Goal: Transaction & Acquisition: Purchase product/service

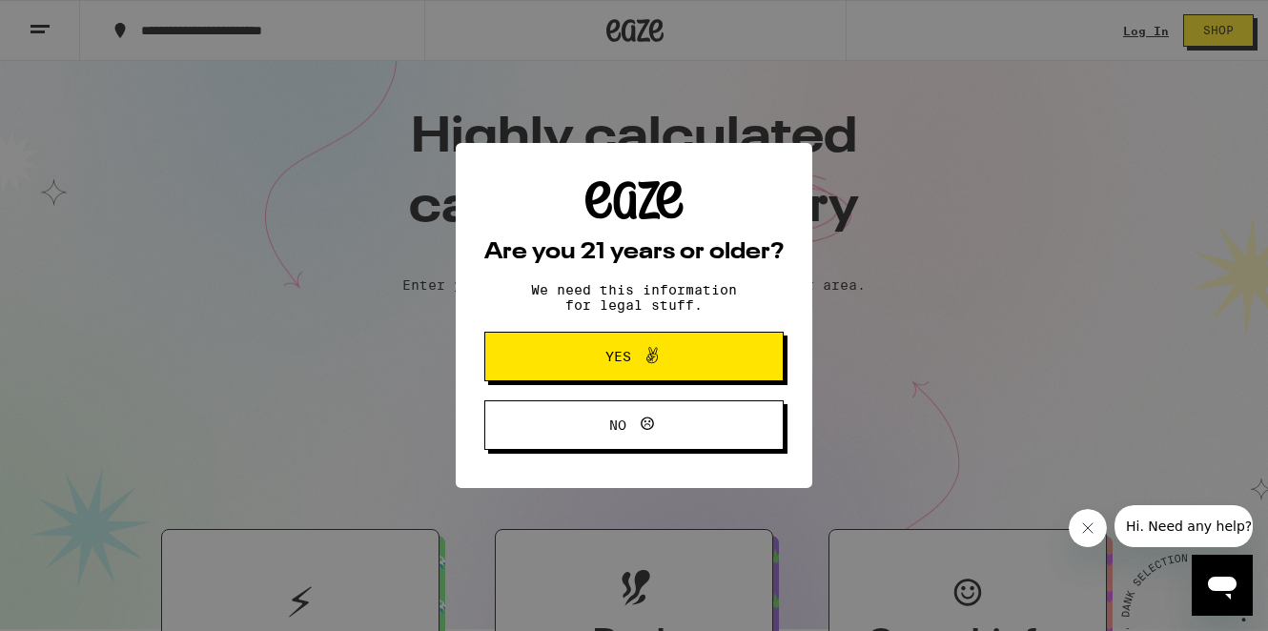
click at [728, 361] on button "Yes" at bounding box center [633, 357] width 299 height 50
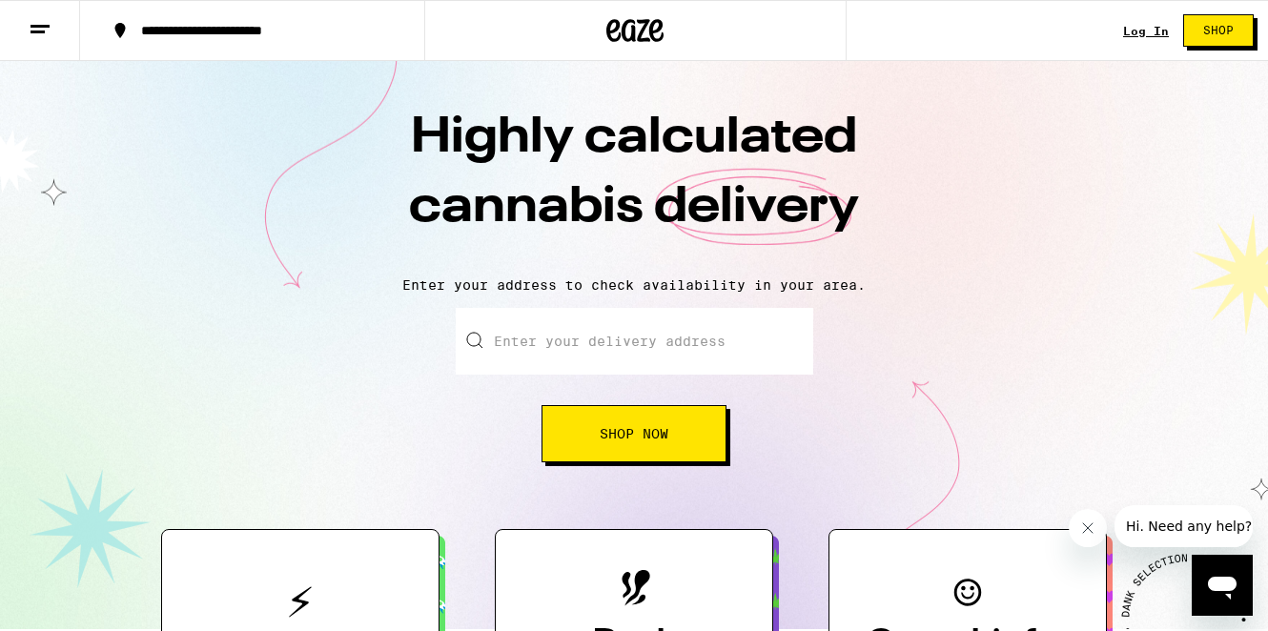
click at [1146, 25] on link "Log In" at bounding box center [1146, 31] width 46 height 12
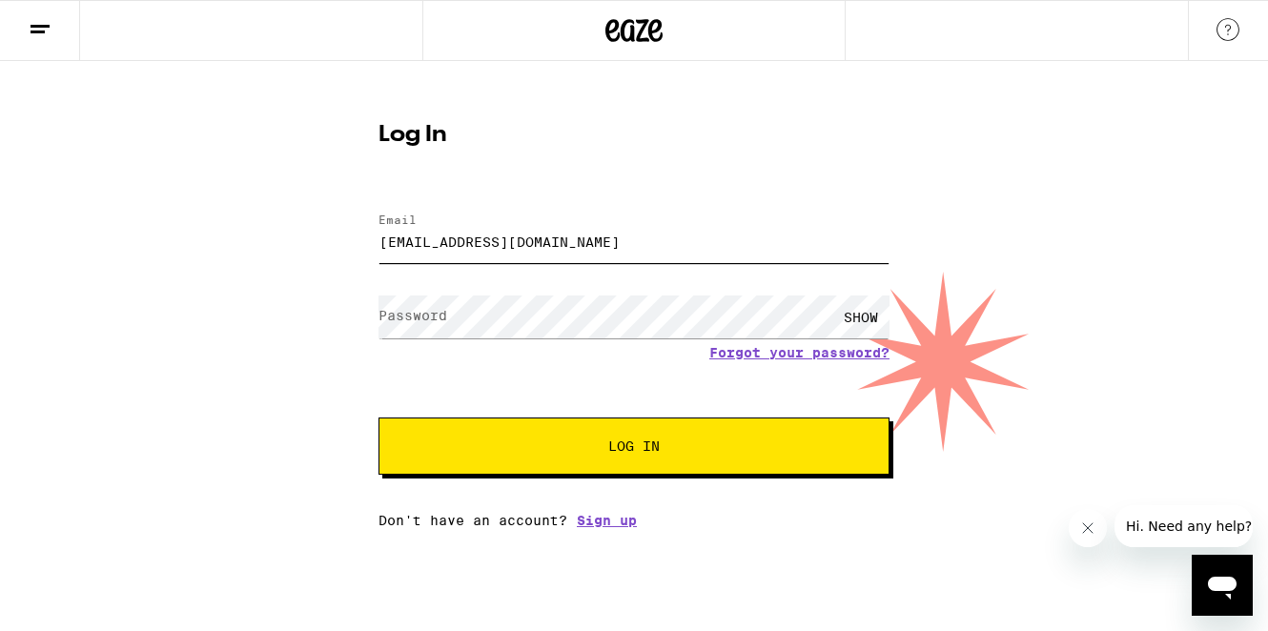
type input "[EMAIL_ADDRESS][DOMAIN_NAME]"
click at [657, 449] on span "Log In" at bounding box center [633, 446] width 51 height 13
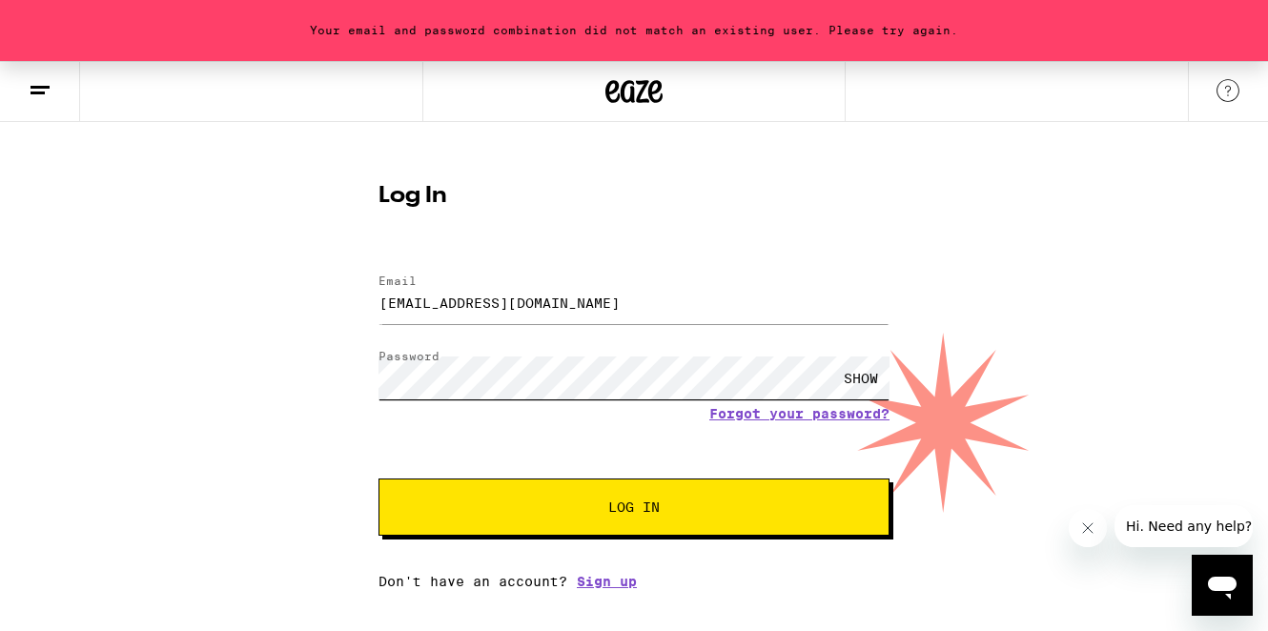
click at [353, 366] on div "Your email and password combination did not match an existing user. Please try …" at bounding box center [634, 325] width 1268 height 528
click at [617, 514] on span "Log In" at bounding box center [633, 507] width 51 height 13
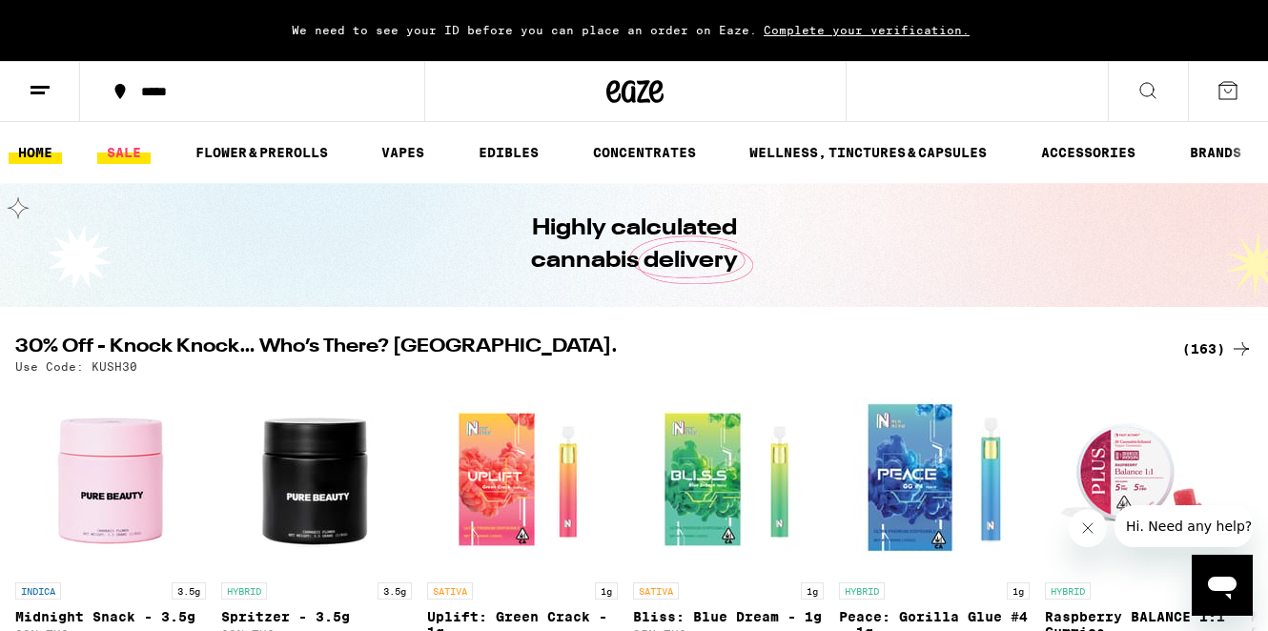
click at [120, 163] on link "SALE" at bounding box center [123, 152] width 53 height 23
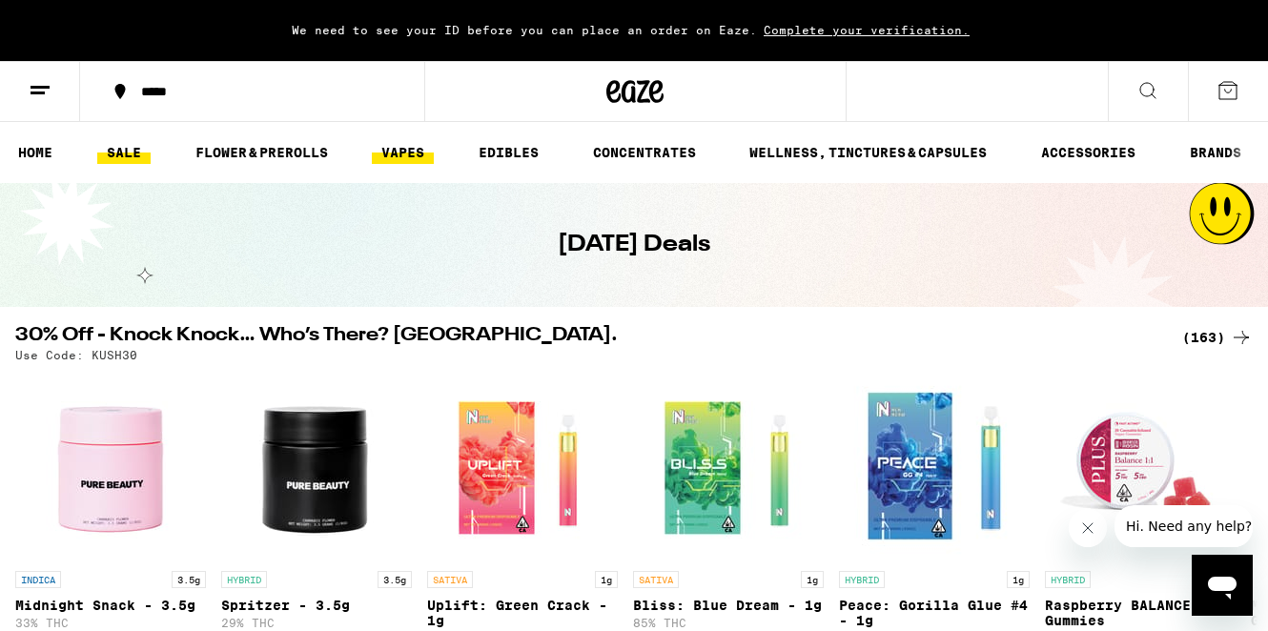
click at [398, 152] on link "VAPES" at bounding box center [403, 152] width 62 height 23
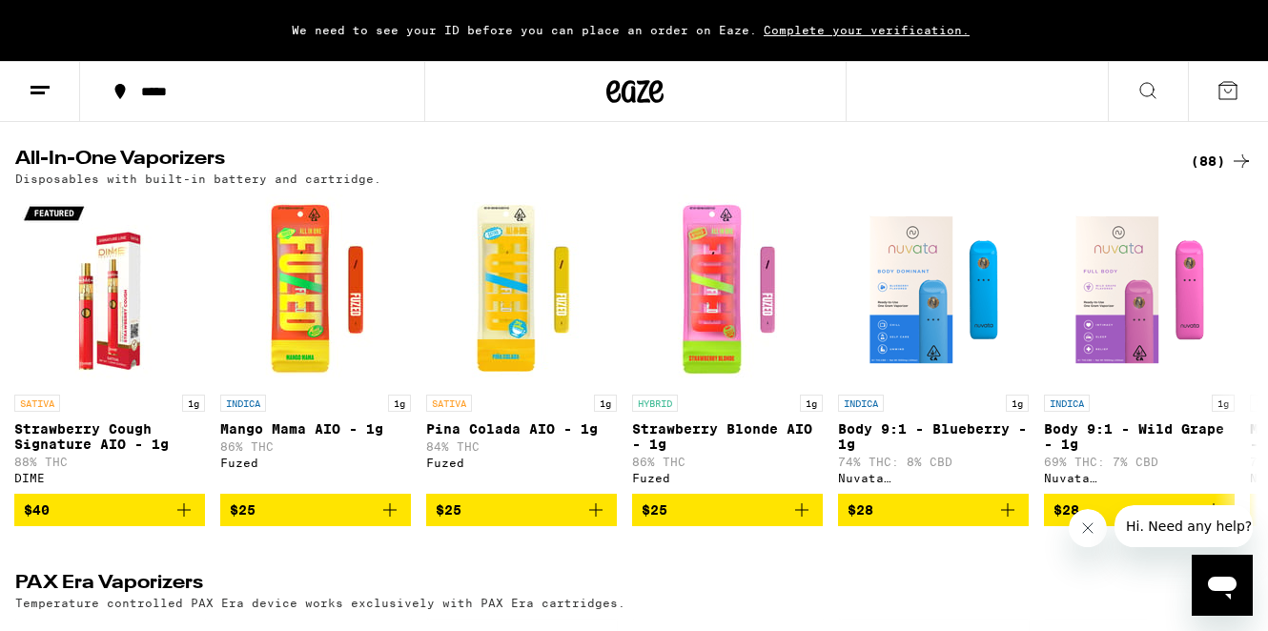
scroll to position [573, 0]
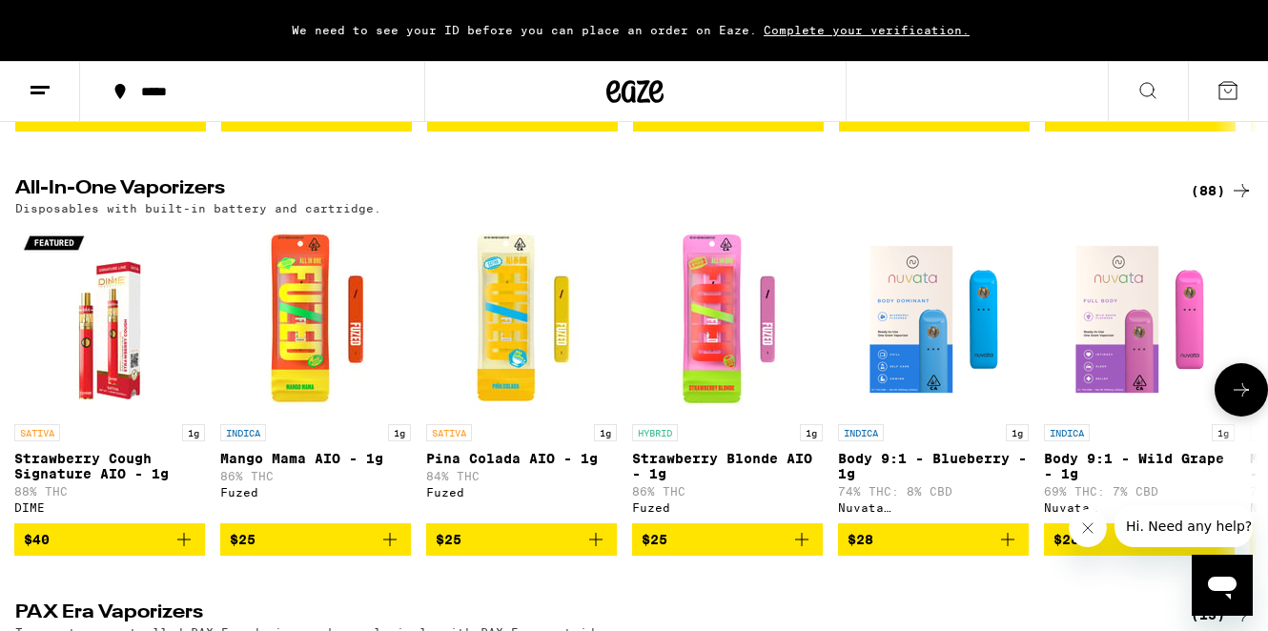
click at [1246, 401] on icon at bounding box center [1241, 390] width 23 height 23
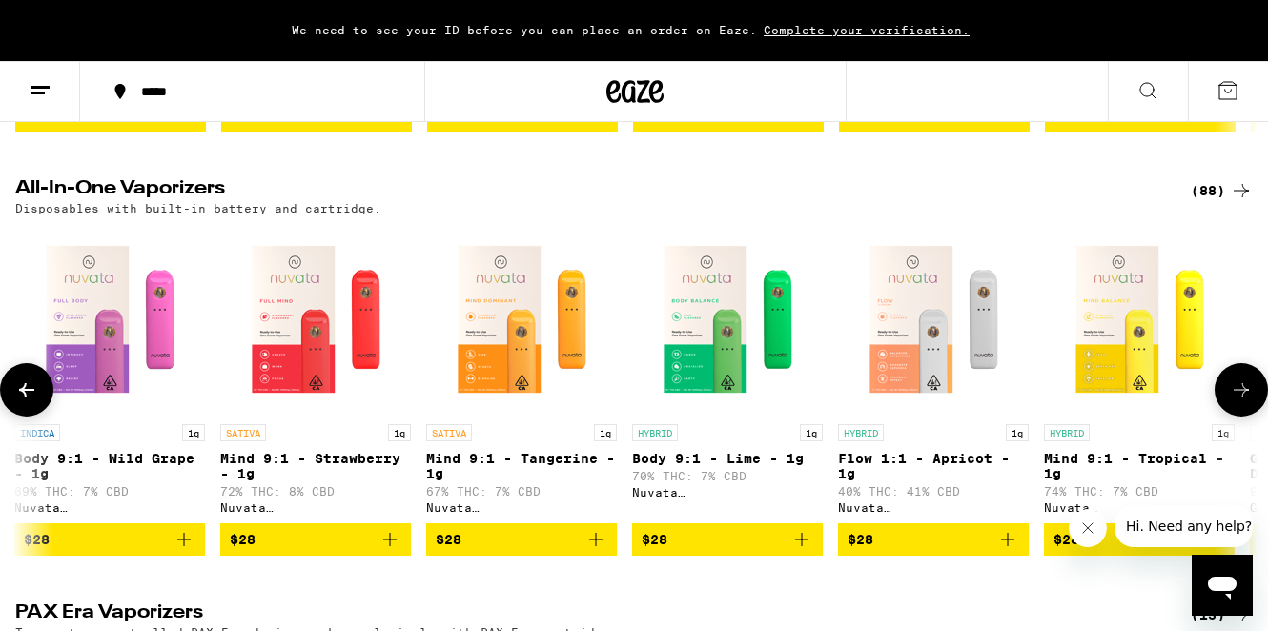
click at [1246, 401] on icon at bounding box center [1241, 390] width 23 height 23
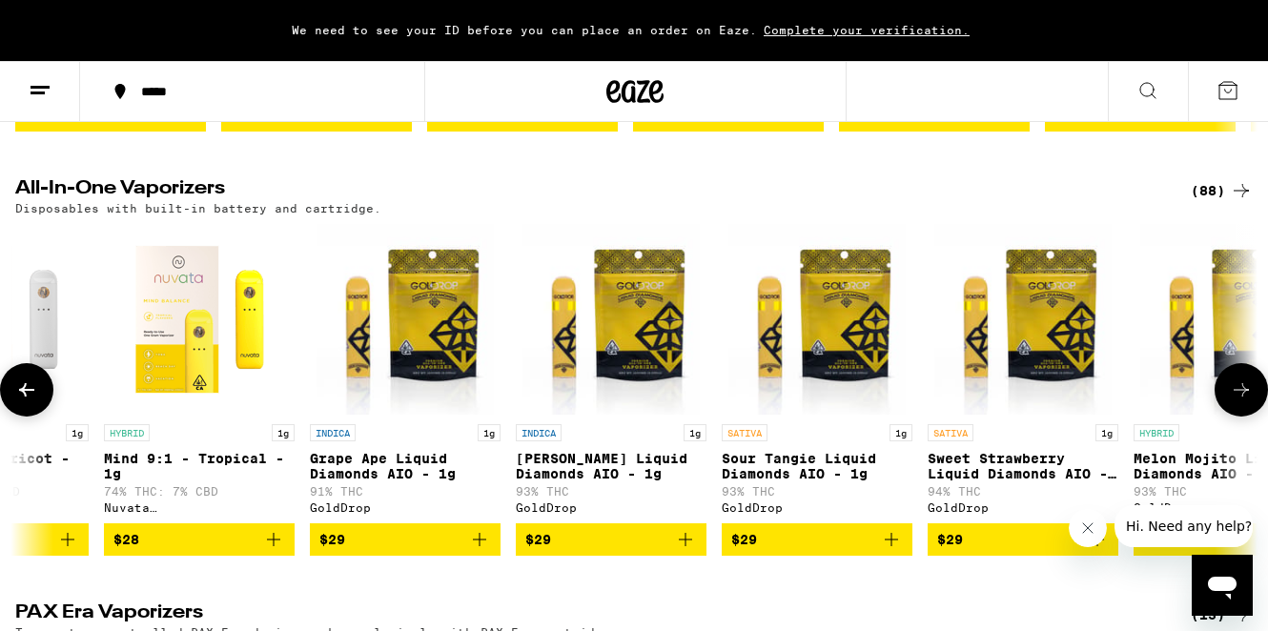
scroll to position [0, 2060]
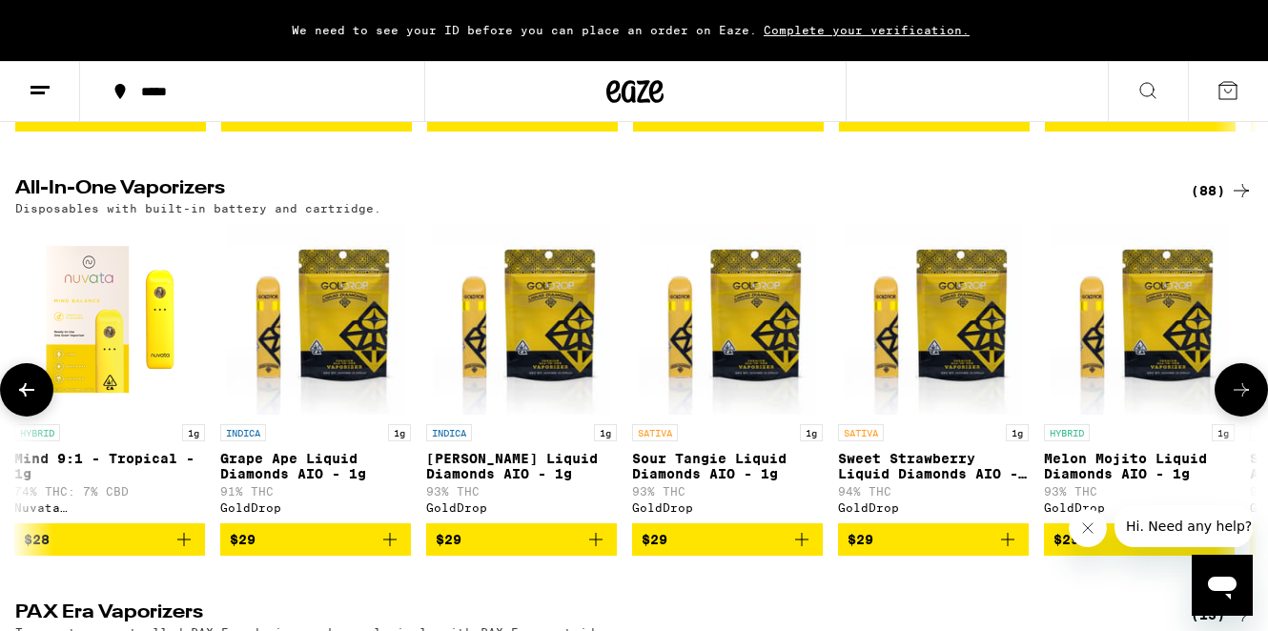
click at [1246, 401] on icon at bounding box center [1241, 390] width 23 height 23
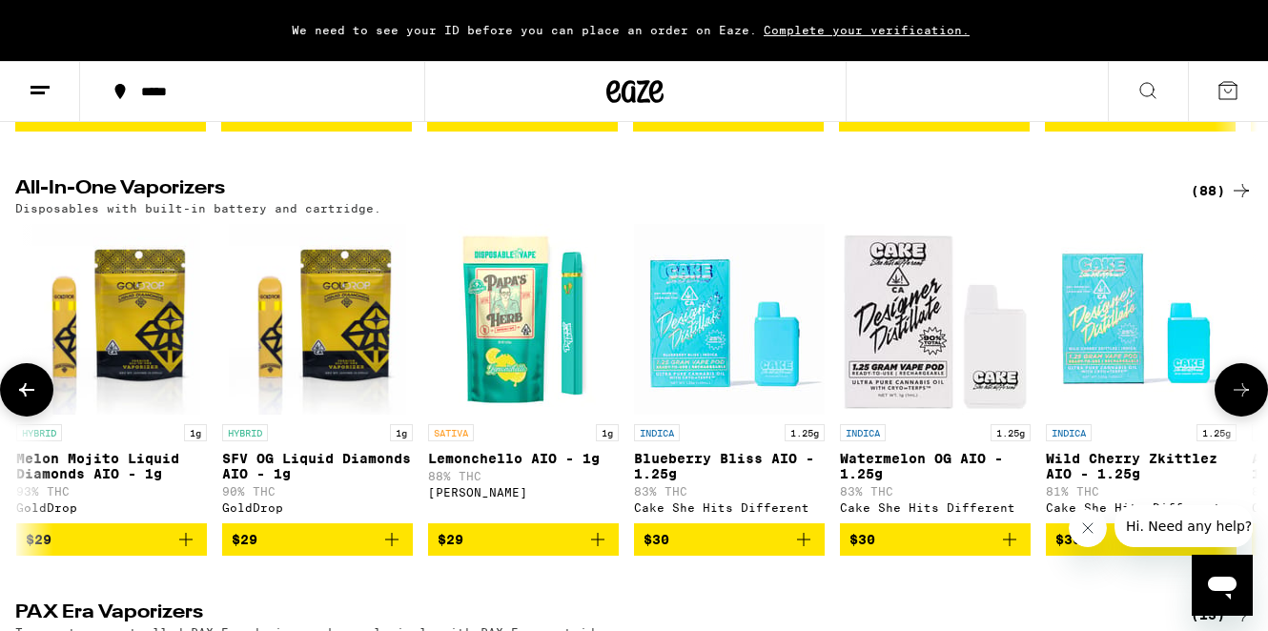
scroll to position [0, 3090]
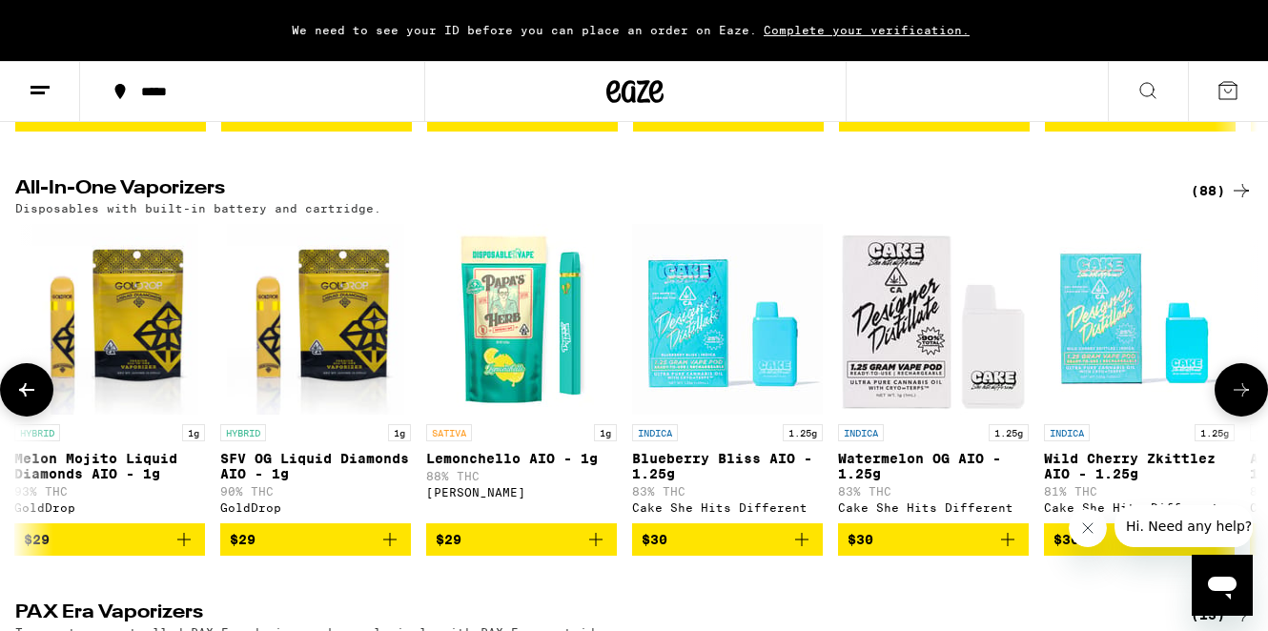
click at [1246, 401] on icon at bounding box center [1241, 390] width 23 height 23
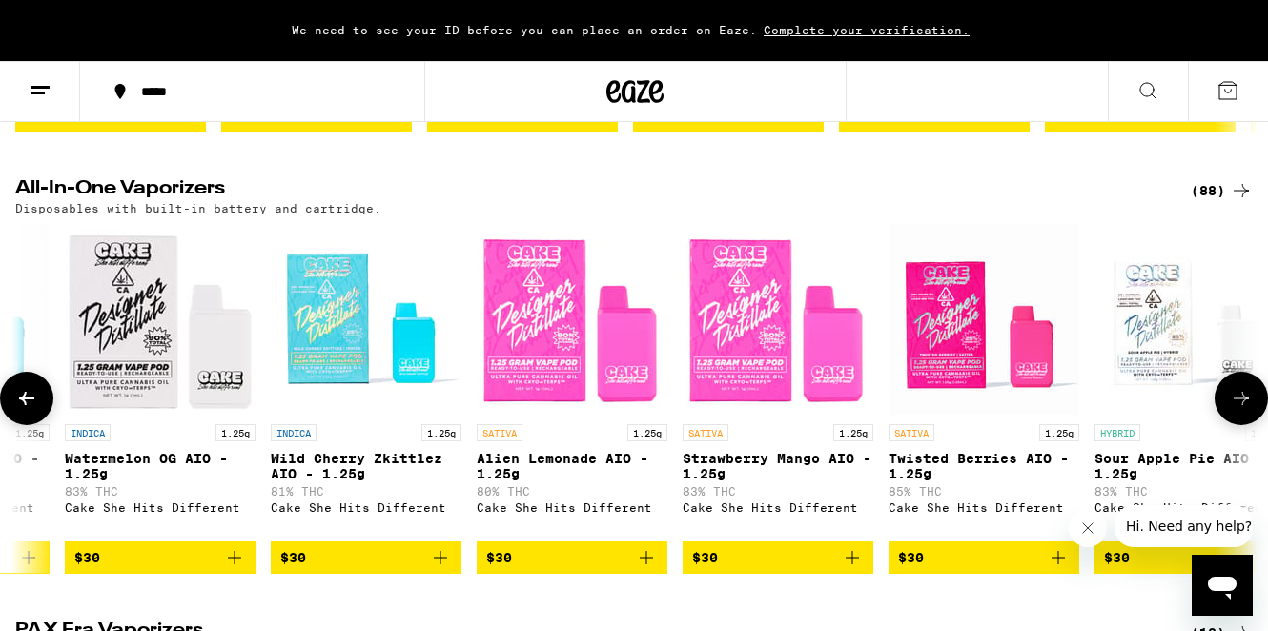
scroll to position [0, 4120]
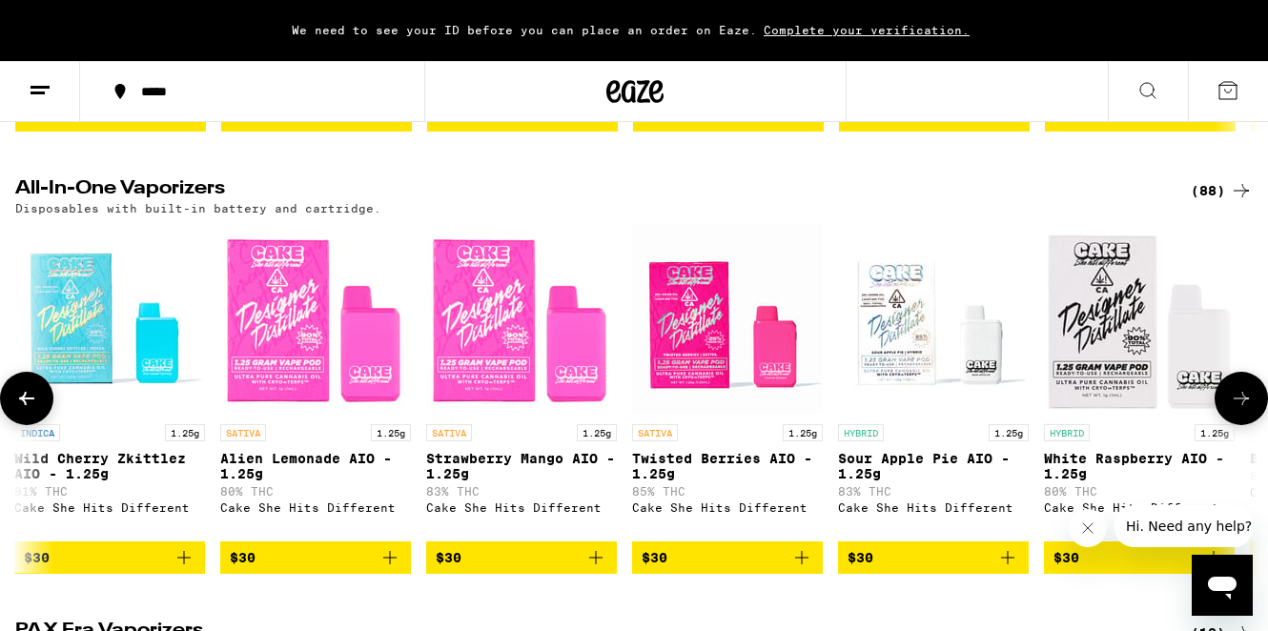
click at [1246, 408] on icon at bounding box center [1241, 398] width 23 height 23
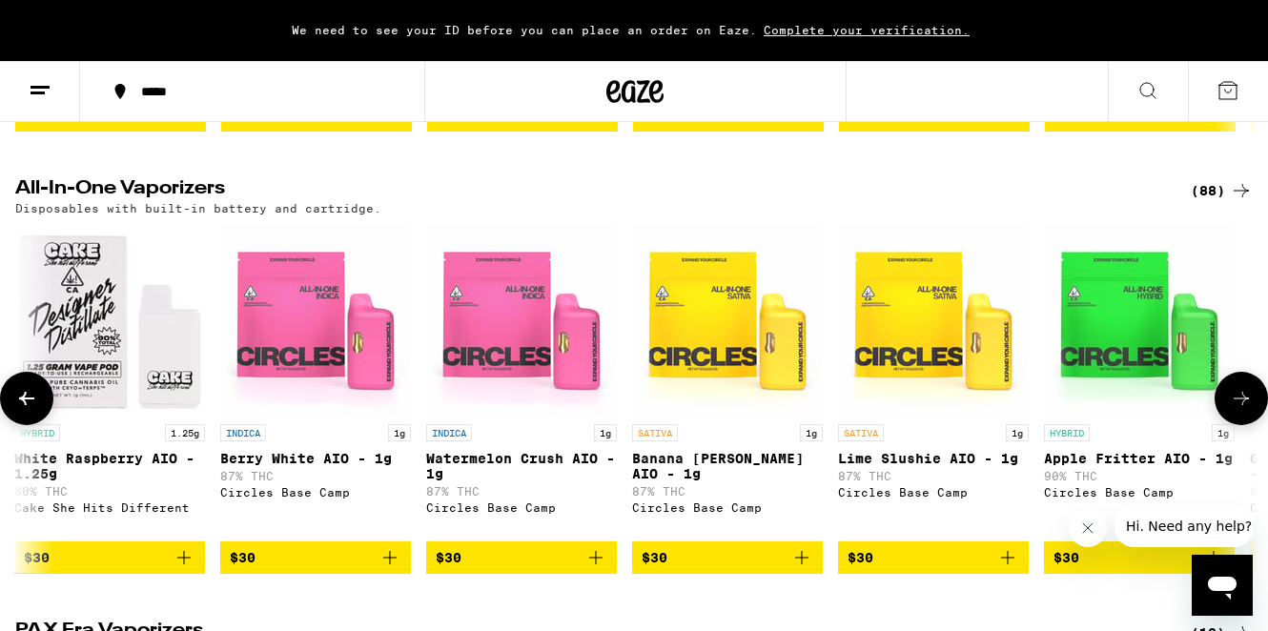
click at [1246, 408] on icon at bounding box center [1241, 398] width 23 height 23
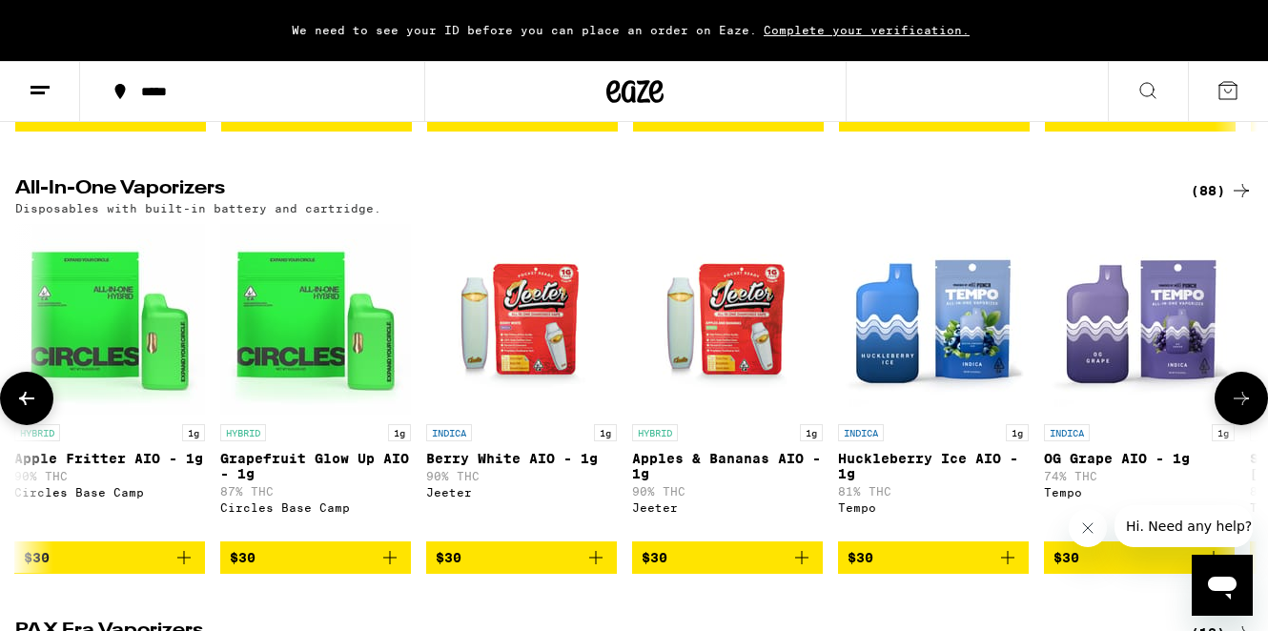
click at [1246, 408] on icon at bounding box center [1241, 398] width 23 height 23
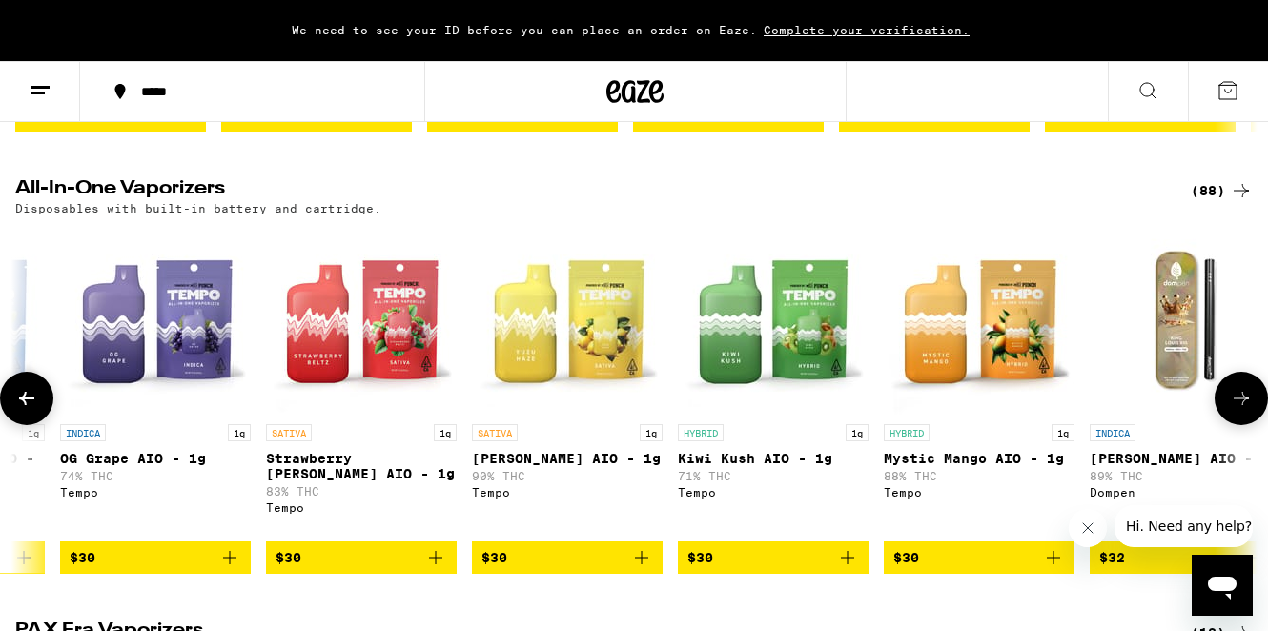
scroll to position [0, 7209]
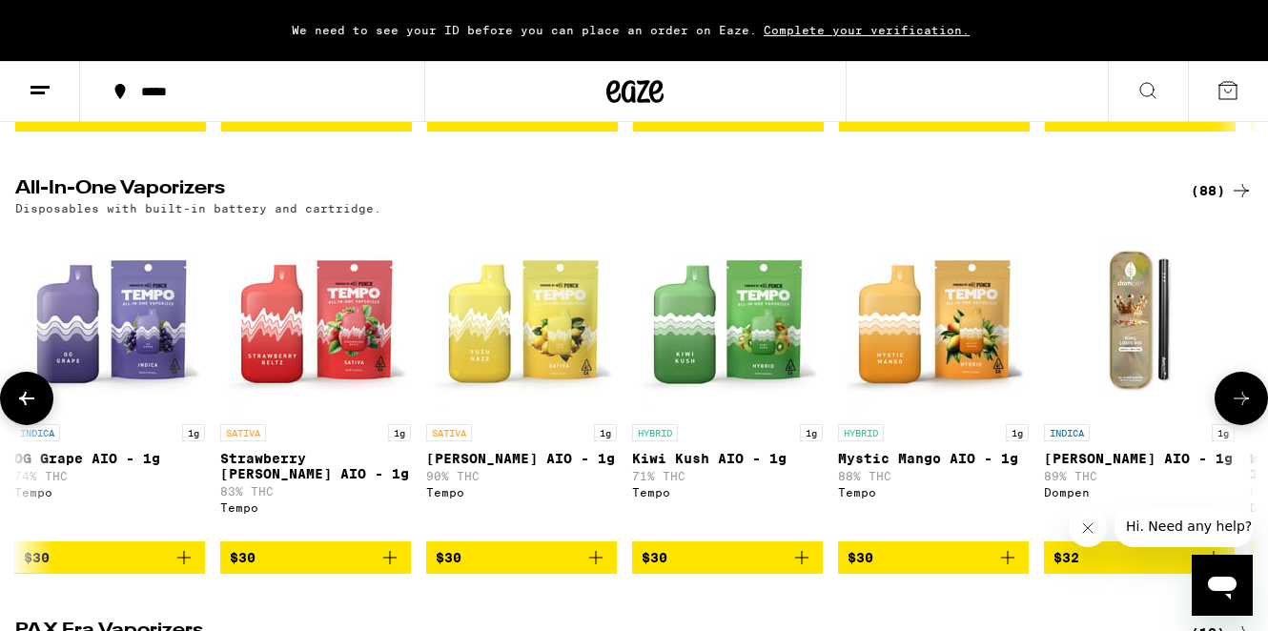
click at [1246, 408] on icon at bounding box center [1241, 398] width 23 height 23
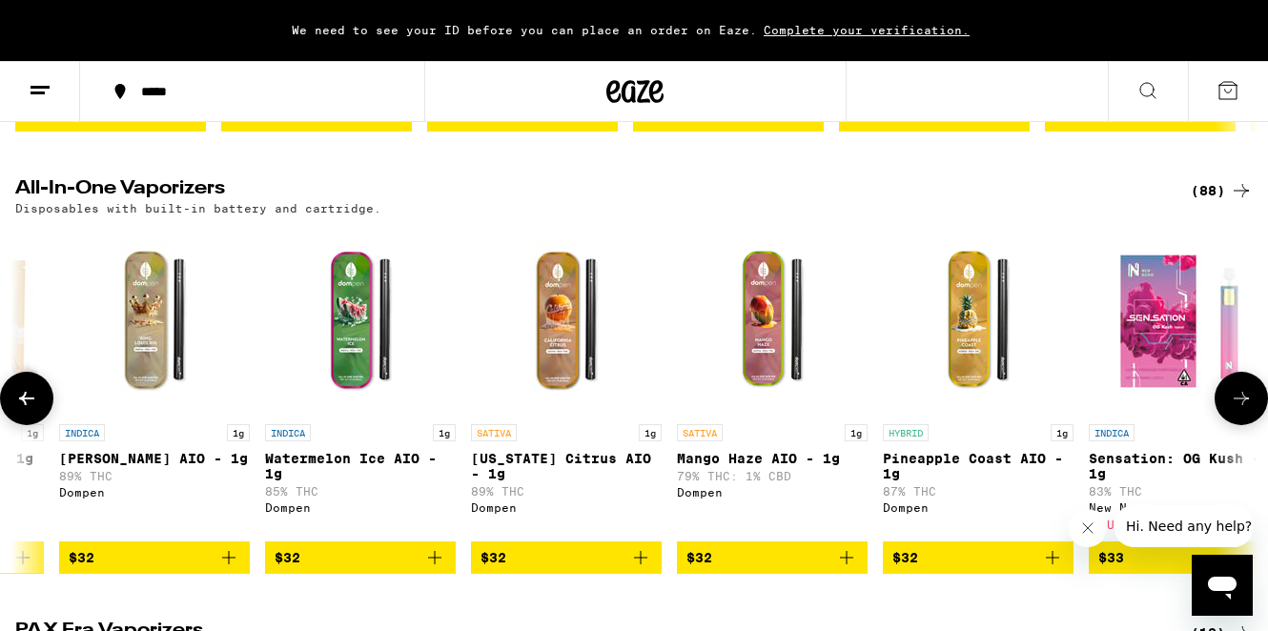
scroll to position [0, 8239]
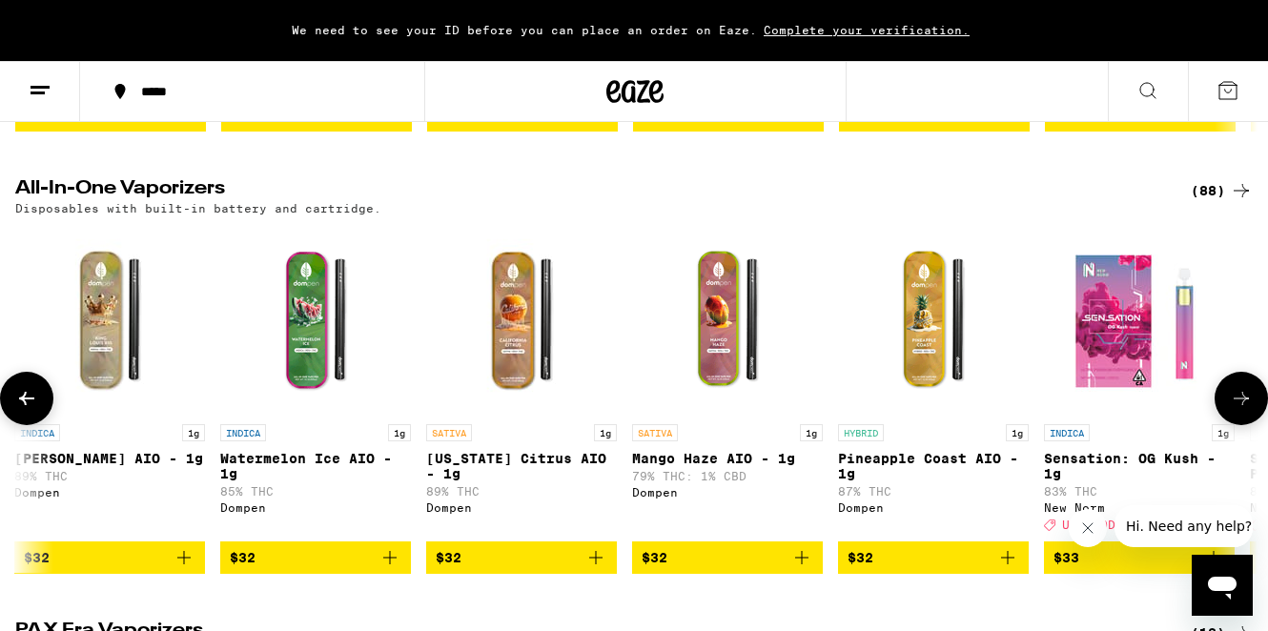
click at [1245, 408] on icon at bounding box center [1241, 398] width 23 height 23
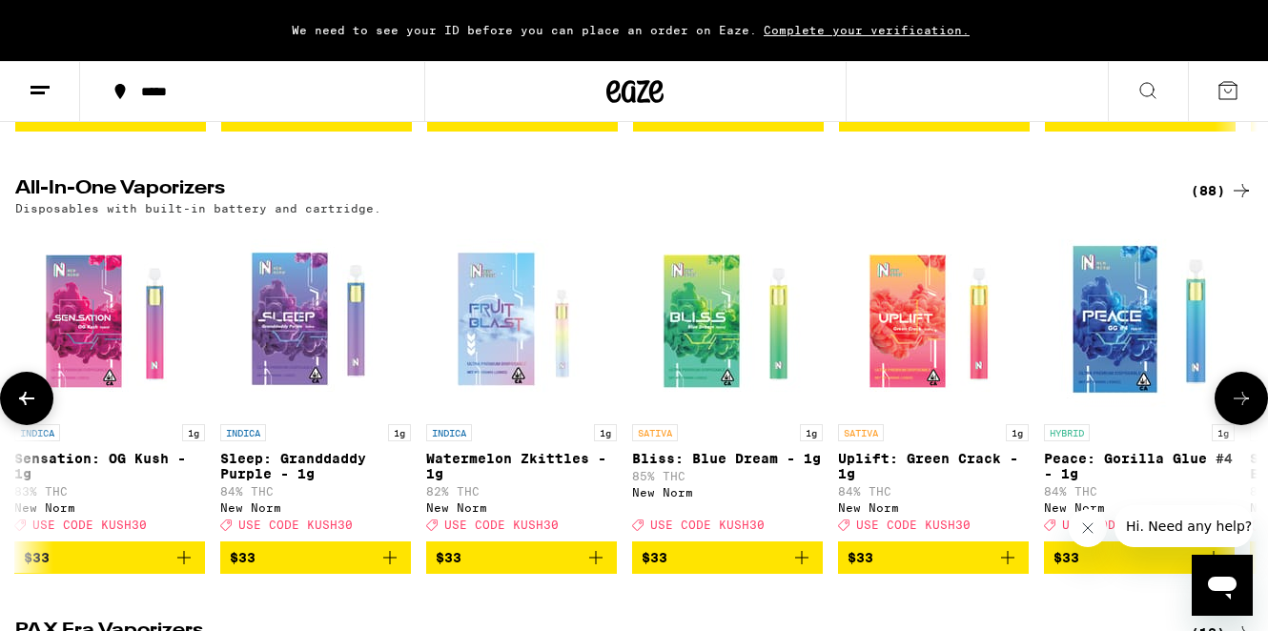
click at [1245, 408] on icon at bounding box center [1241, 398] width 23 height 23
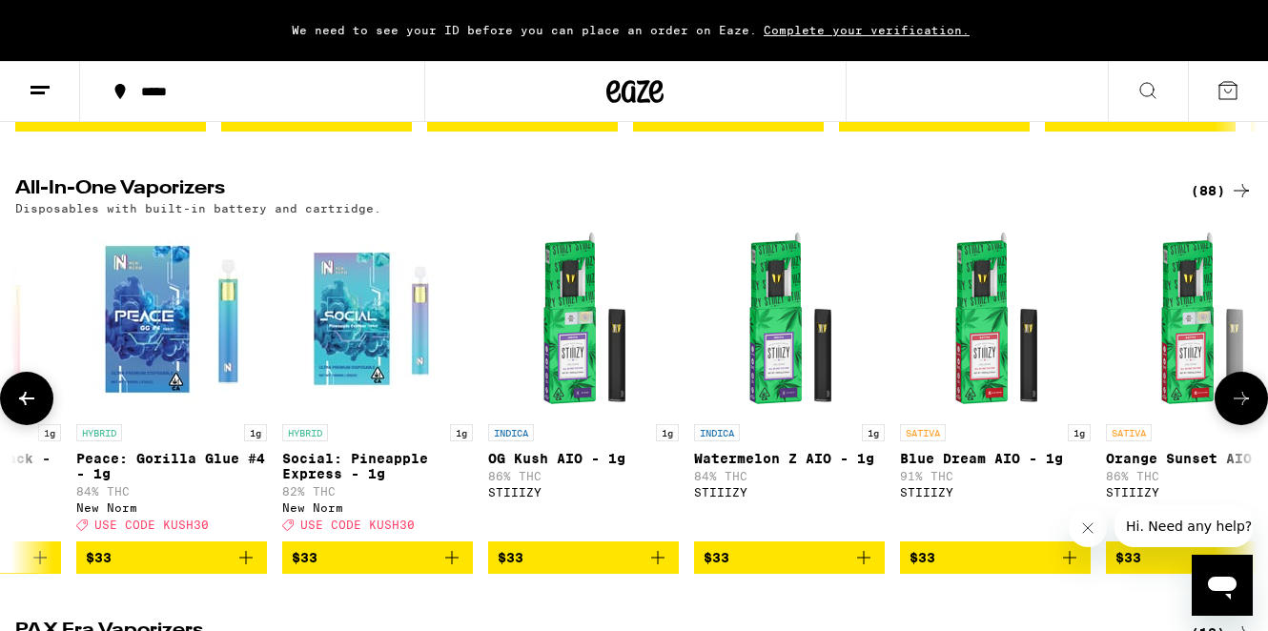
scroll to position [0, 10299]
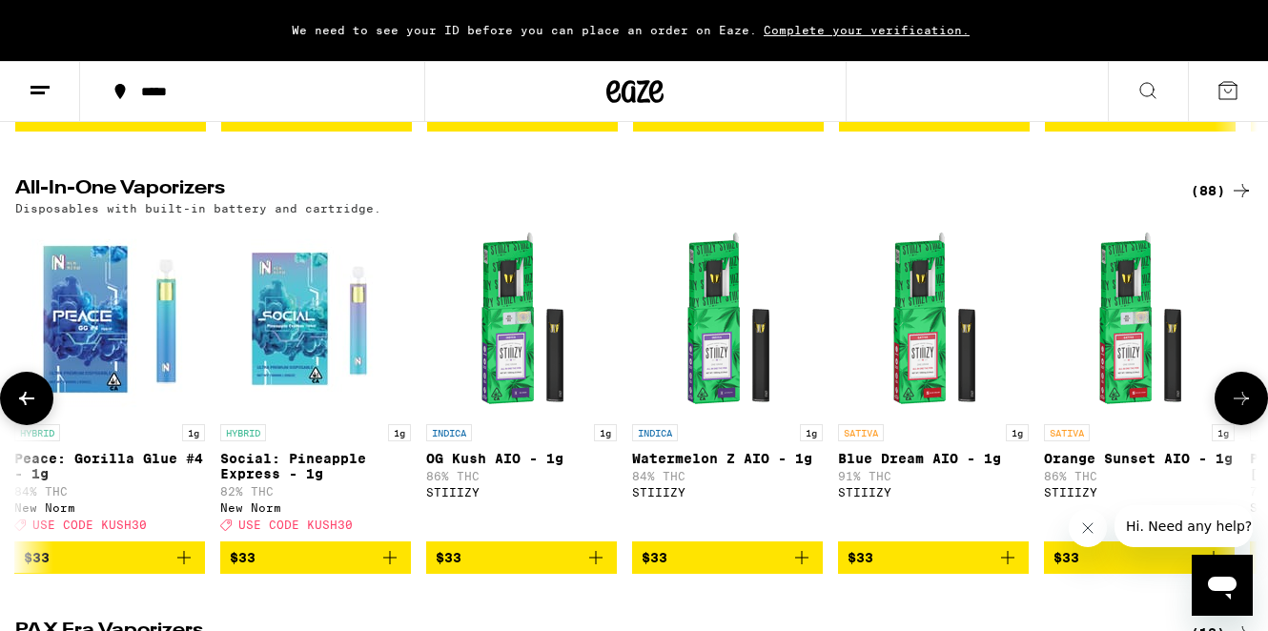
click at [1245, 408] on icon at bounding box center [1241, 398] width 23 height 23
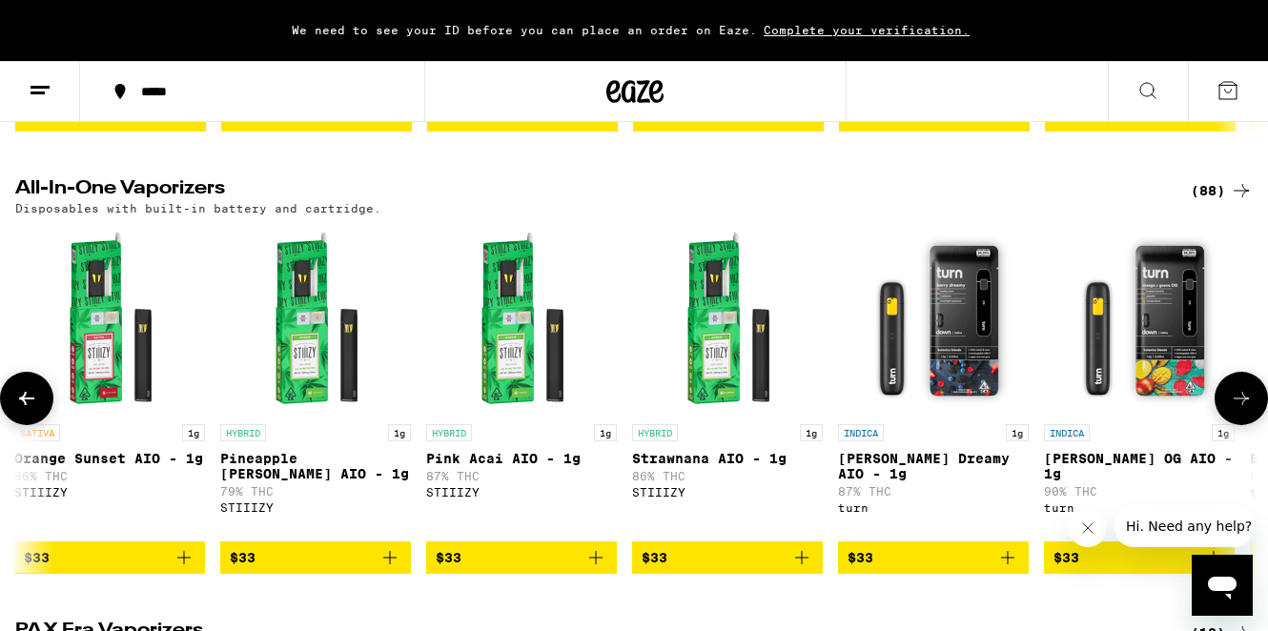
click at [1245, 408] on icon at bounding box center [1241, 398] width 23 height 23
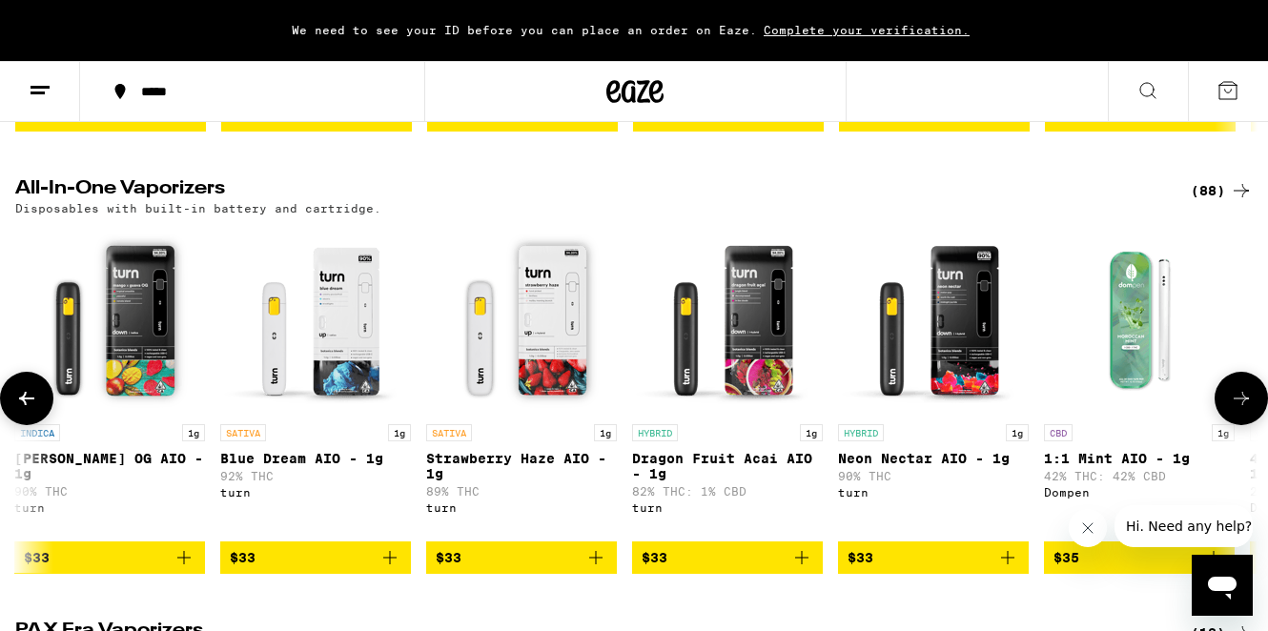
click at [1245, 408] on icon at bounding box center [1241, 398] width 23 height 23
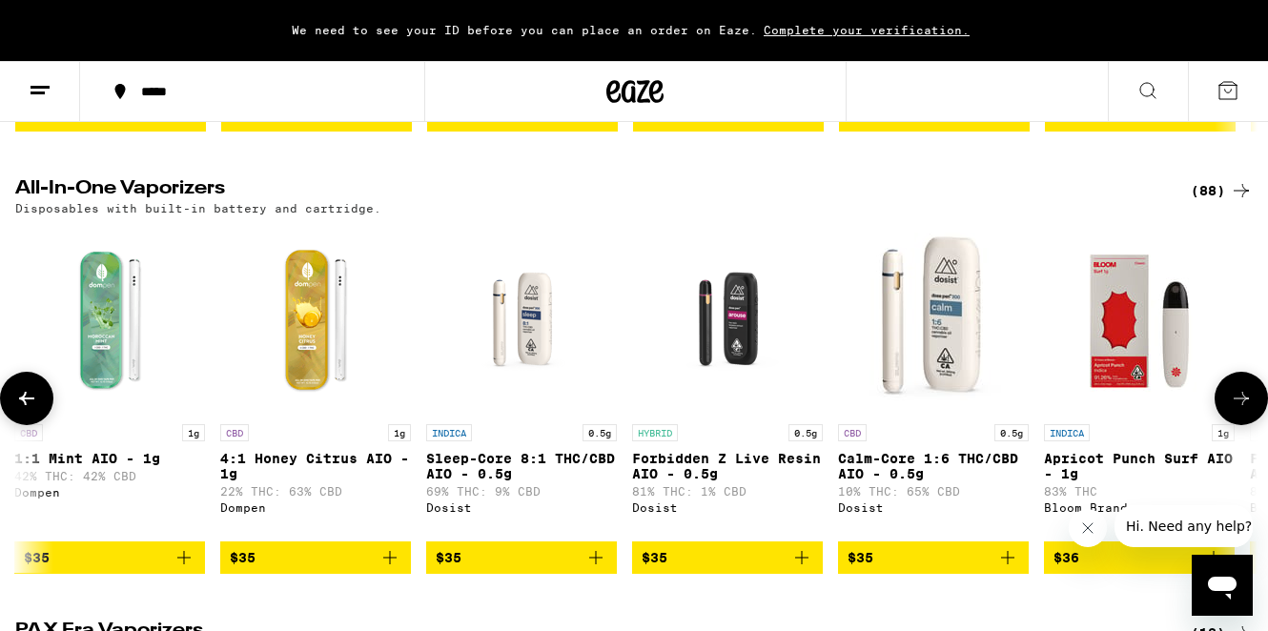
click at [1245, 408] on icon at bounding box center [1241, 398] width 23 height 23
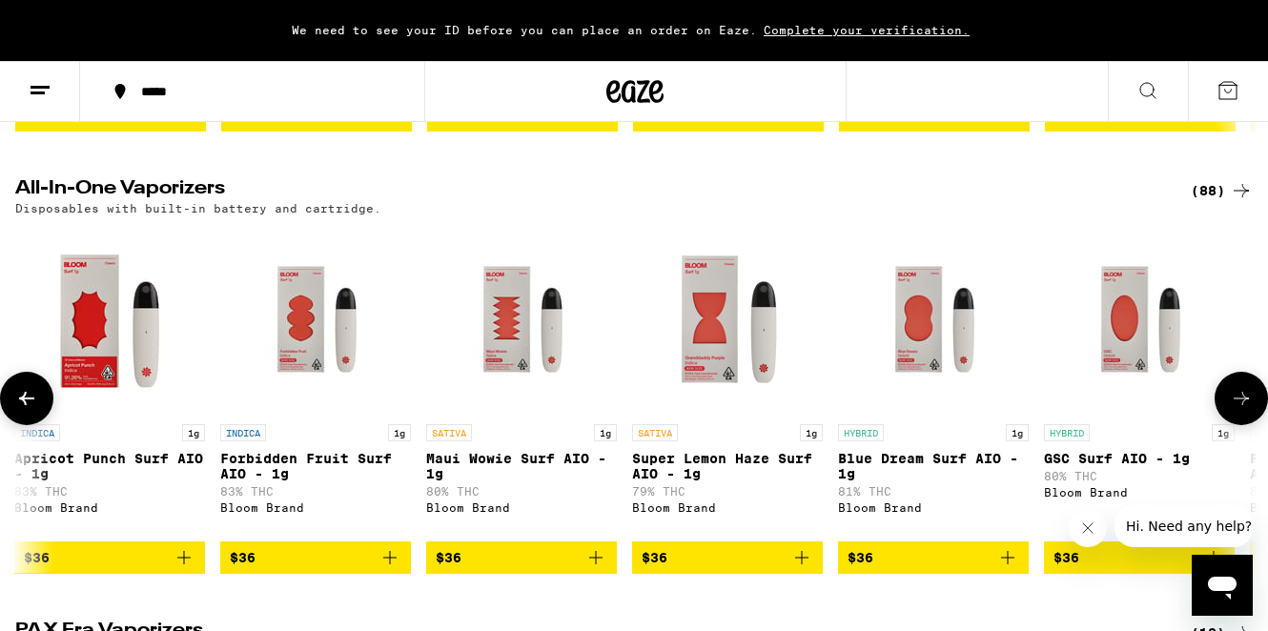
click at [1245, 408] on icon at bounding box center [1241, 398] width 23 height 23
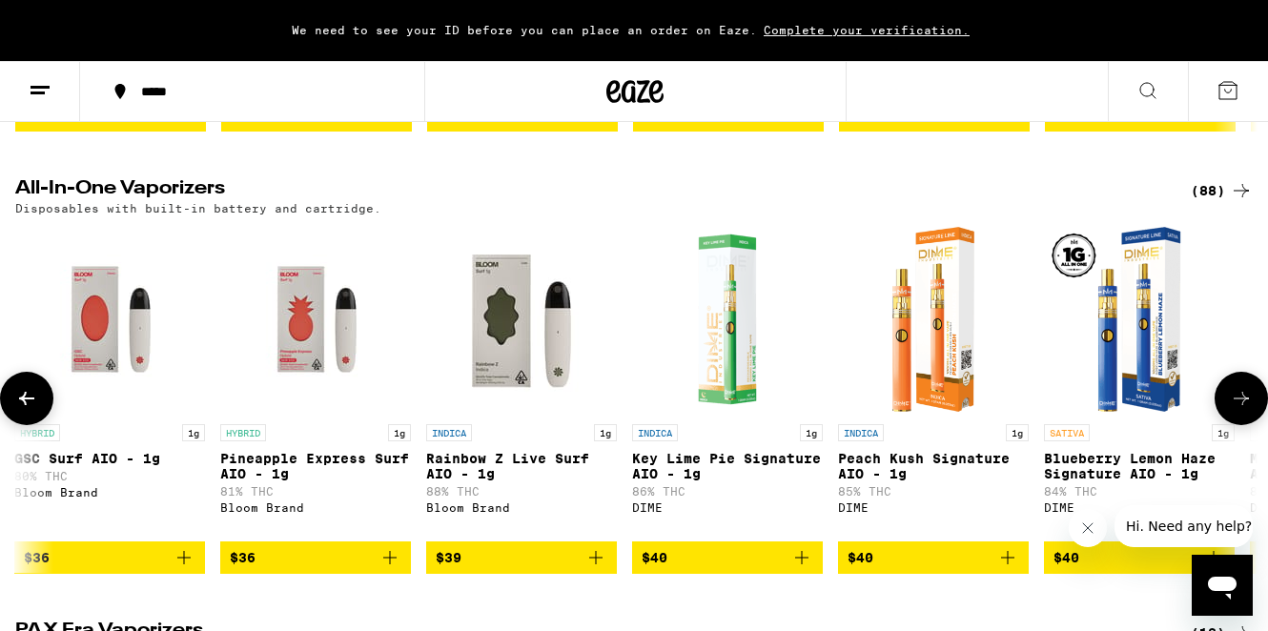
click at [1245, 408] on icon at bounding box center [1241, 398] width 23 height 23
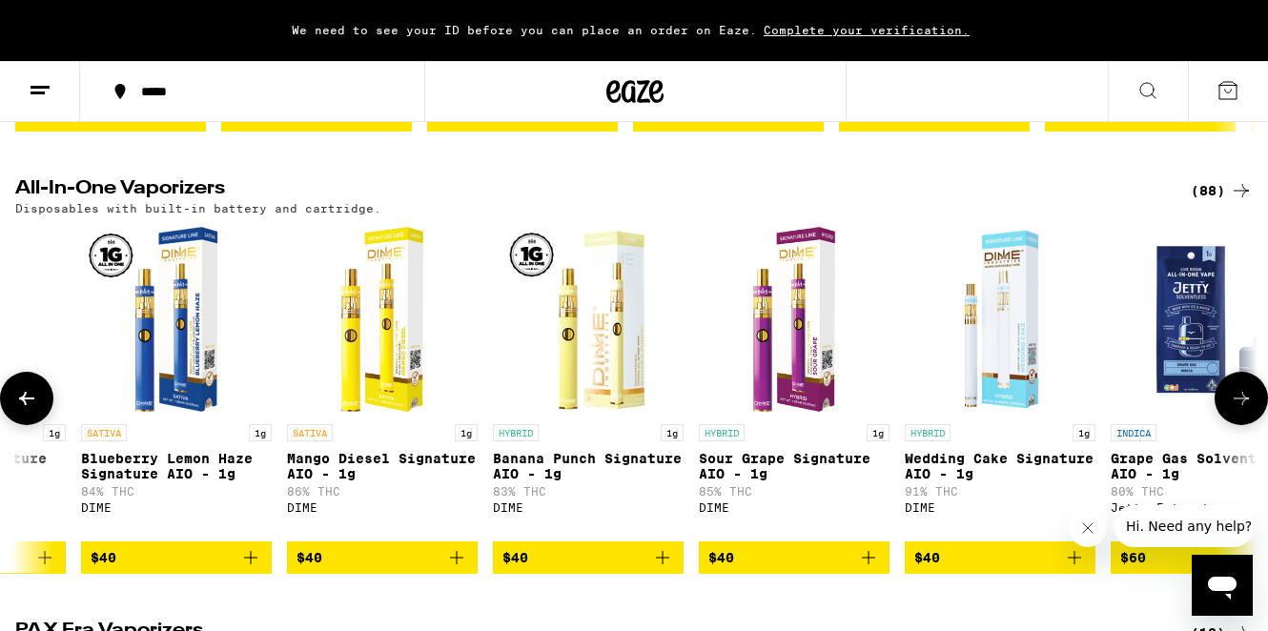
scroll to position [0, 16477]
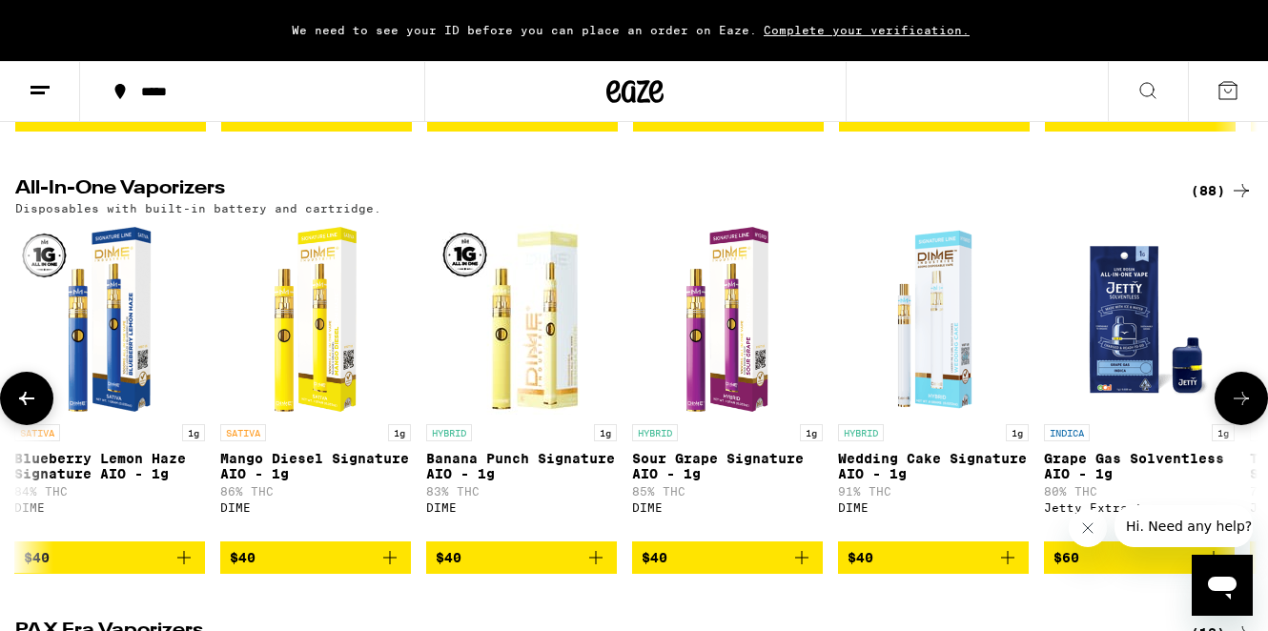
click at [1245, 408] on icon at bounding box center [1241, 398] width 23 height 23
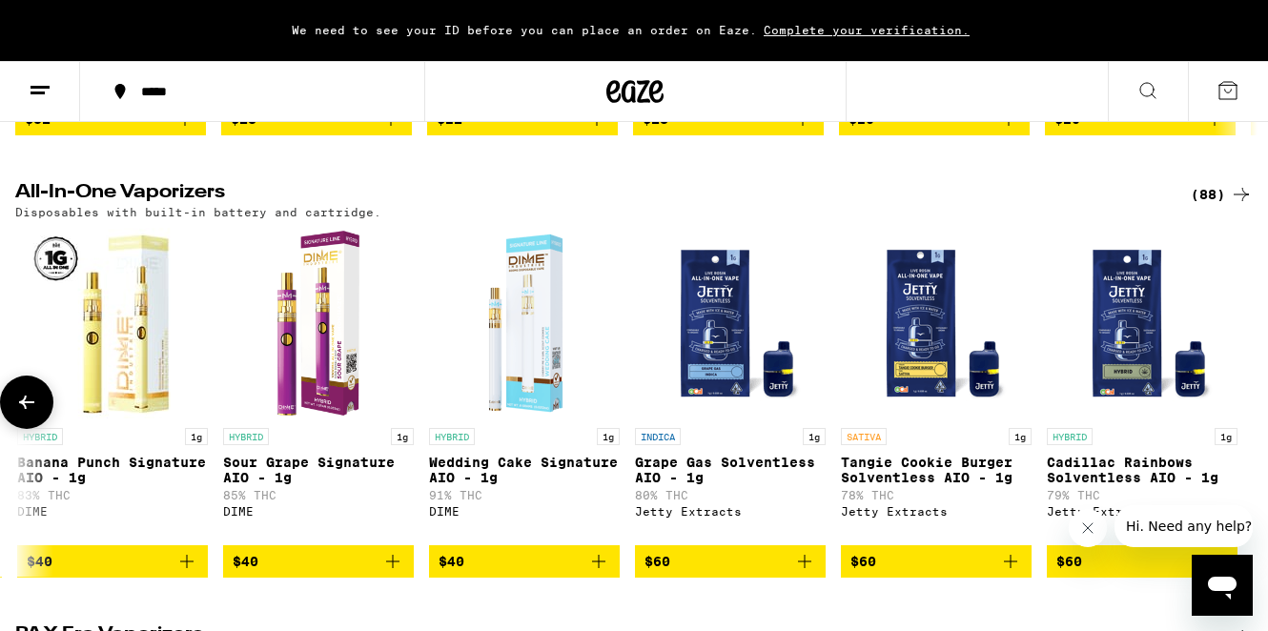
scroll to position [569, 0]
click at [24, 414] on icon at bounding box center [26, 402] width 23 height 23
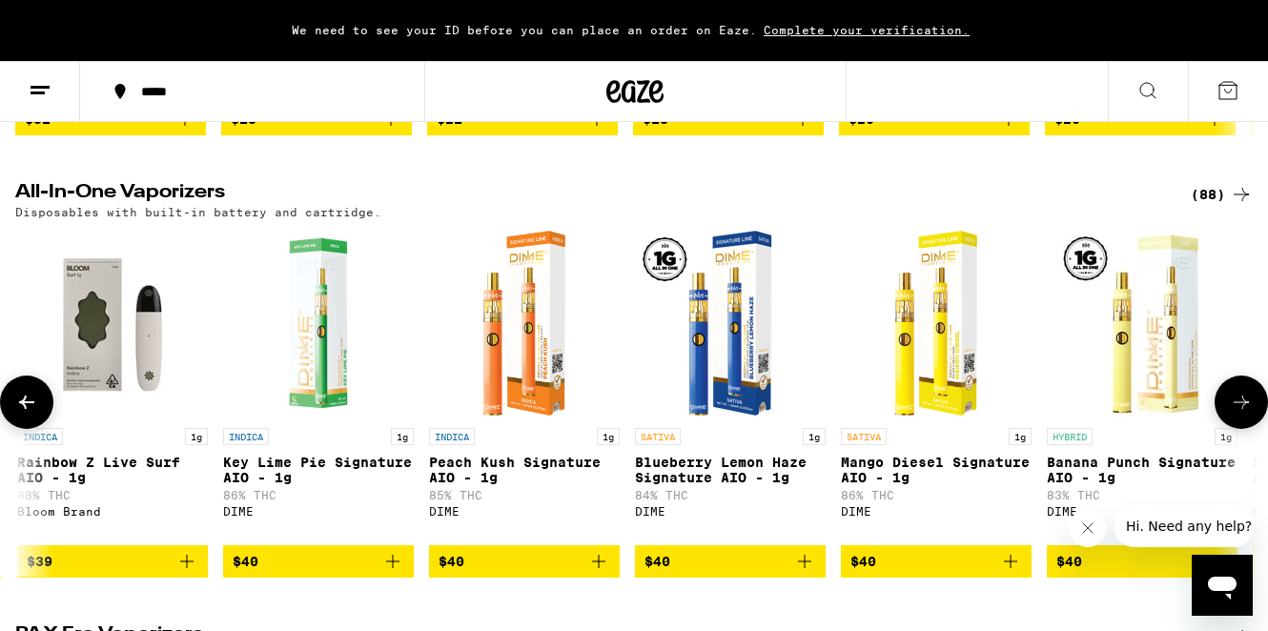
click at [24, 414] on icon at bounding box center [26, 402] width 23 height 23
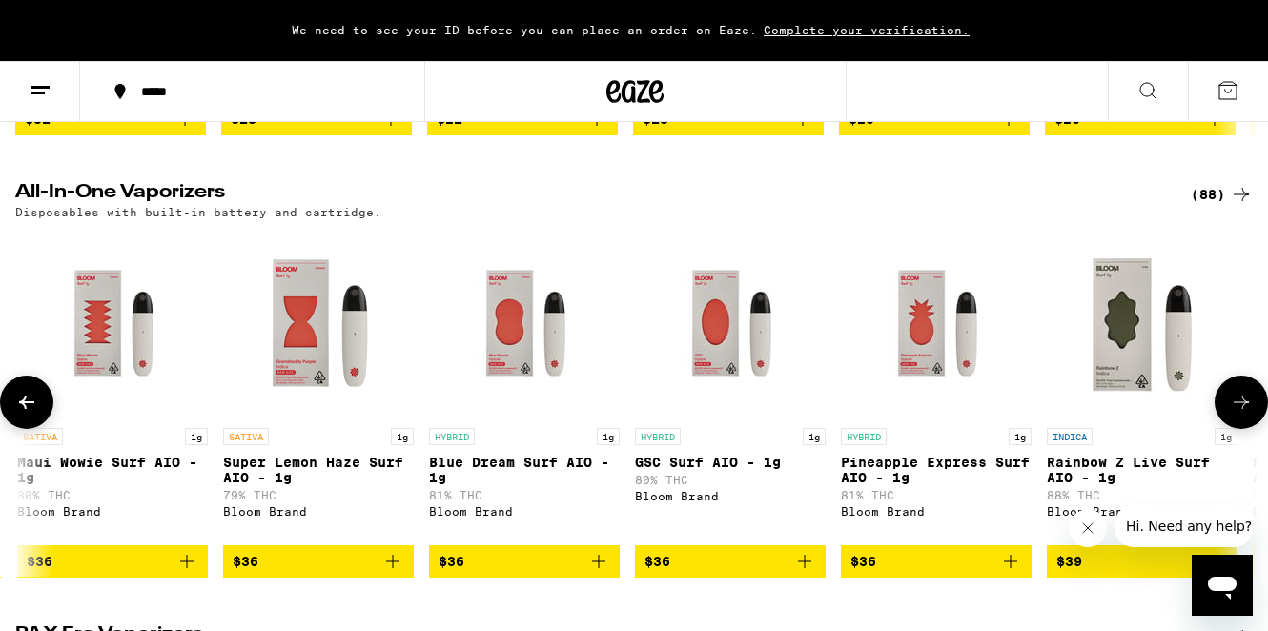
click at [24, 414] on icon at bounding box center [26, 402] width 23 height 23
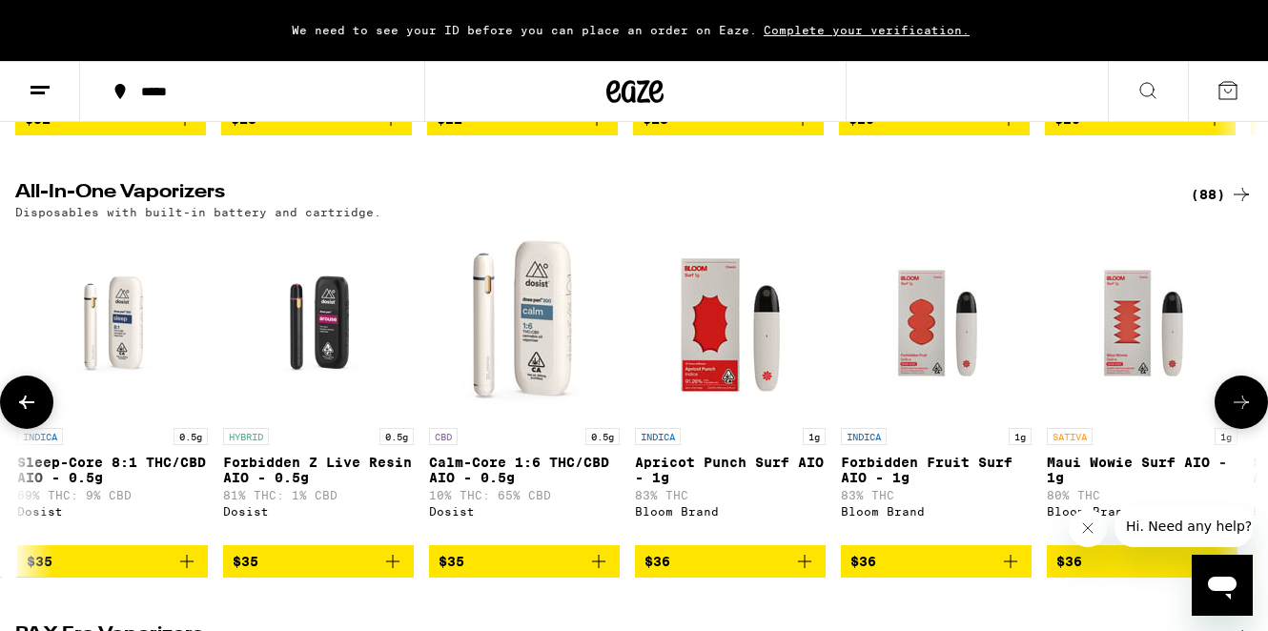
click at [24, 414] on icon at bounding box center [26, 402] width 23 height 23
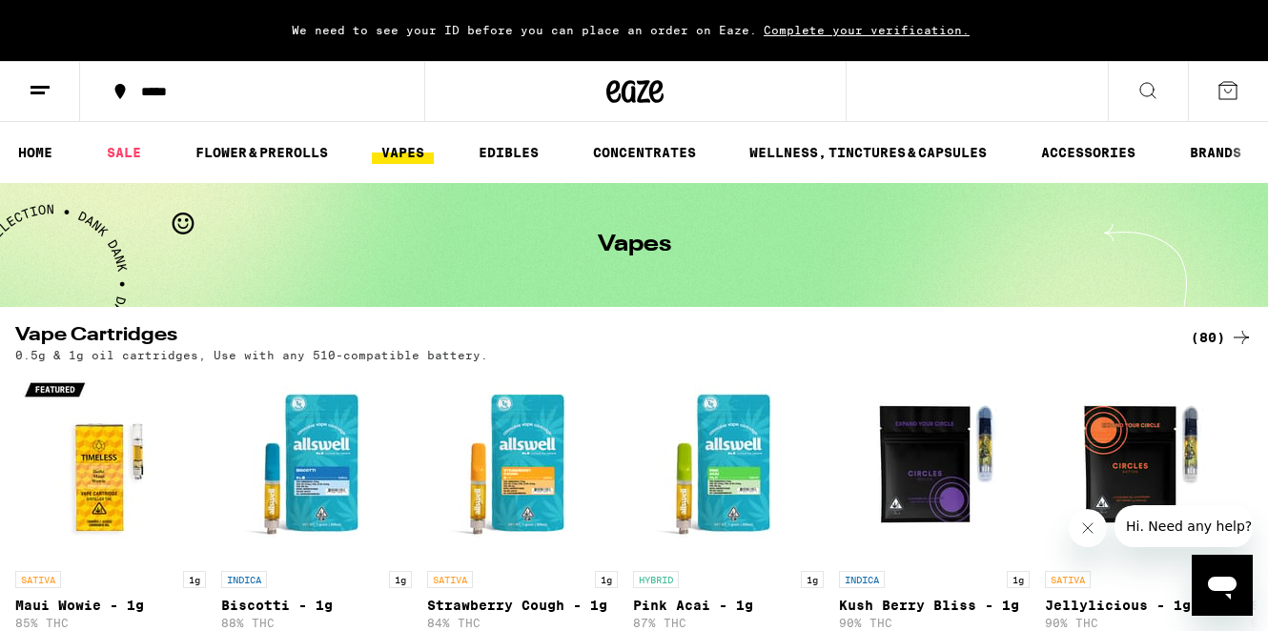
scroll to position [0, 0]
click at [50, 94] on icon at bounding box center [40, 90] width 23 height 23
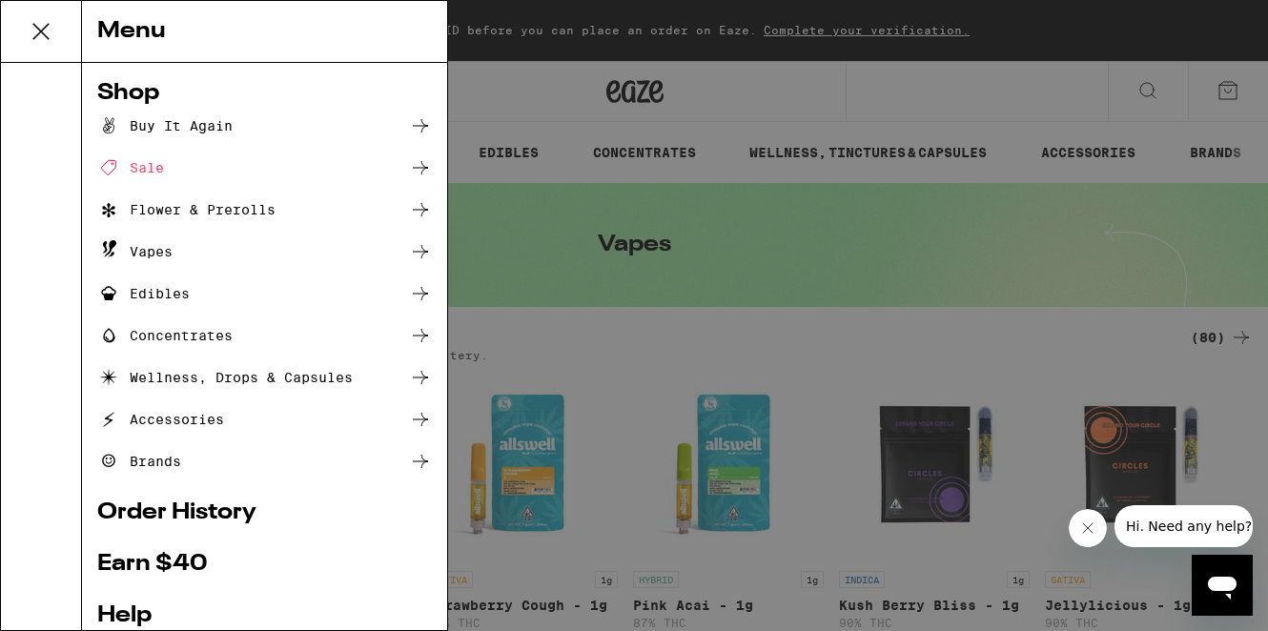
click at [187, 125] on div "Buy It Again" at bounding box center [164, 125] width 135 height 23
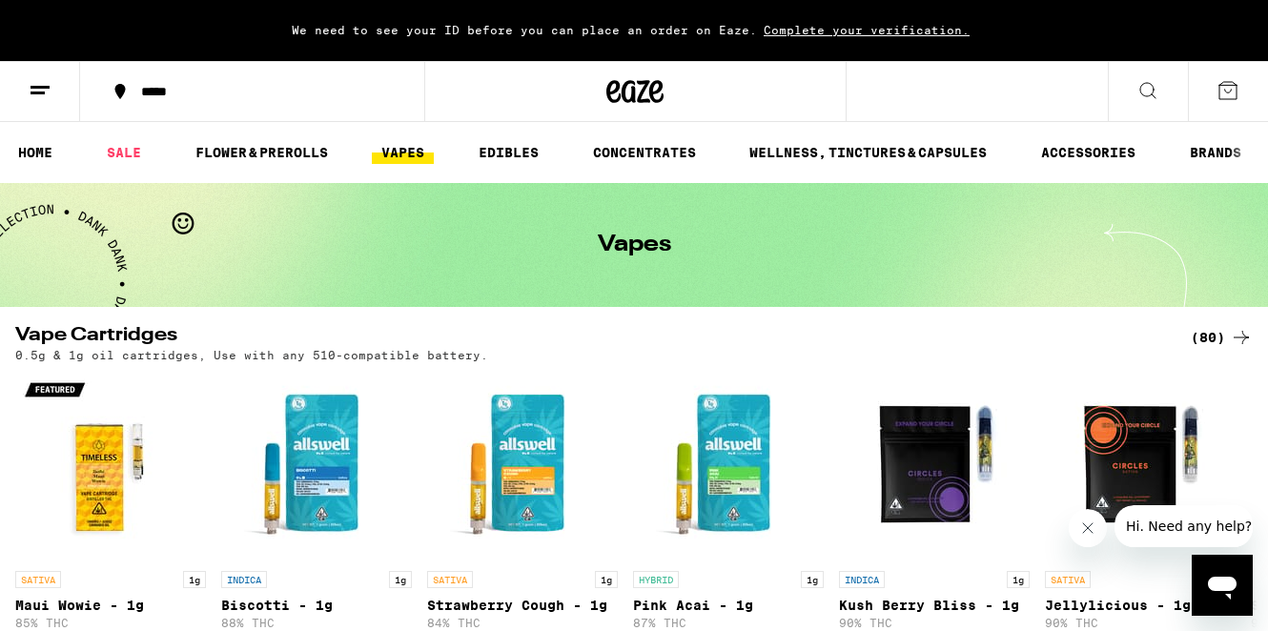
click at [54, 92] on button at bounding box center [40, 92] width 80 height 60
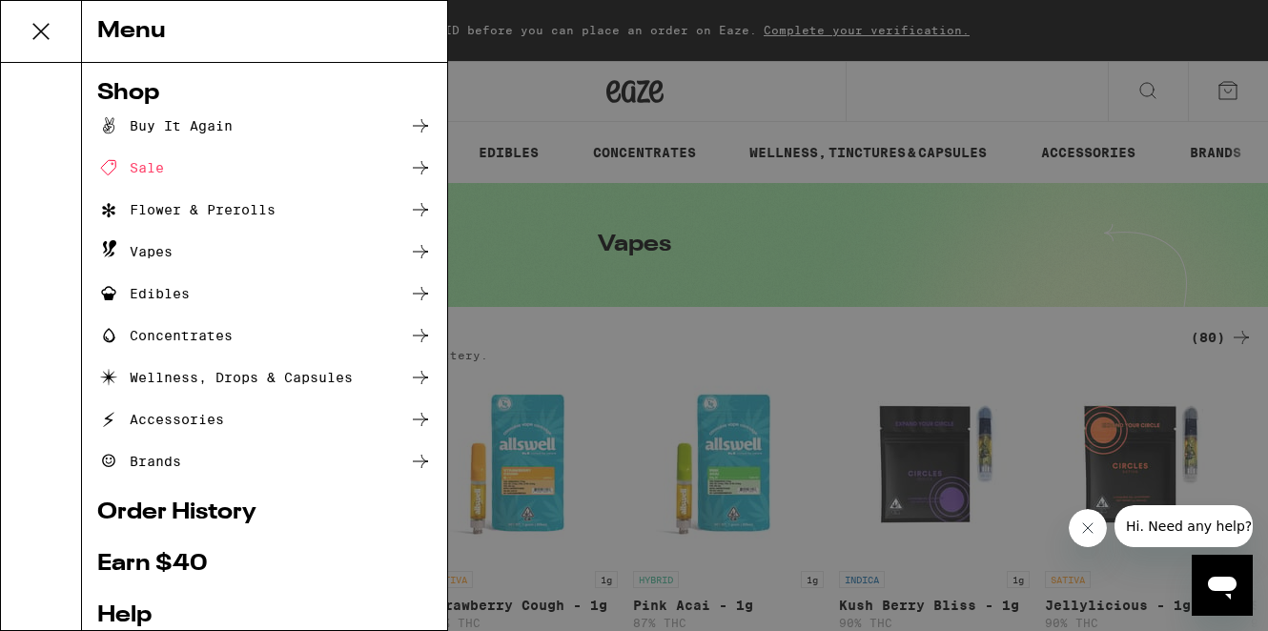
scroll to position [197, 0]
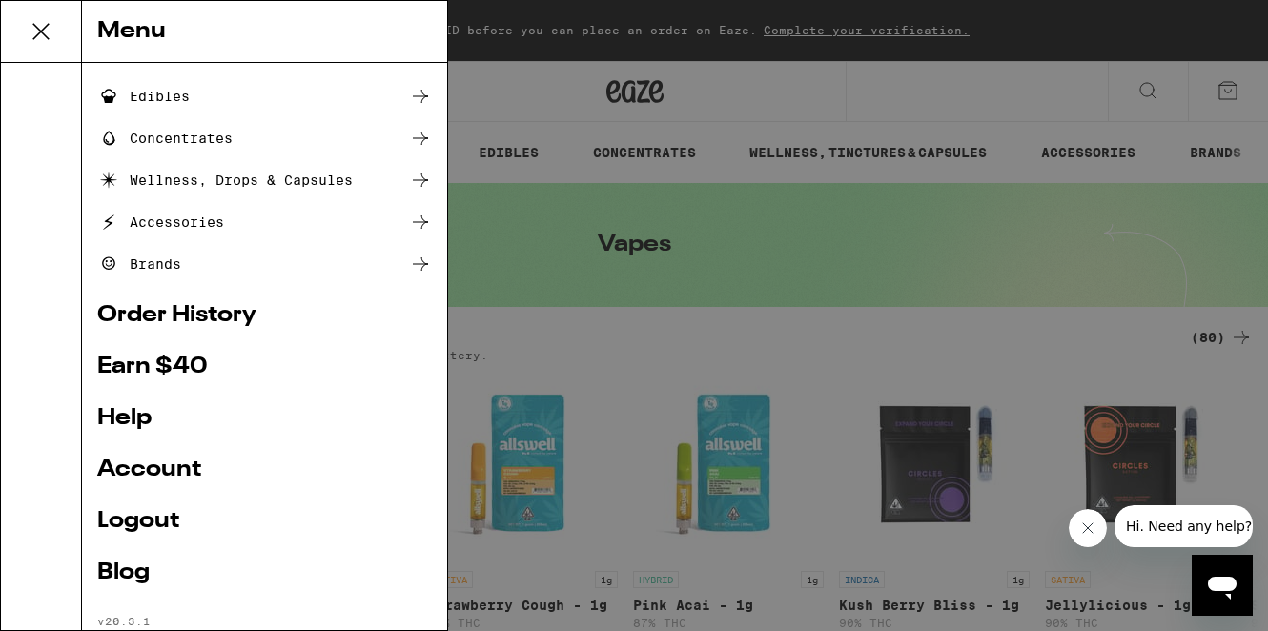
click at [174, 319] on link "Order History" at bounding box center [264, 315] width 335 height 23
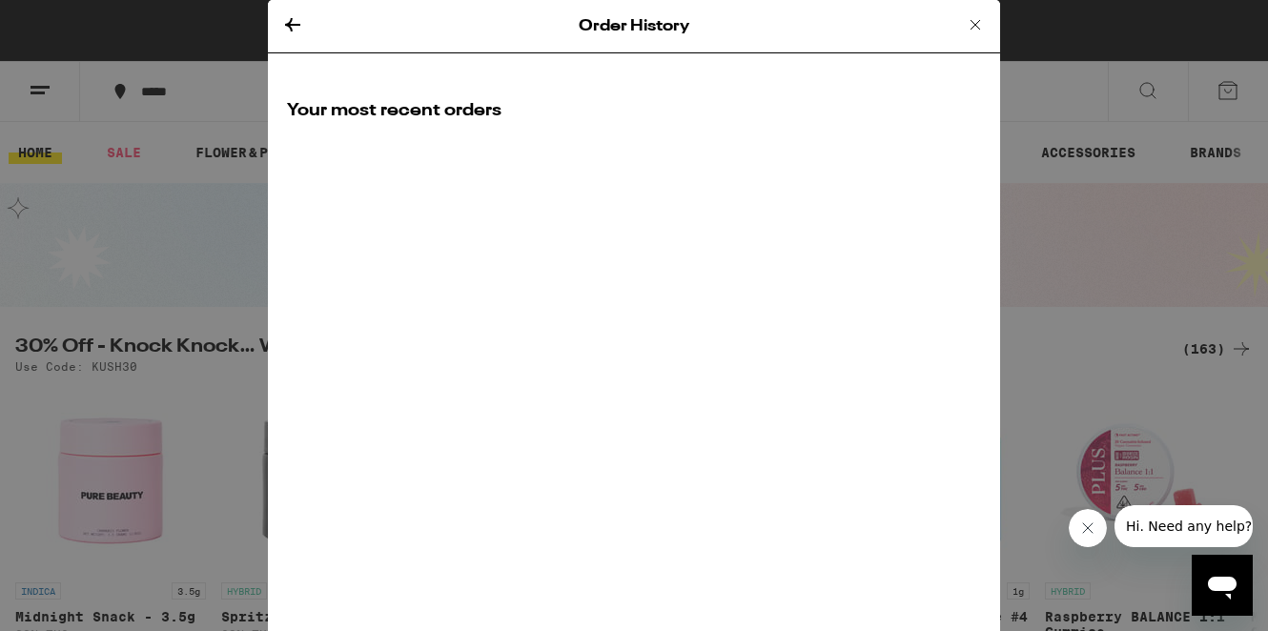
click at [970, 21] on icon at bounding box center [975, 24] width 23 height 23
click at [973, 25] on icon at bounding box center [975, 24] width 23 height 23
click at [975, 25] on icon at bounding box center [976, 25] width 10 height 10
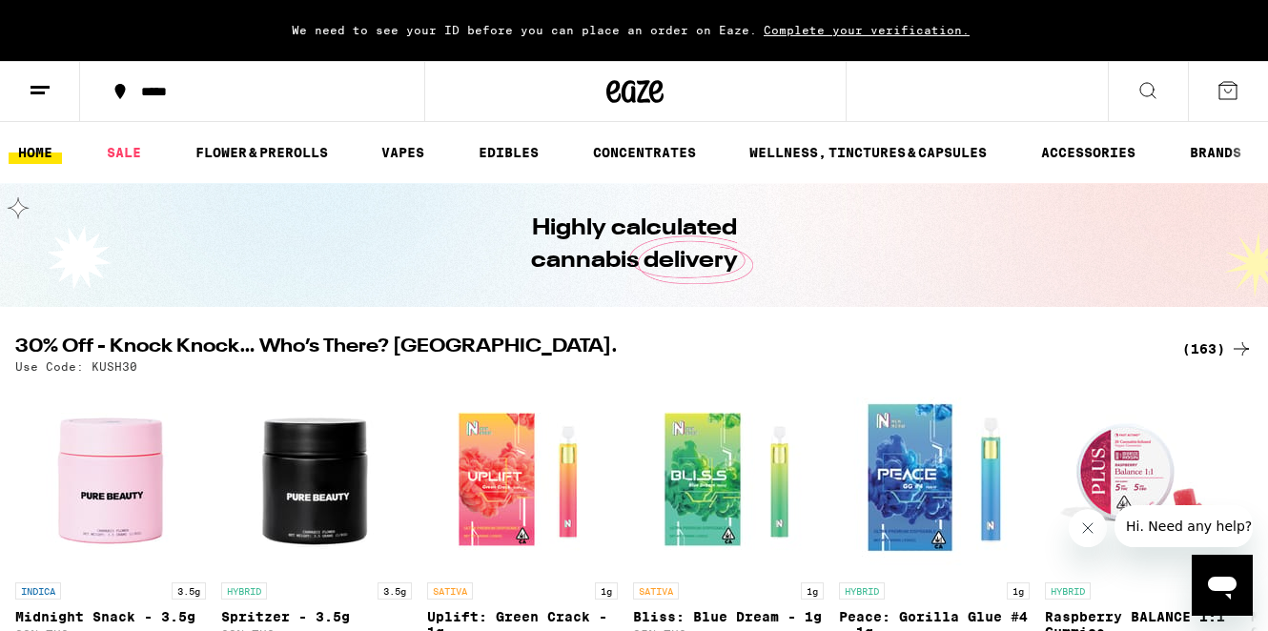
click at [333, 250] on div "Order History It looks like you haven’t ordered yet. SHOP NOW" at bounding box center [634, 315] width 1268 height 631
click at [411, 139] on ul "HOME SALE FLOWER & PREROLLS VAPES EDIBLES CONCENTRATES WELLNESS, TINCTURES & CA…" at bounding box center [634, 152] width 1268 height 61
click at [405, 148] on link "VAPES" at bounding box center [403, 152] width 62 height 23
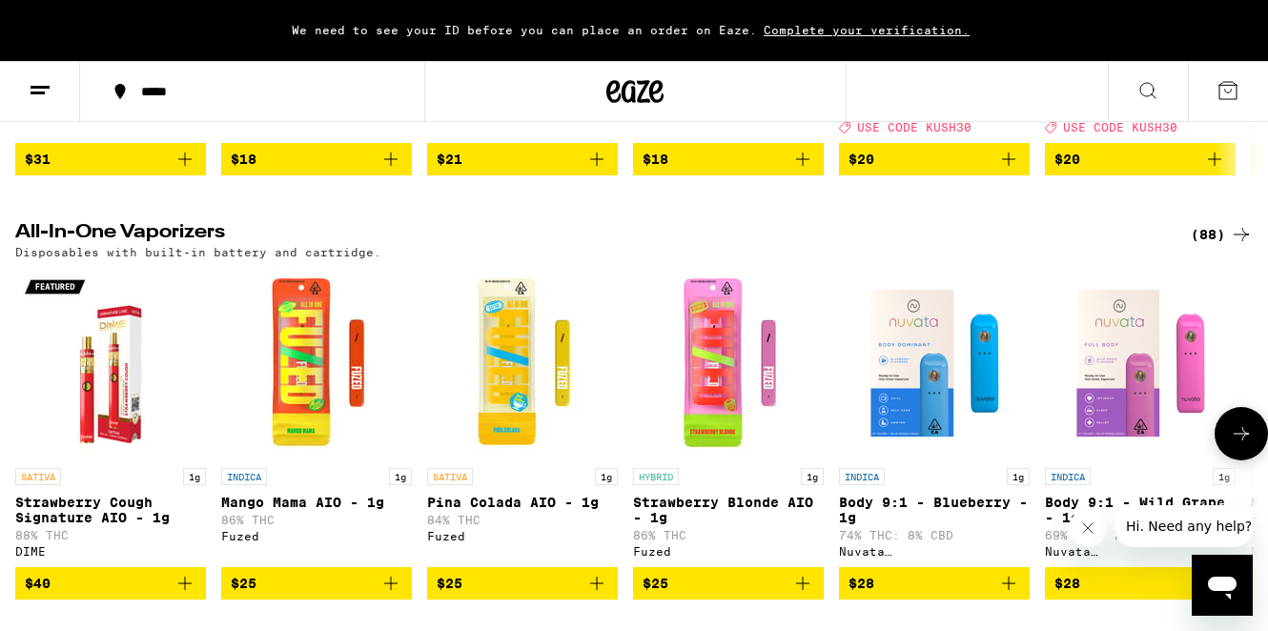
scroll to position [565, 0]
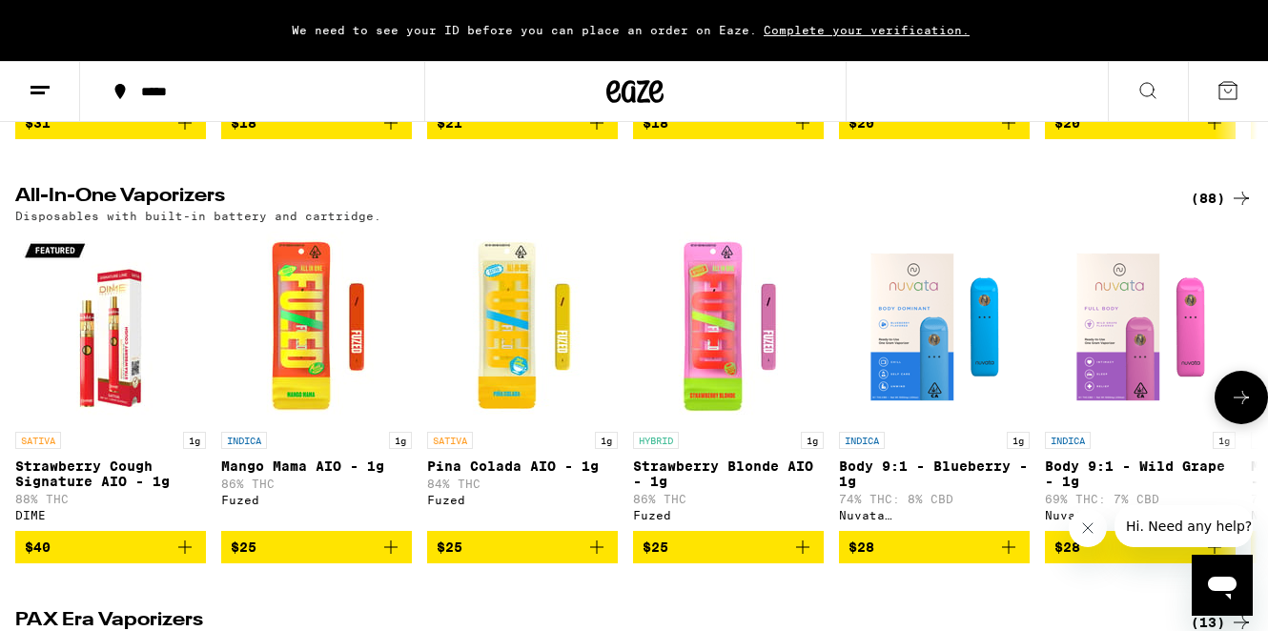
click at [1231, 409] on icon at bounding box center [1241, 397] width 23 height 23
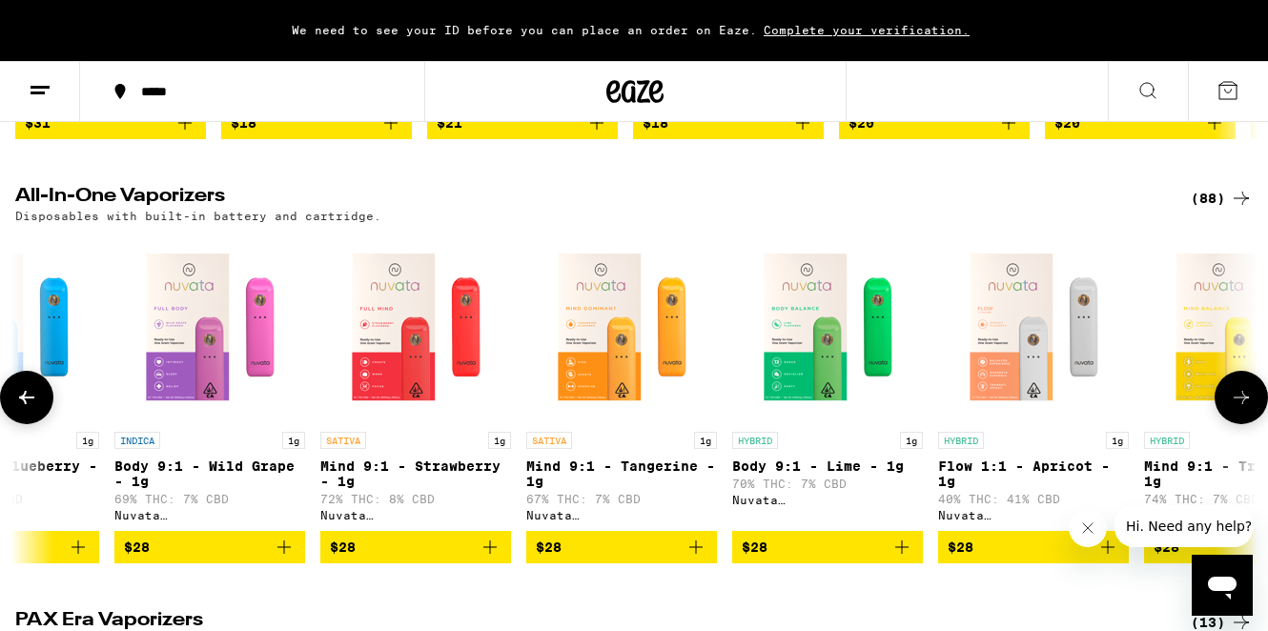
scroll to position [0, 1030]
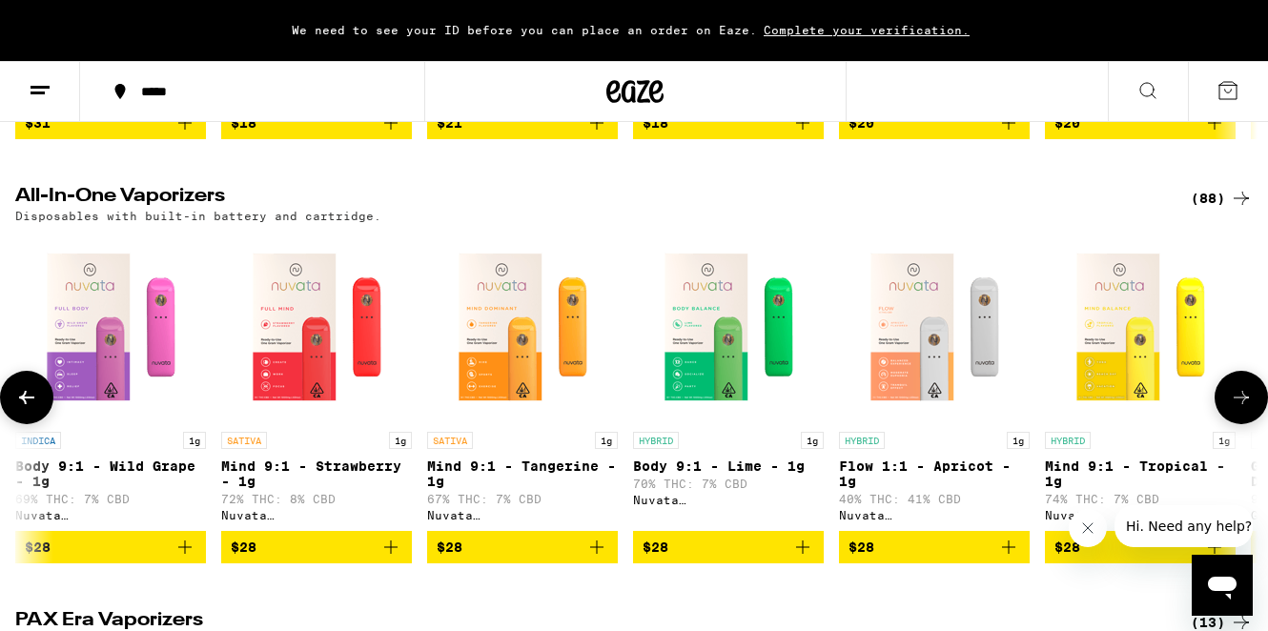
click at [1231, 409] on icon at bounding box center [1241, 397] width 23 height 23
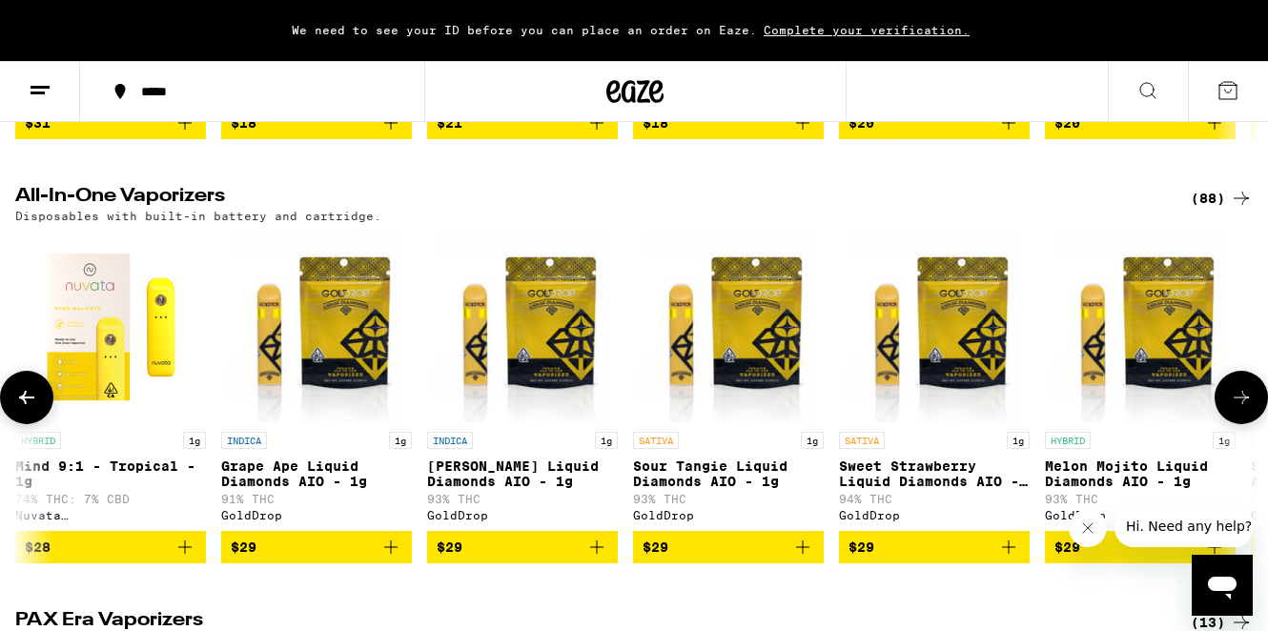
click at [1231, 409] on icon at bounding box center [1241, 397] width 23 height 23
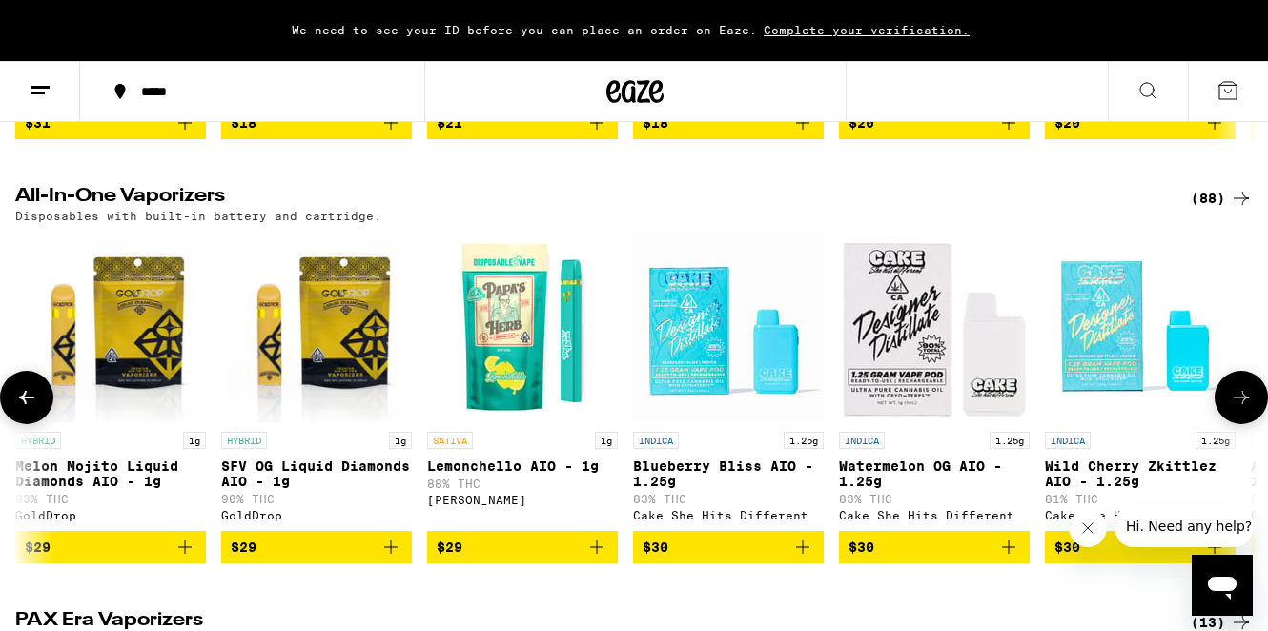
click at [730, 376] on img "Open page for Blueberry Bliss AIO - 1.25g from Cake She Hits Different" at bounding box center [728, 327] width 191 height 191
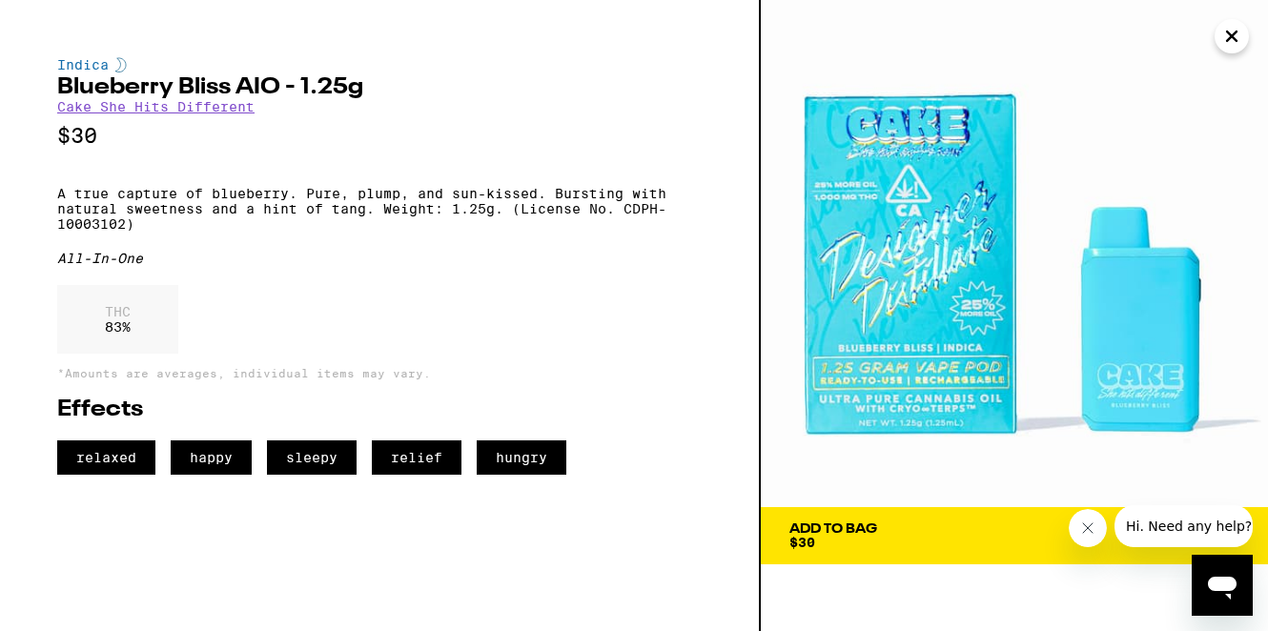
click at [1082, 524] on icon "Close message from company" at bounding box center [1087, 528] width 15 height 15
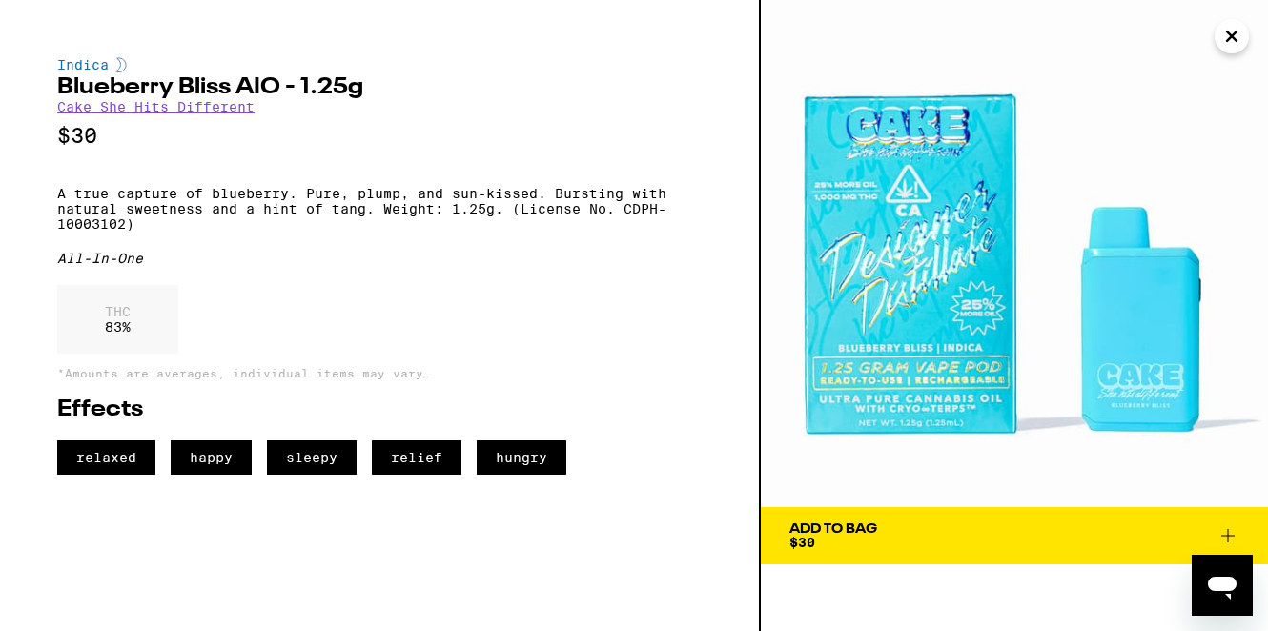
click at [1220, 530] on icon at bounding box center [1228, 535] width 23 height 23
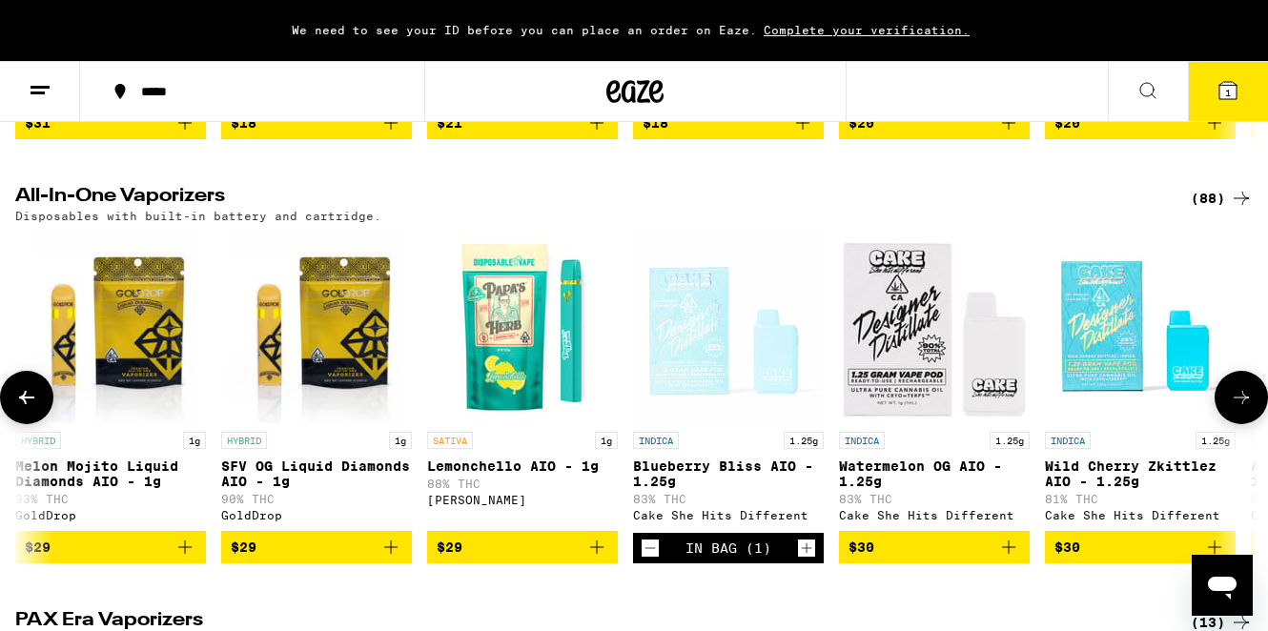
click at [932, 478] on p "Watermelon OG AIO - 1.25g" at bounding box center [934, 474] width 191 height 31
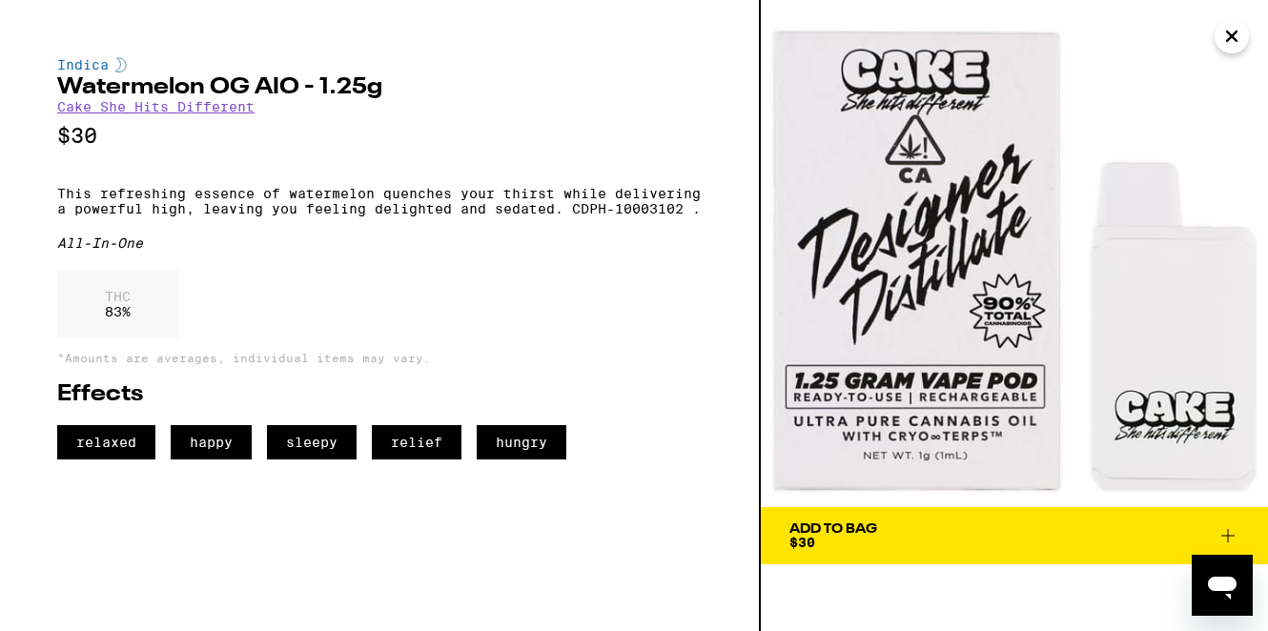
click at [1231, 30] on icon "Close" at bounding box center [1231, 36] width 23 height 29
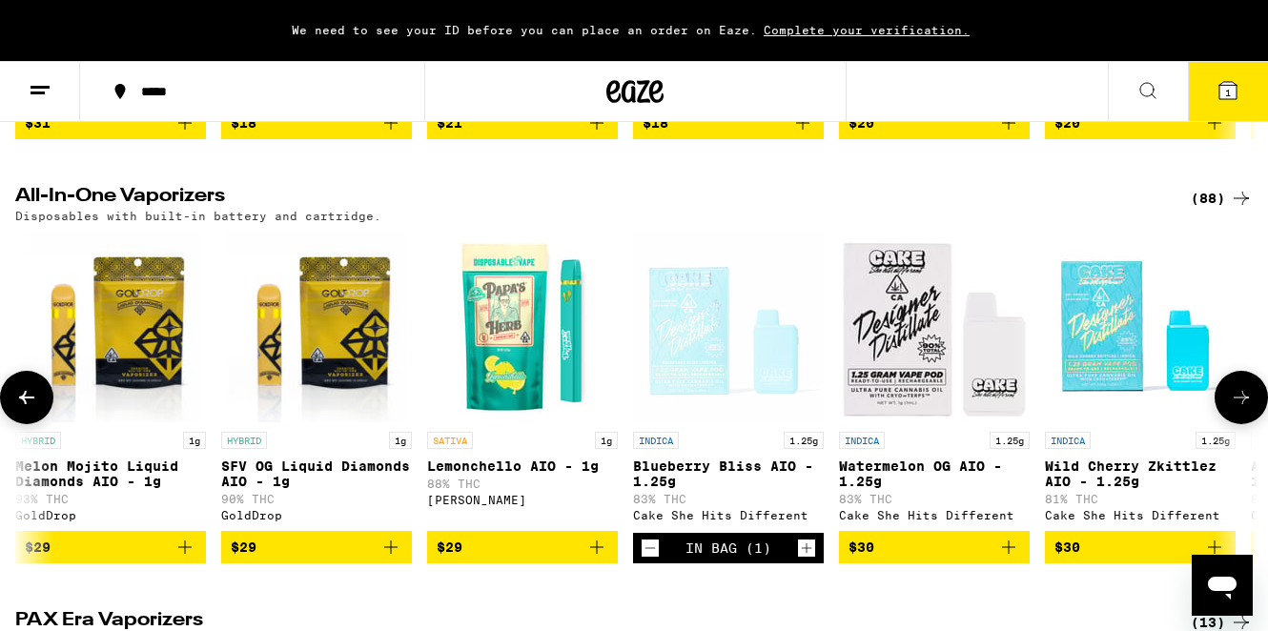
click at [1235, 409] on icon at bounding box center [1241, 397] width 23 height 23
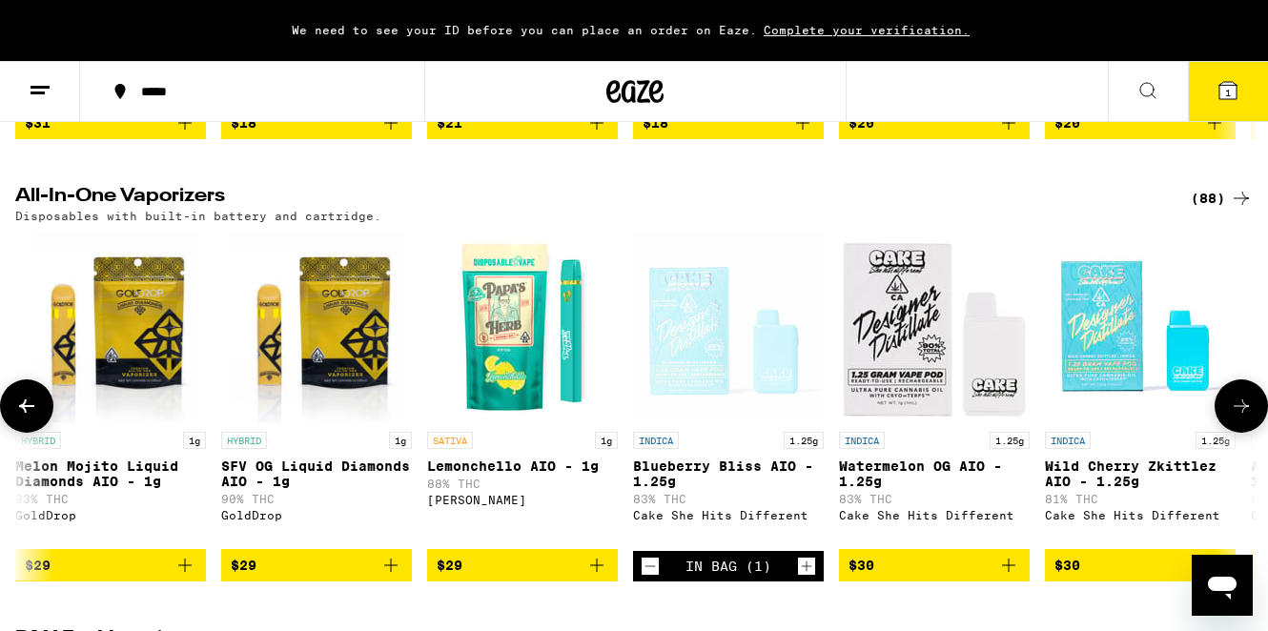
scroll to position [0, 4119]
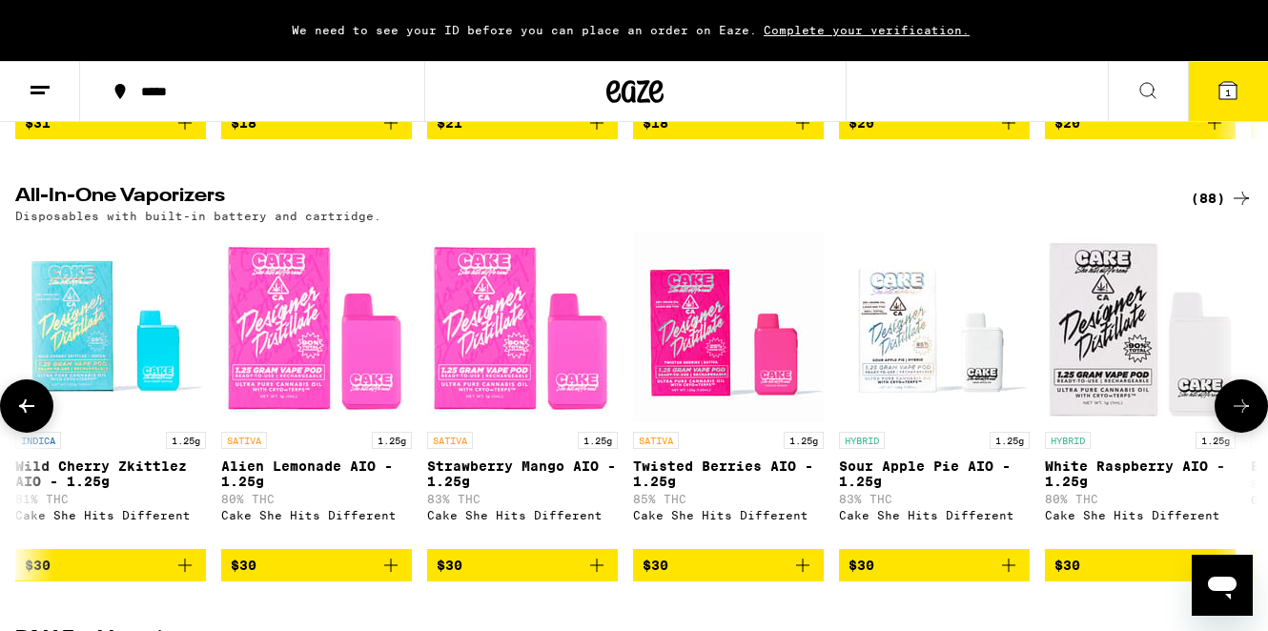
click at [282, 380] on img "Open page for Alien Lemonade AIO - 1.25g from Cake She Hits Different" at bounding box center [316, 327] width 191 height 191
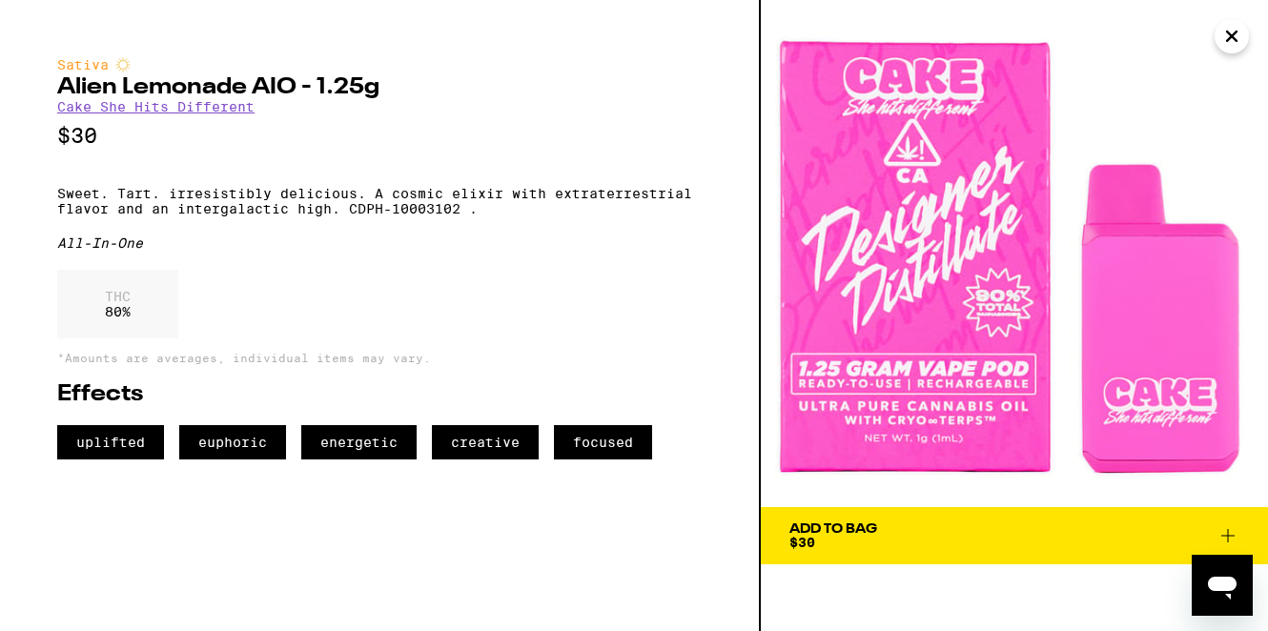
click at [1228, 35] on icon "Close" at bounding box center [1231, 36] width 23 height 29
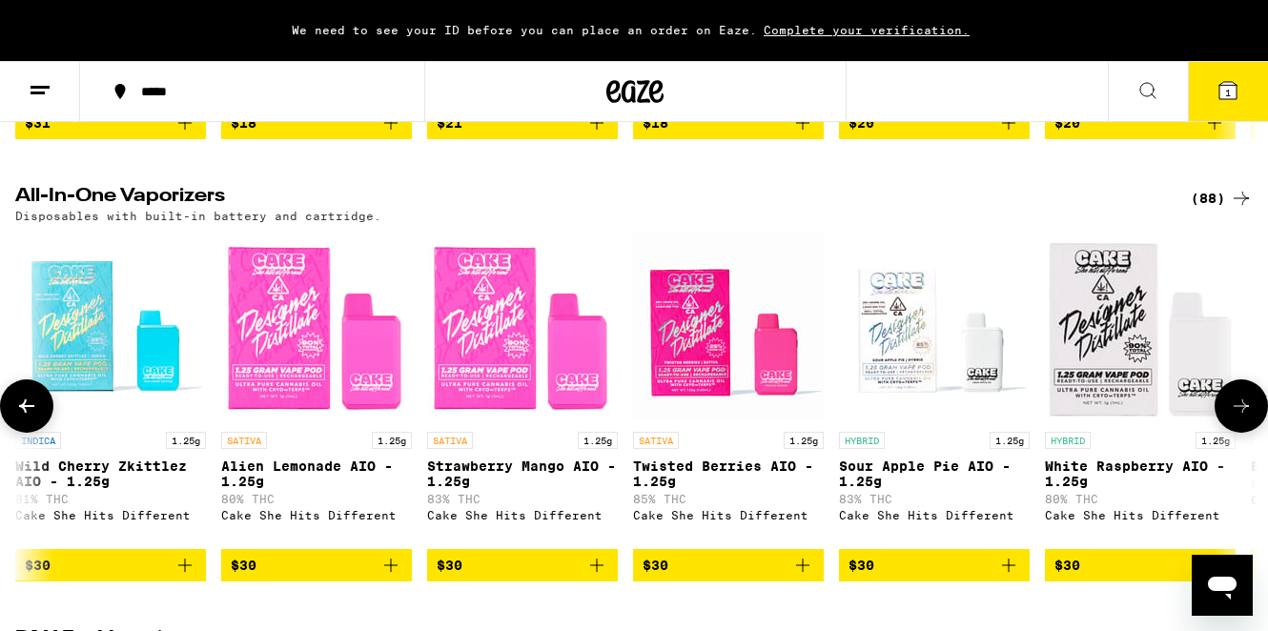
click at [161, 345] on img "Open page for Wild Cherry Zkittlez AIO - 1.25g from Cake She Hits Different" at bounding box center [110, 327] width 191 height 191
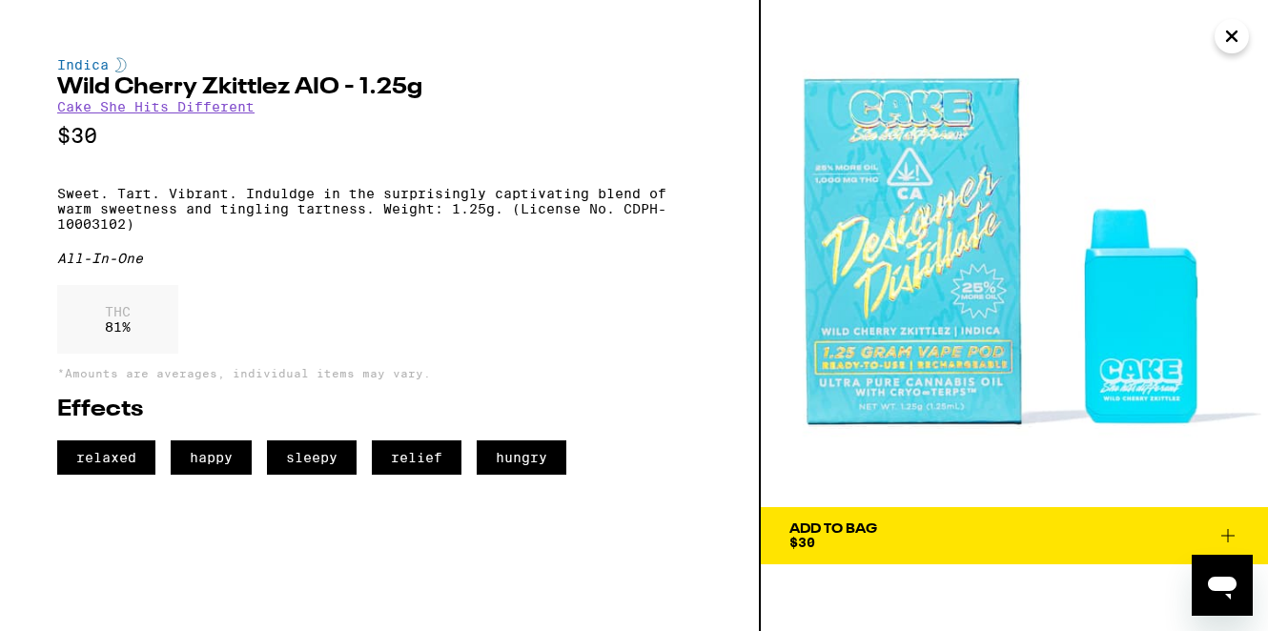
click at [1225, 531] on icon at bounding box center [1228, 535] width 23 height 23
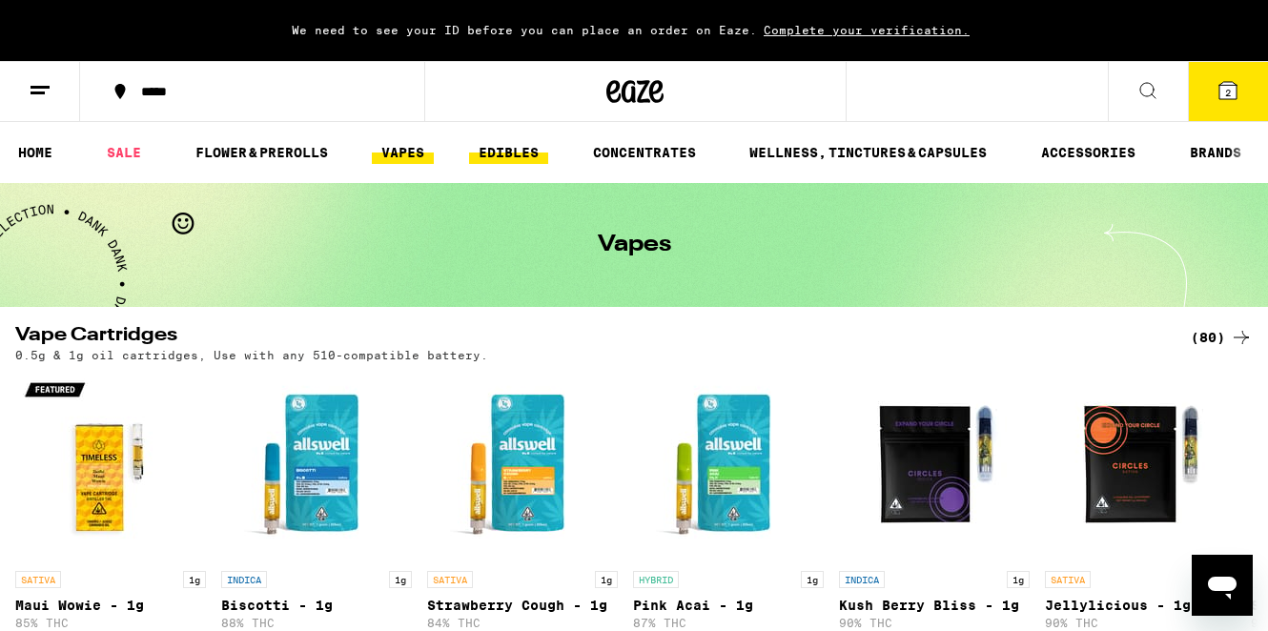
click at [519, 160] on link "EDIBLES" at bounding box center [508, 152] width 79 height 23
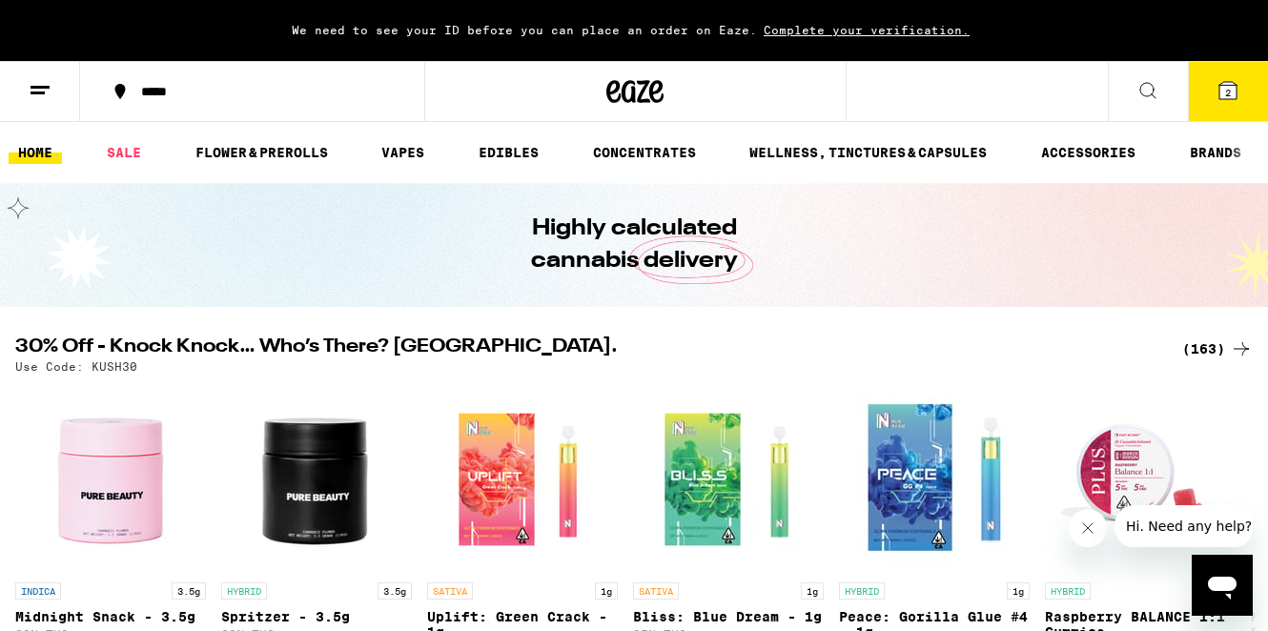
click at [46, 89] on icon at bounding box center [40, 90] width 23 height 23
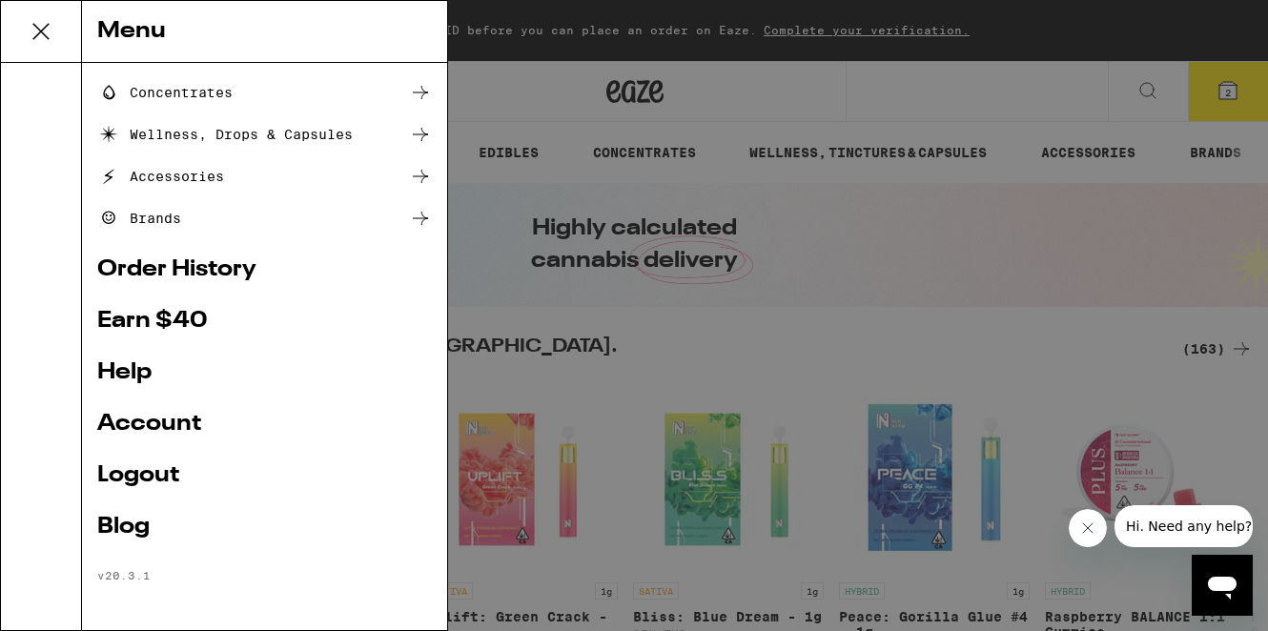
scroll to position [245, 0]
click at [152, 416] on link "Account" at bounding box center [264, 424] width 335 height 23
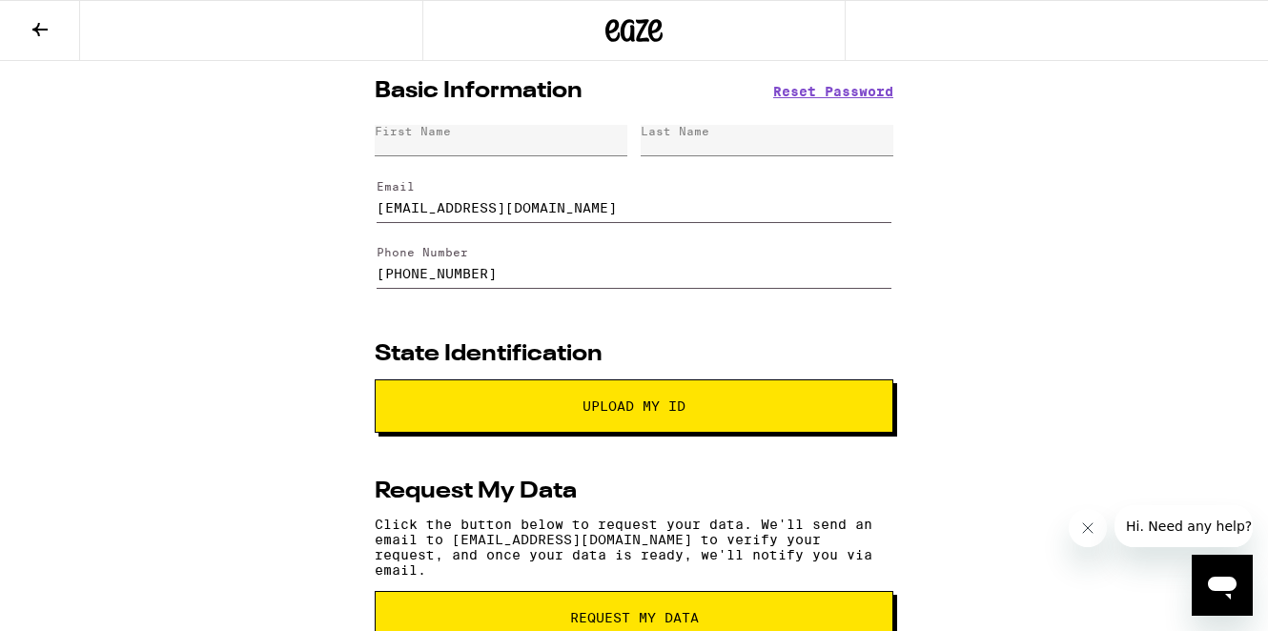
click at [41, 30] on icon at bounding box center [39, 29] width 15 height 13
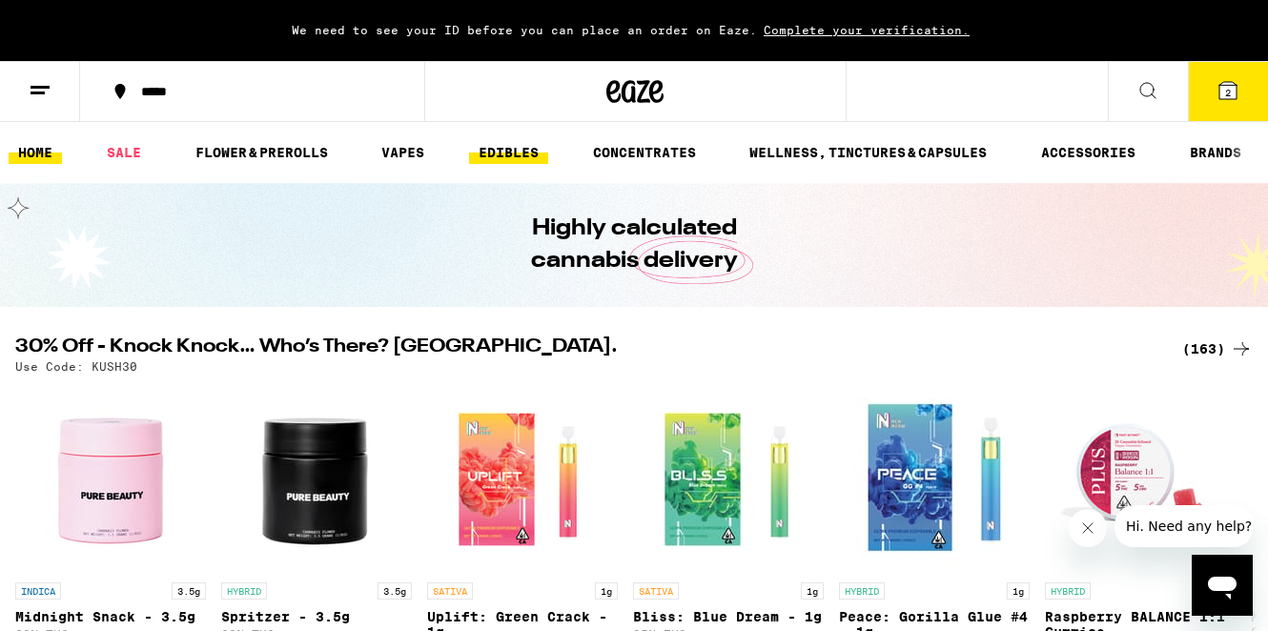
click at [511, 154] on link "EDIBLES" at bounding box center [508, 152] width 79 height 23
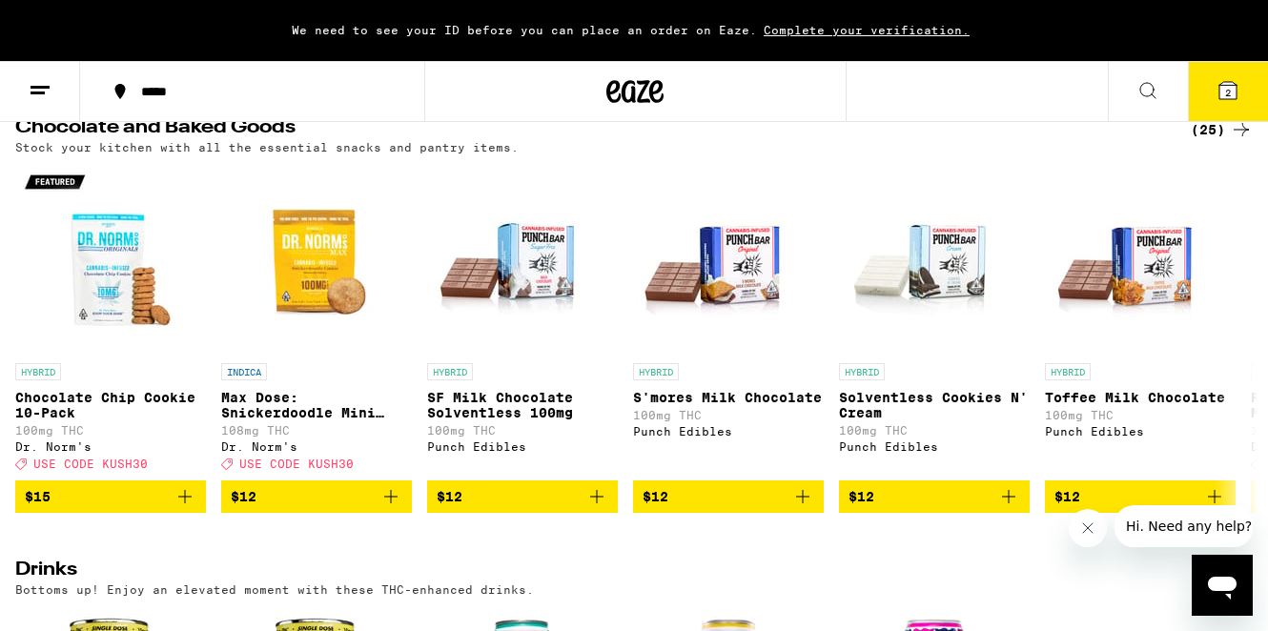
scroll to position [640, 0]
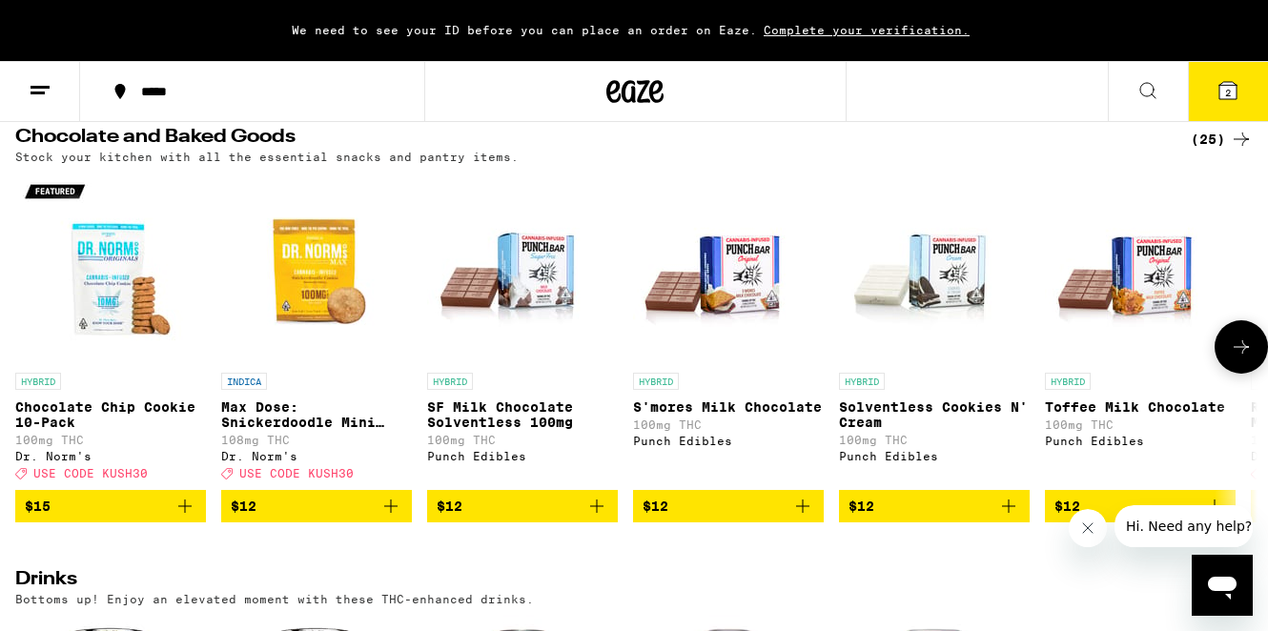
click at [1239, 359] on icon at bounding box center [1241, 347] width 23 height 23
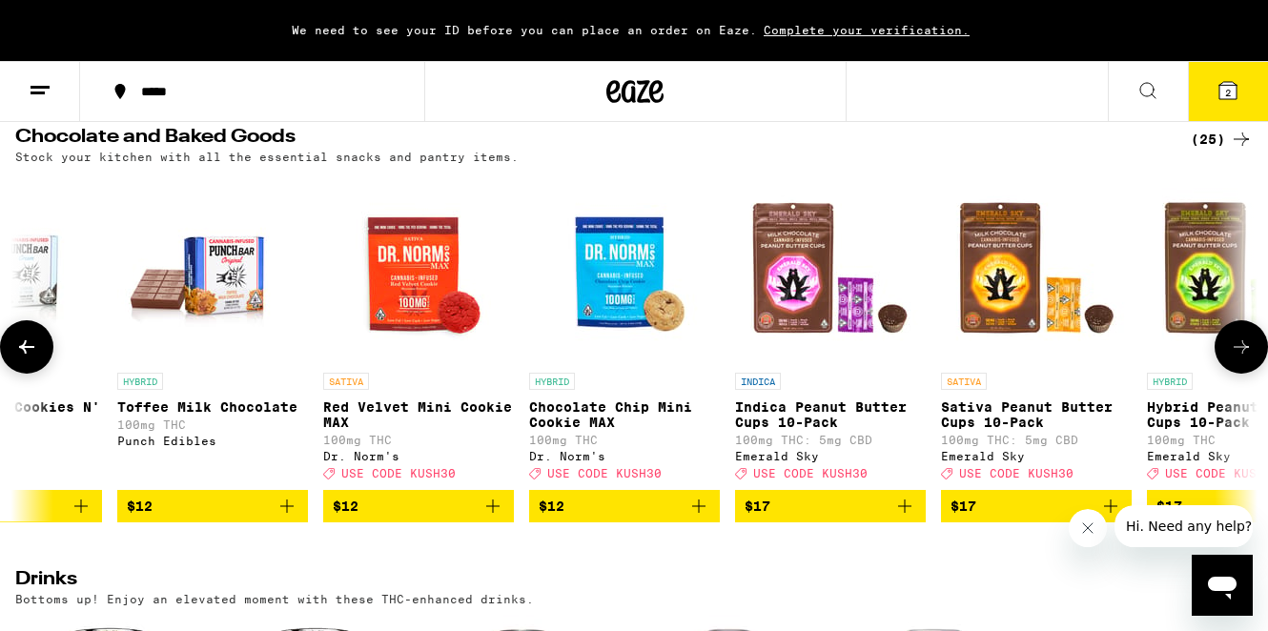
scroll to position [0, 1030]
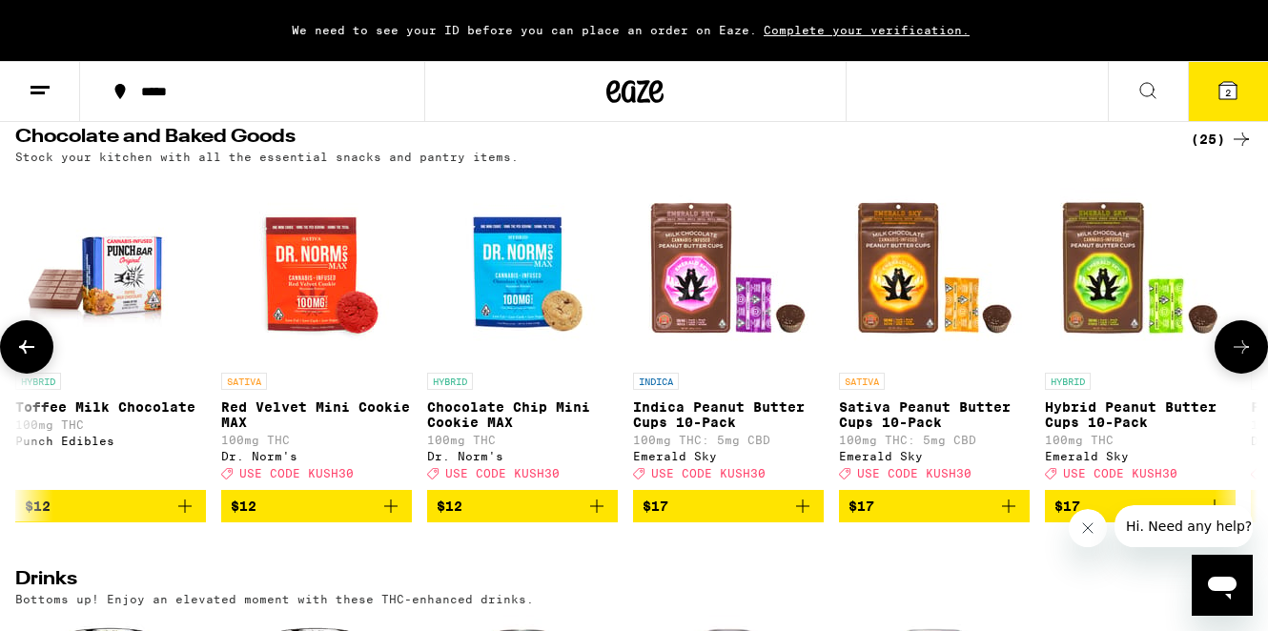
click at [1239, 359] on icon at bounding box center [1241, 347] width 23 height 23
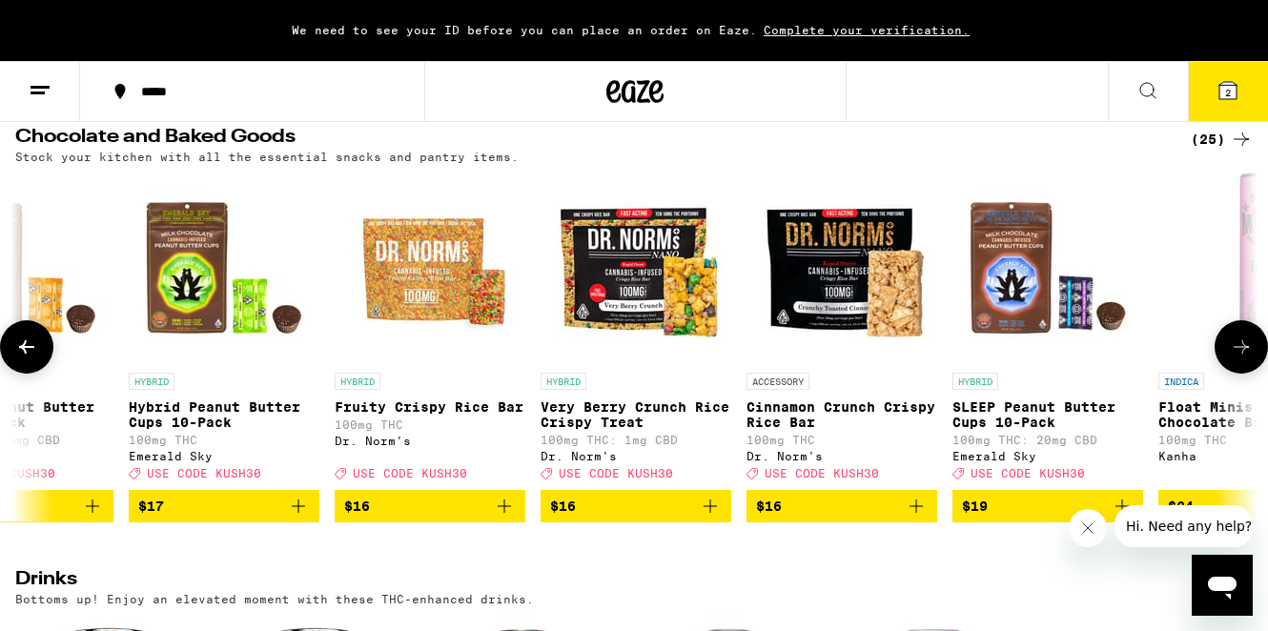
scroll to position [0, 2060]
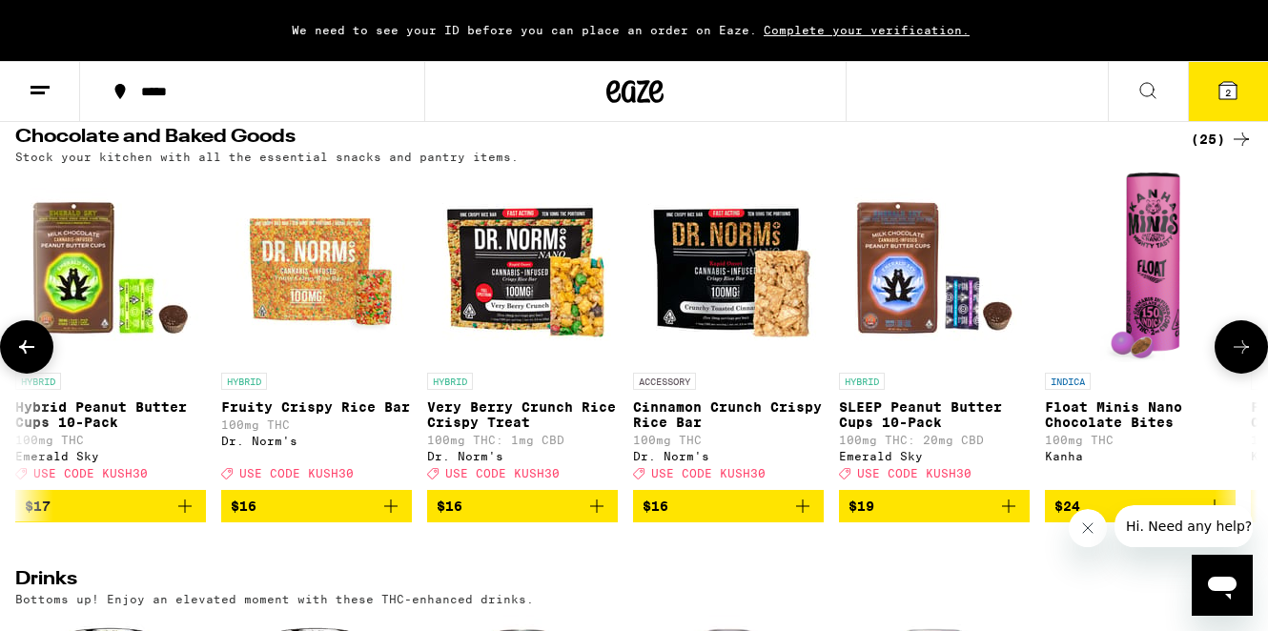
click at [1239, 359] on icon at bounding box center [1241, 347] width 23 height 23
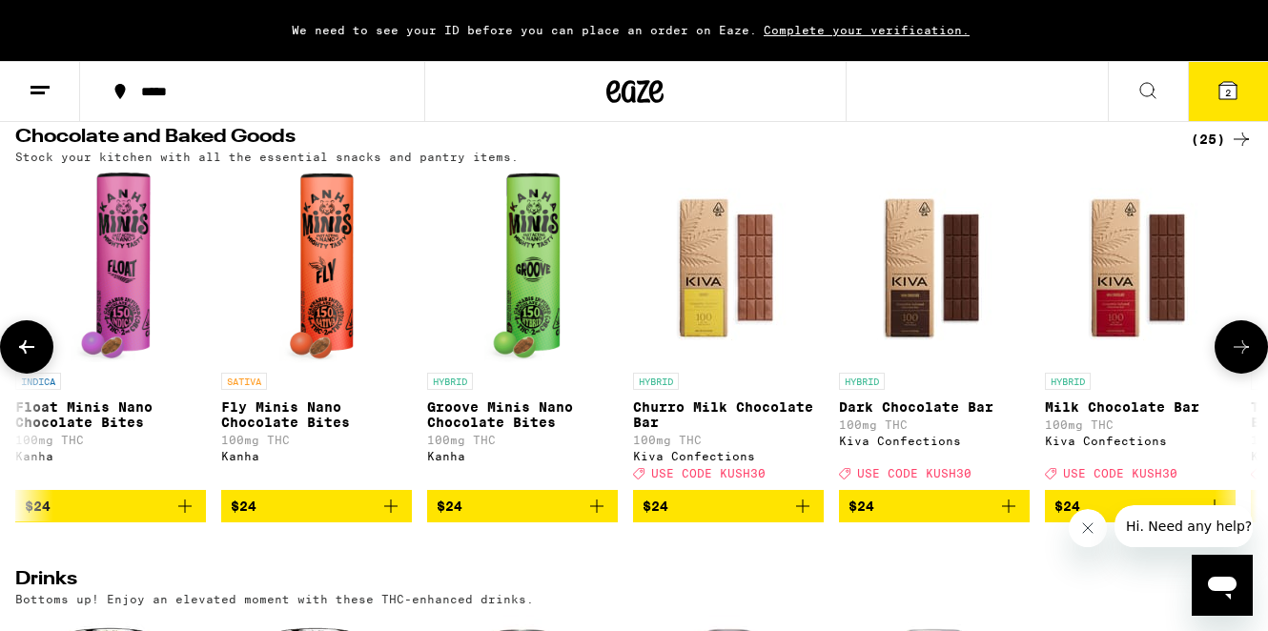
click at [1239, 359] on icon at bounding box center [1241, 347] width 23 height 23
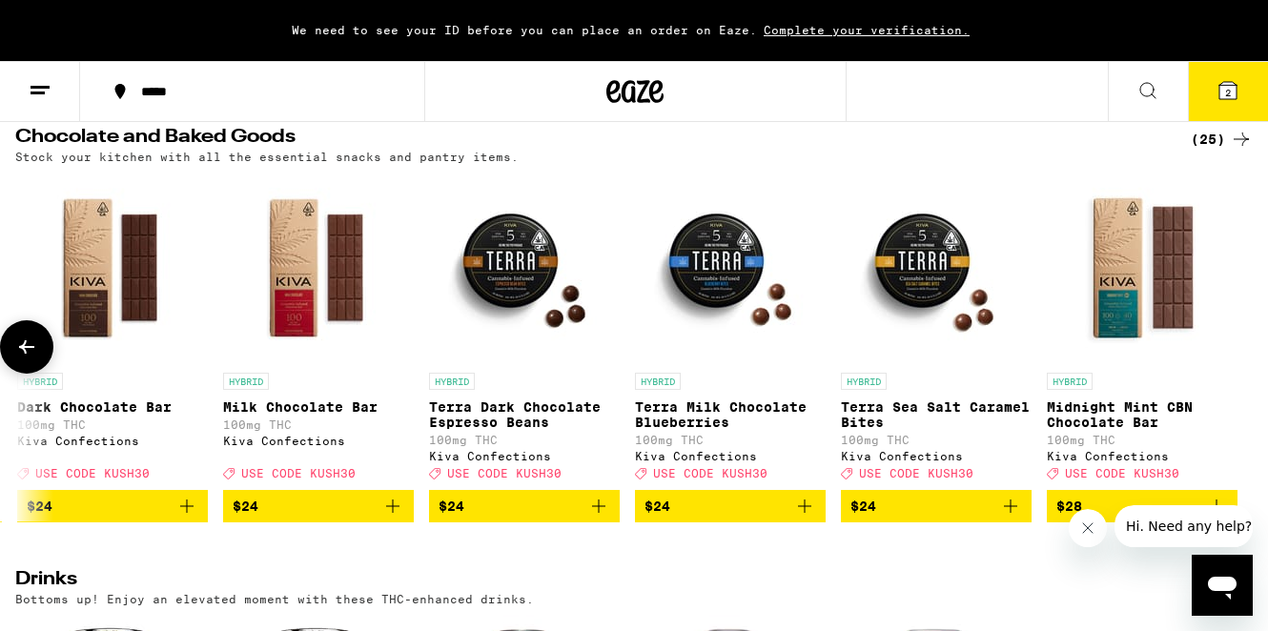
click at [20, 354] on icon at bounding box center [26, 346] width 15 height 13
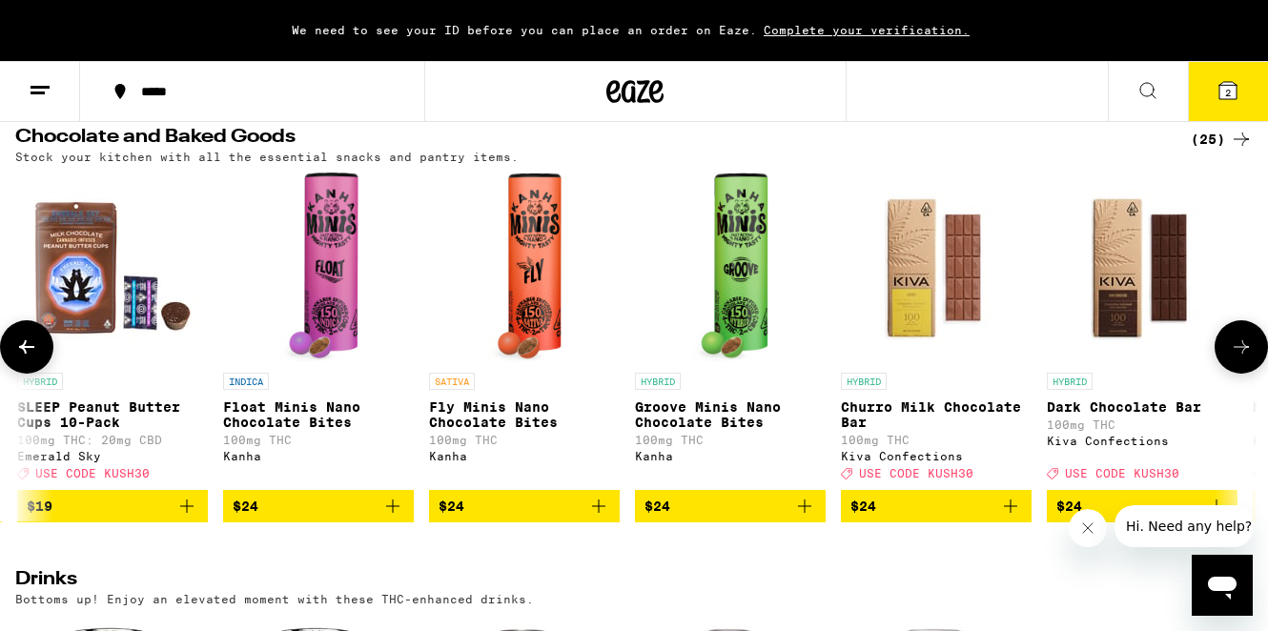
click at [20, 354] on icon at bounding box center [26, 346] width 15 height 13
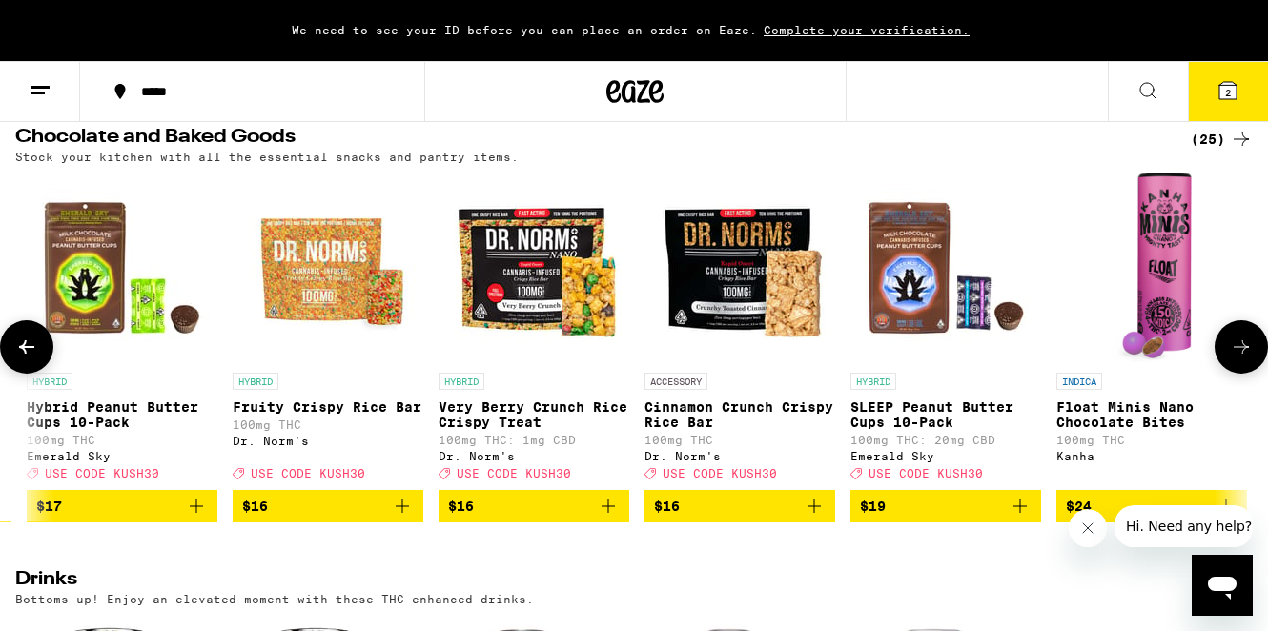
scroll to position [0, 1852]
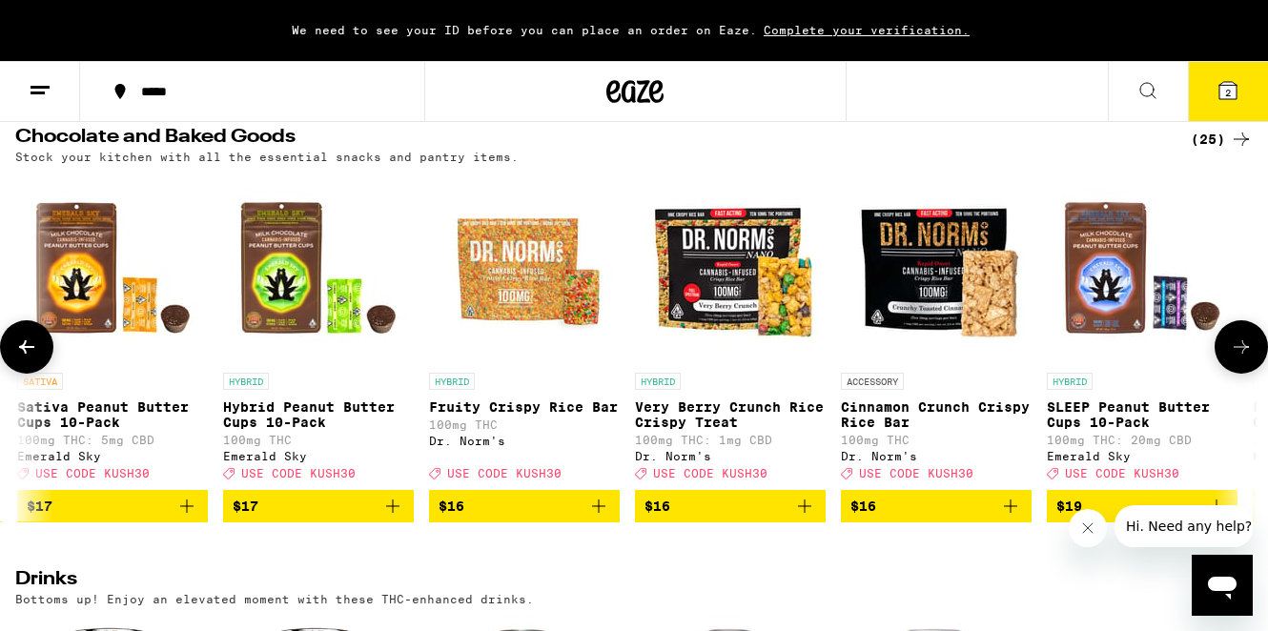
click at [20, 354] on icon at bounding box center [26, 346] width 15 height 13
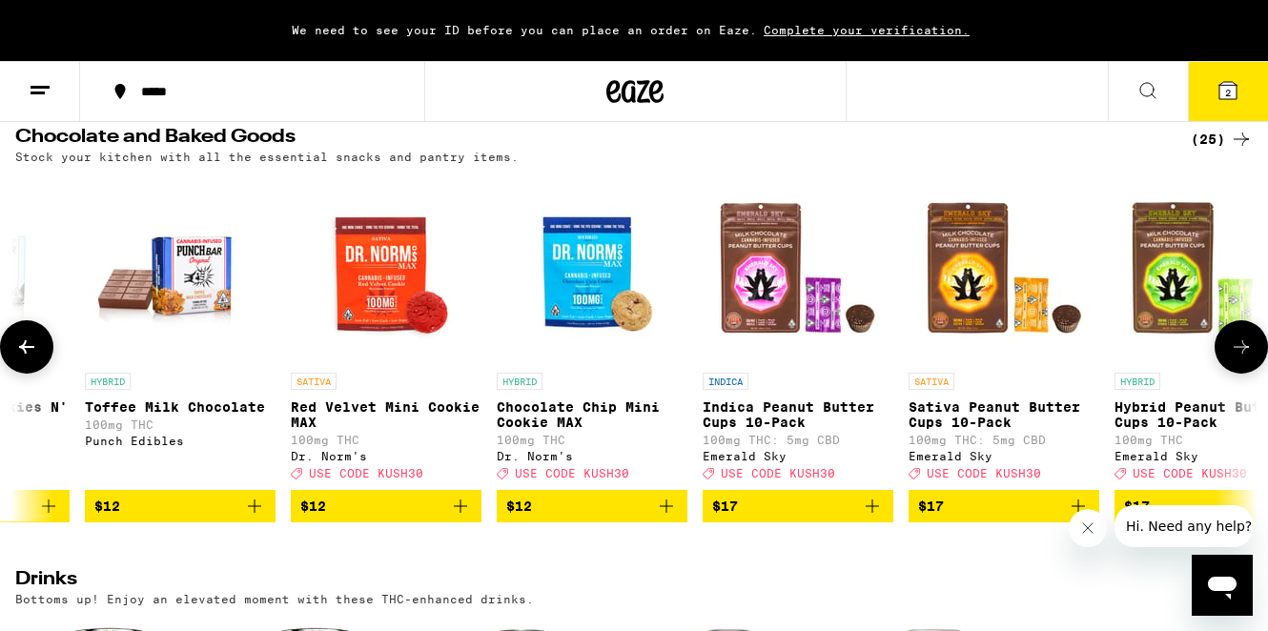
scroll to position [0, 822]
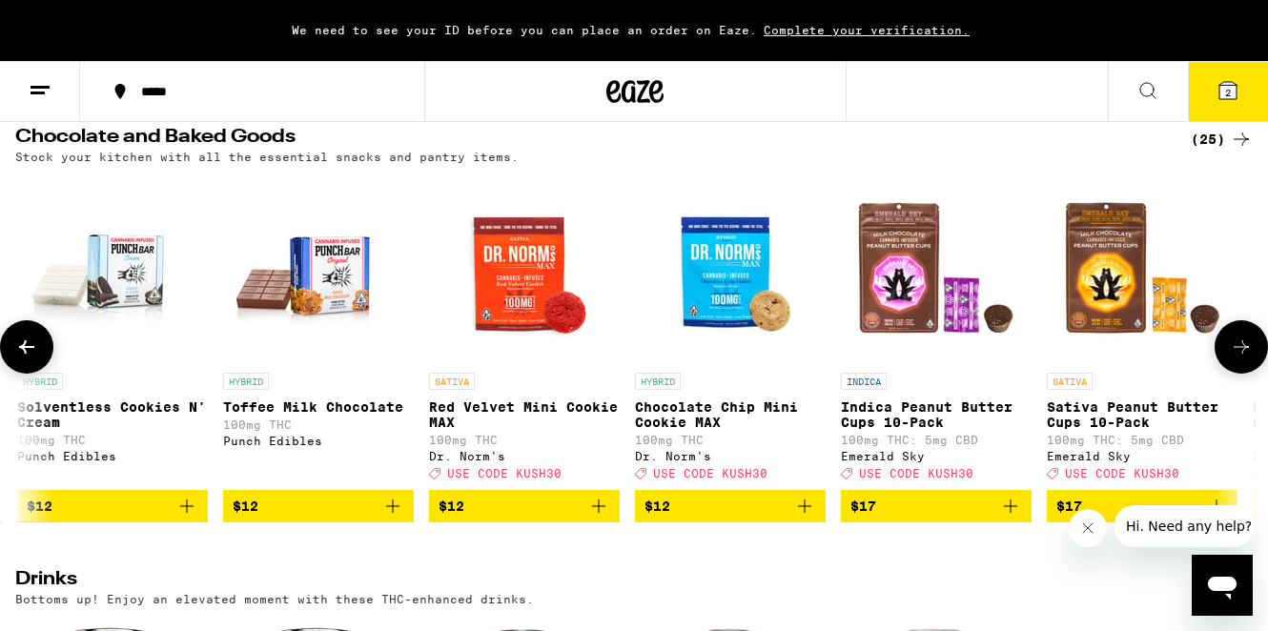
click at [20, 354] on icon at bounding box center [26, 346] width 15 height 13
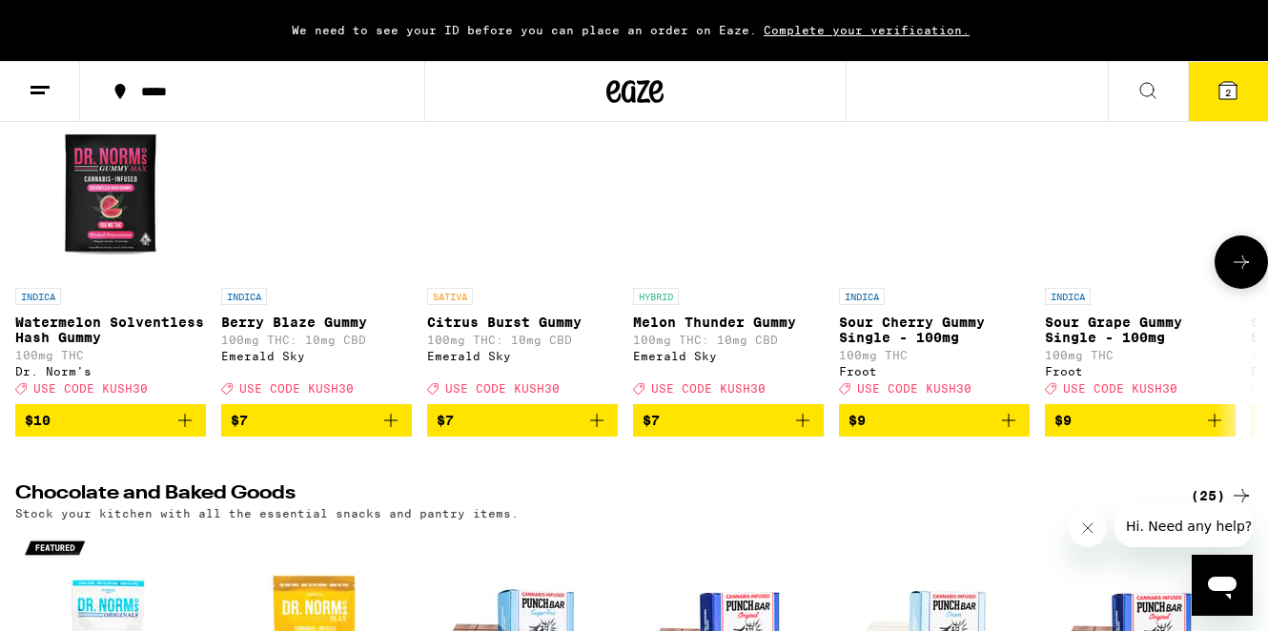
scroll to position [154, 0]
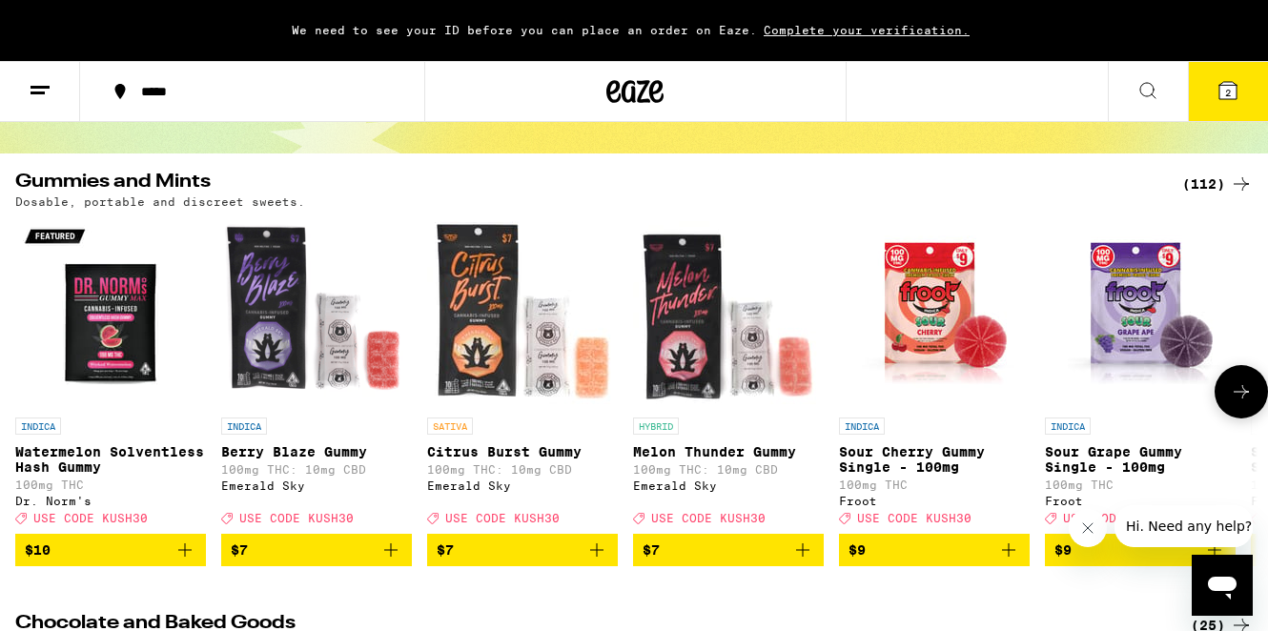
click at [1240, 400] on icon at bounding box center [1241, 391] width 23 height 23
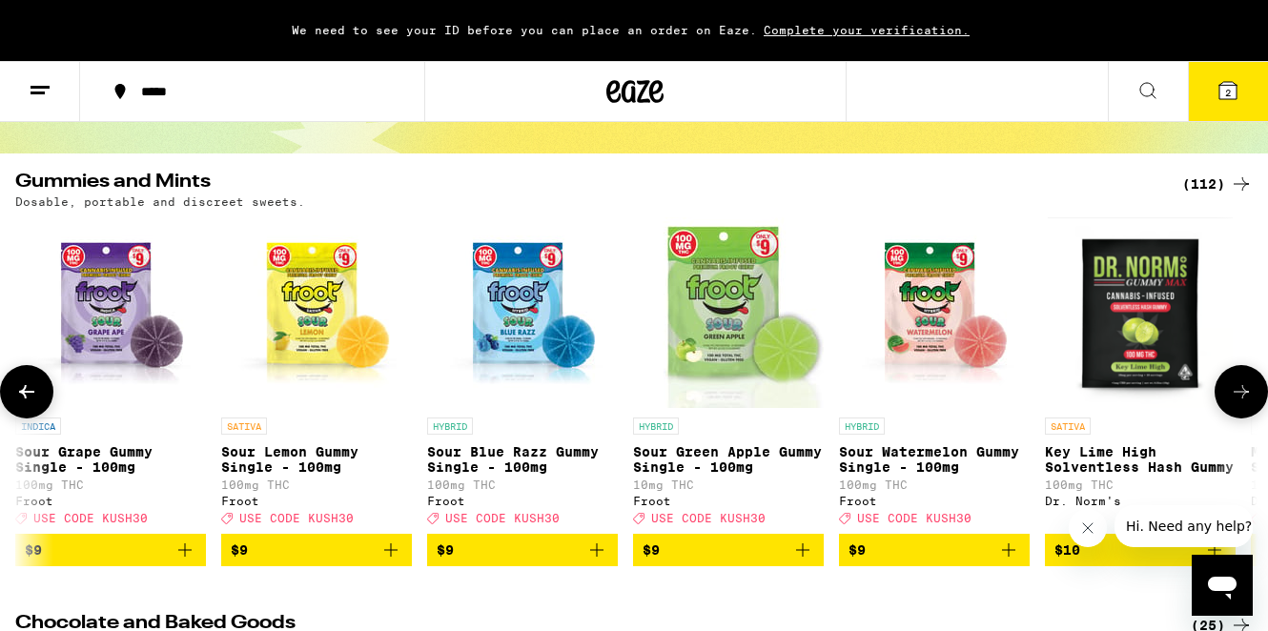
click at [1240, 400] on icon at bounding box center [1241, 391] width 23 height 23
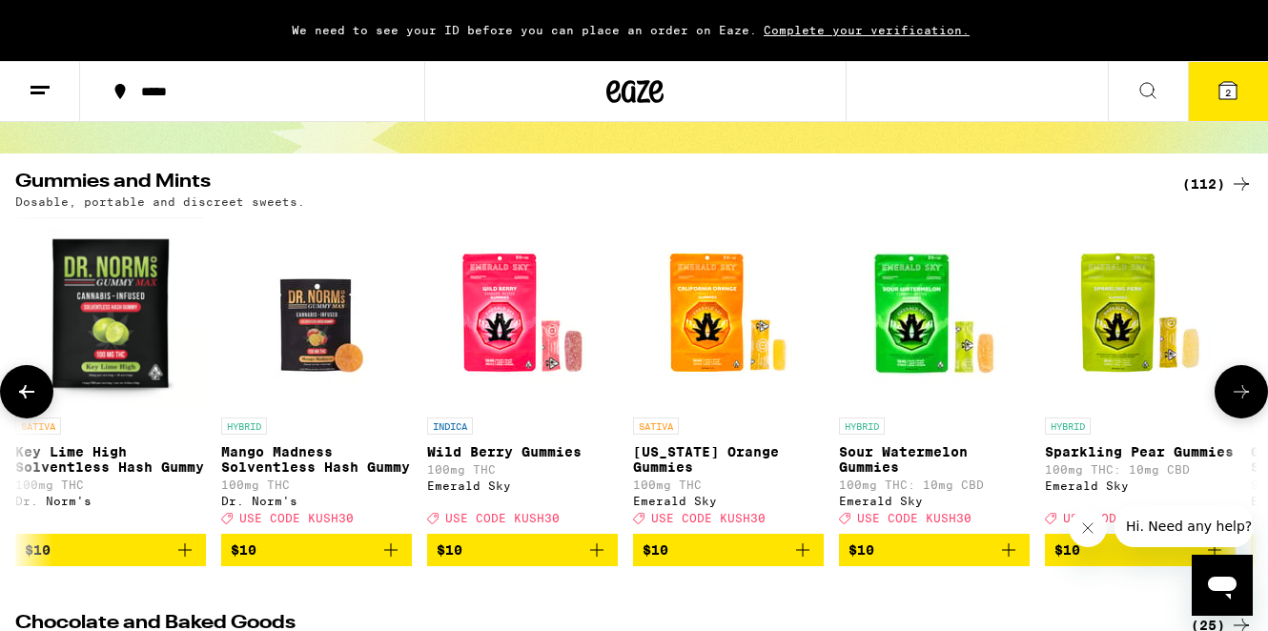
click at [1240, 400] on icon at bounding box center [1241, 391] width 23 height 23
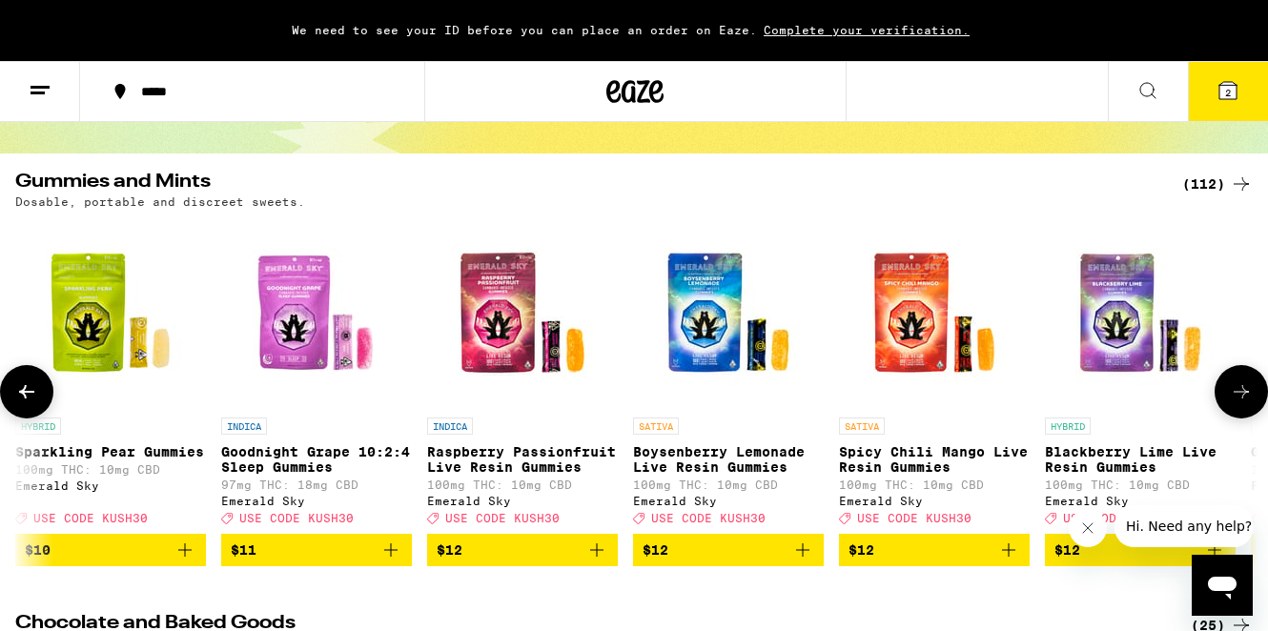
click at [1240, 400] on icon at bounding box center [1241, 391] width 23 height 23
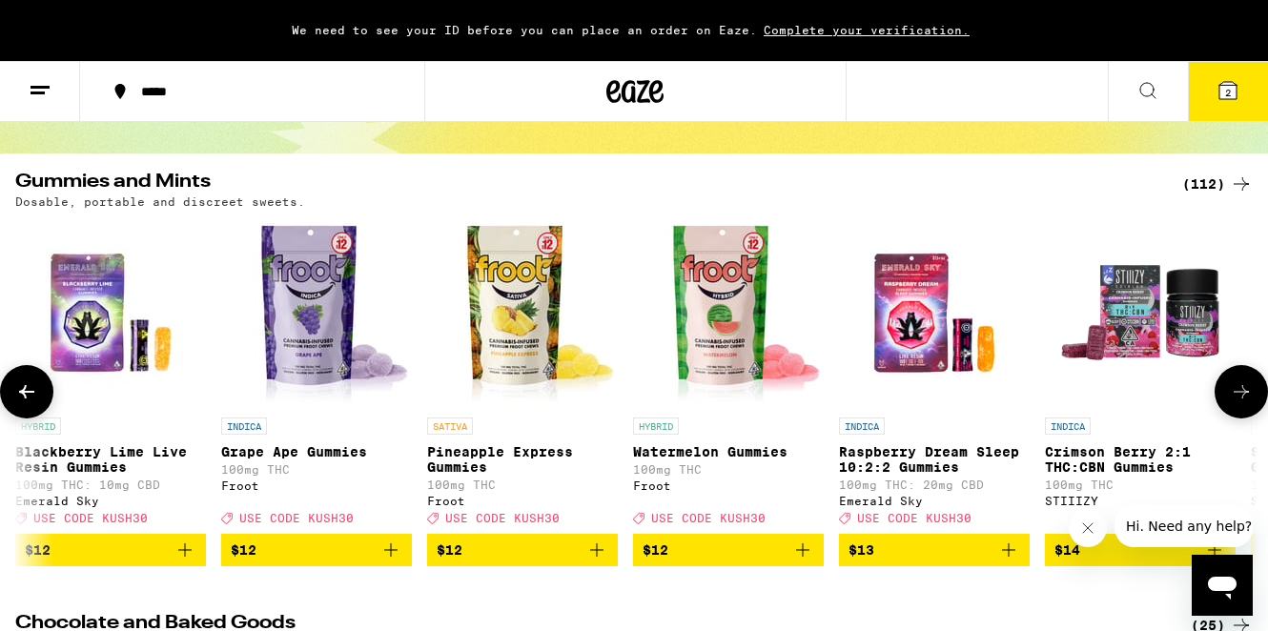
click at [1240, 400] on icon at bounding box center [1241, 391] width 23 height 23
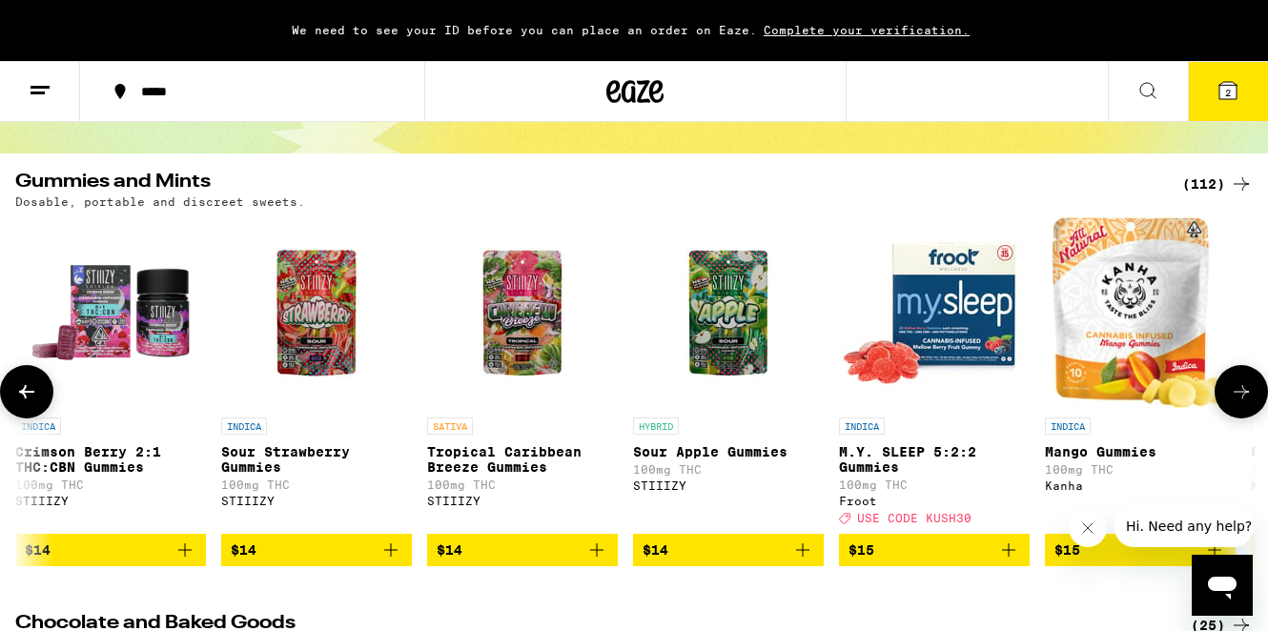
click at [1240, 400] on icon at bounding box center [1241, 391] width 23 height 23
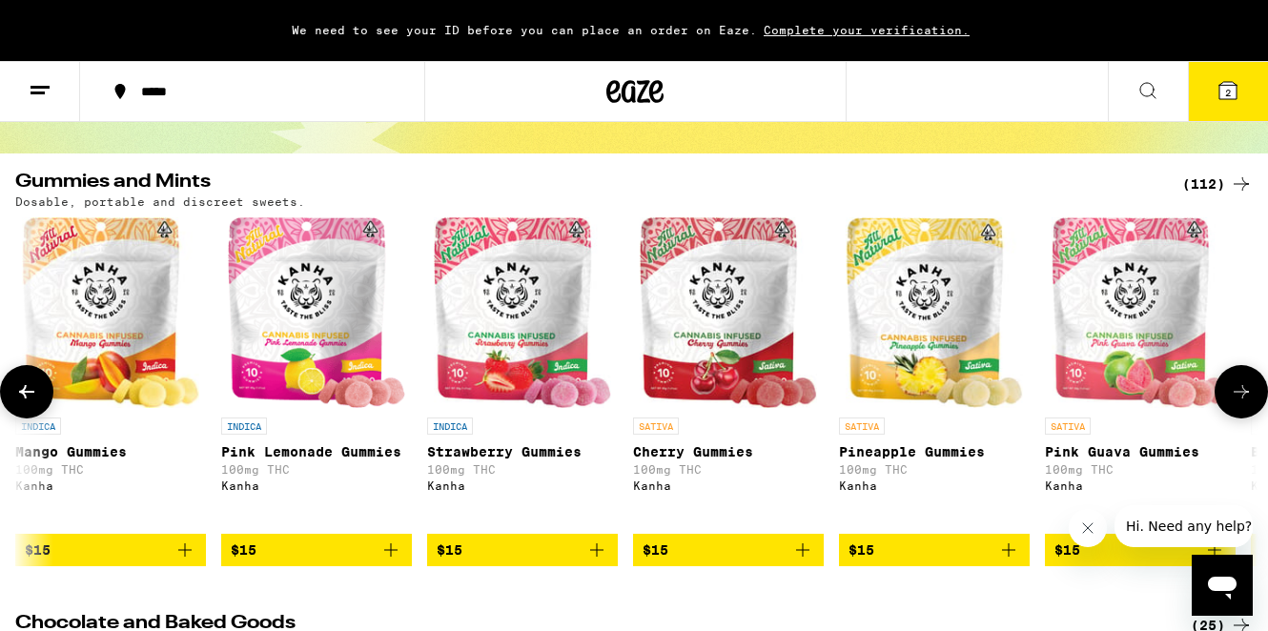
click at [597, 557] on icon "Add to bag" at bounding box center [596, 549] width 13 height 13
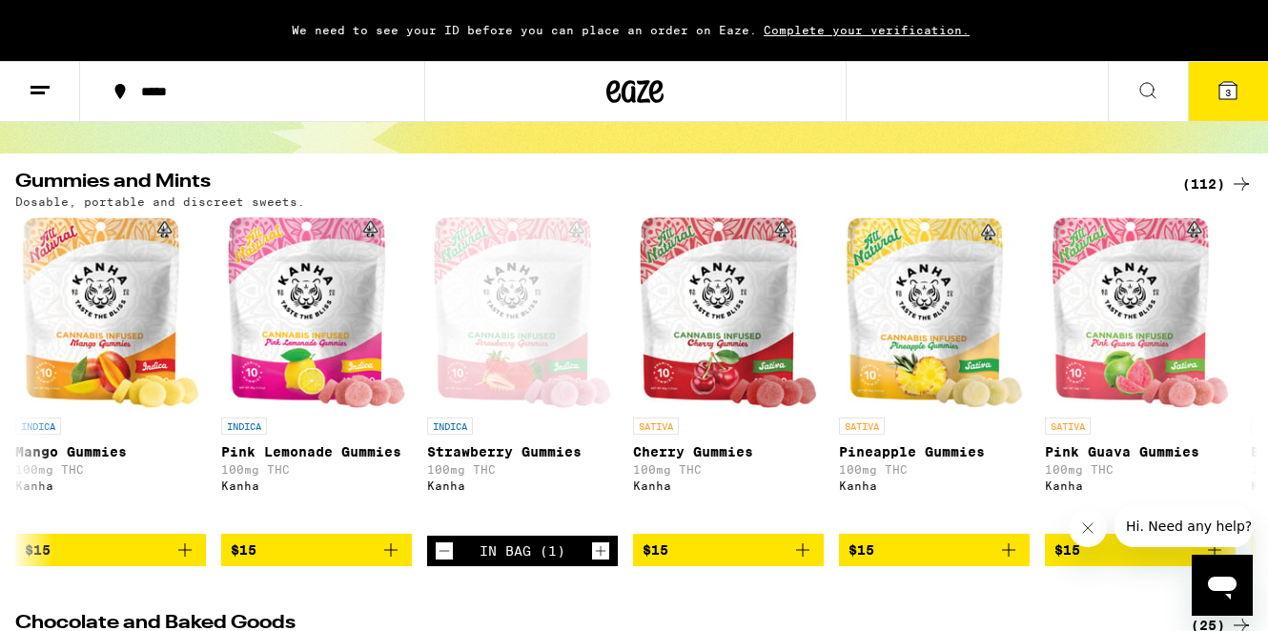
click at [1230, 92] on span "3" at bounding box center [1228, 92] width 6 height 11
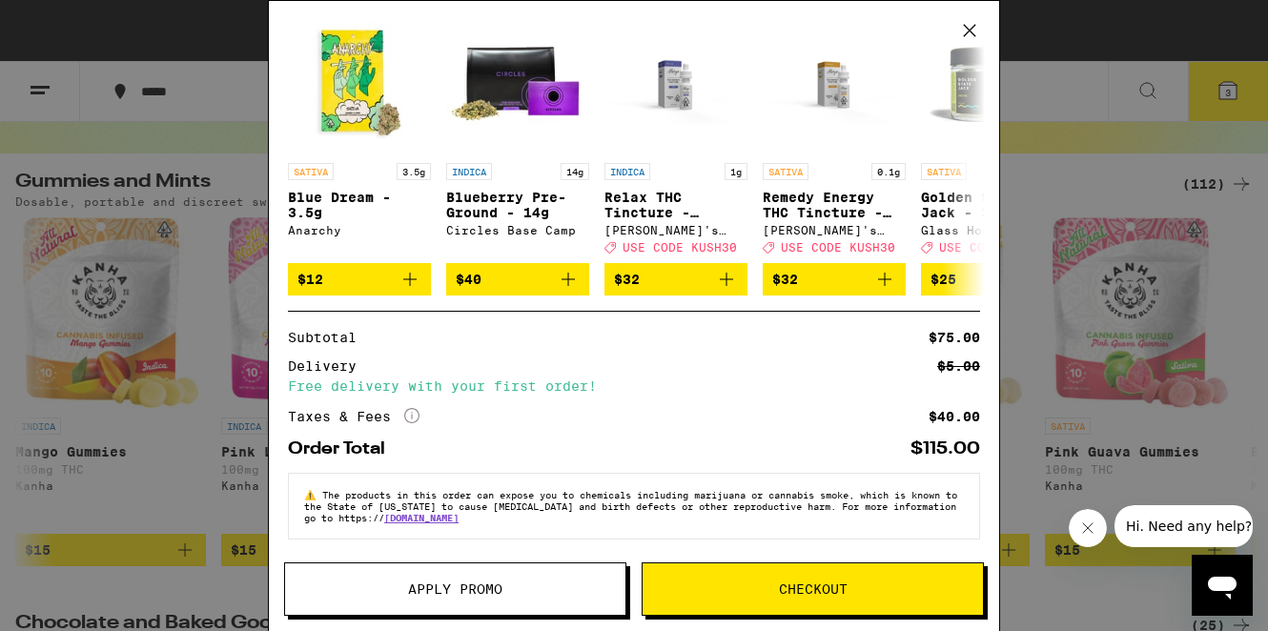
scroll to position [382, 0]
click at [814, 583] on span "Checkout" at bounding box center [813, 589] width 69 height 13
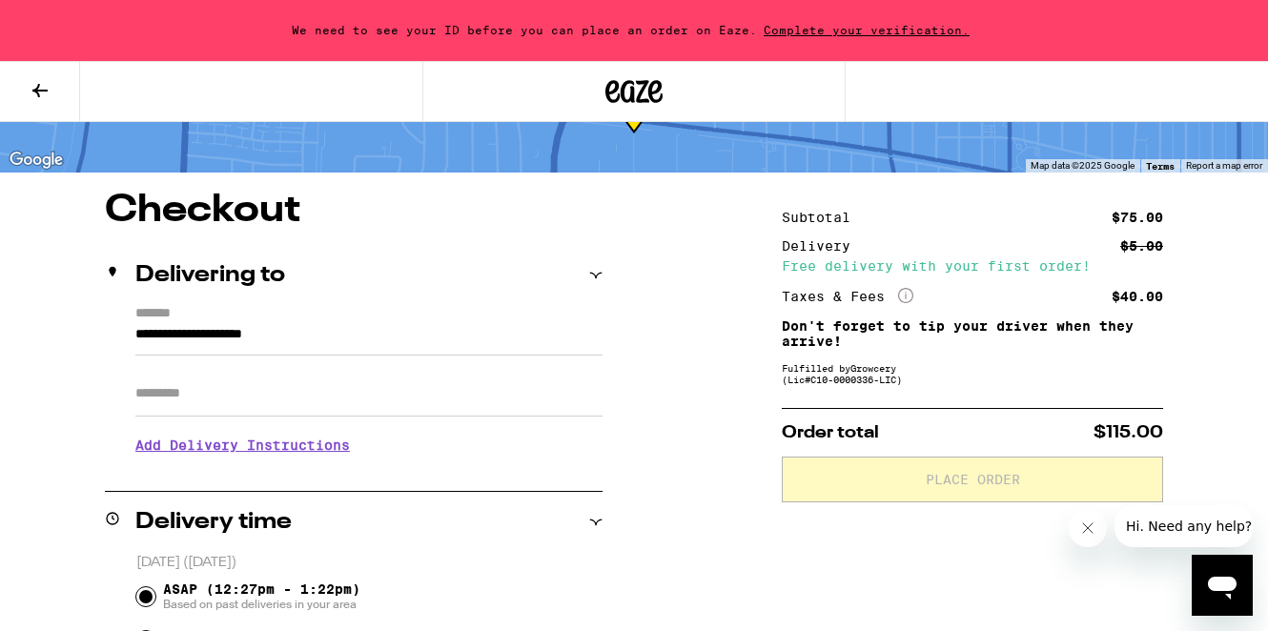
scroll to position [111, 0]
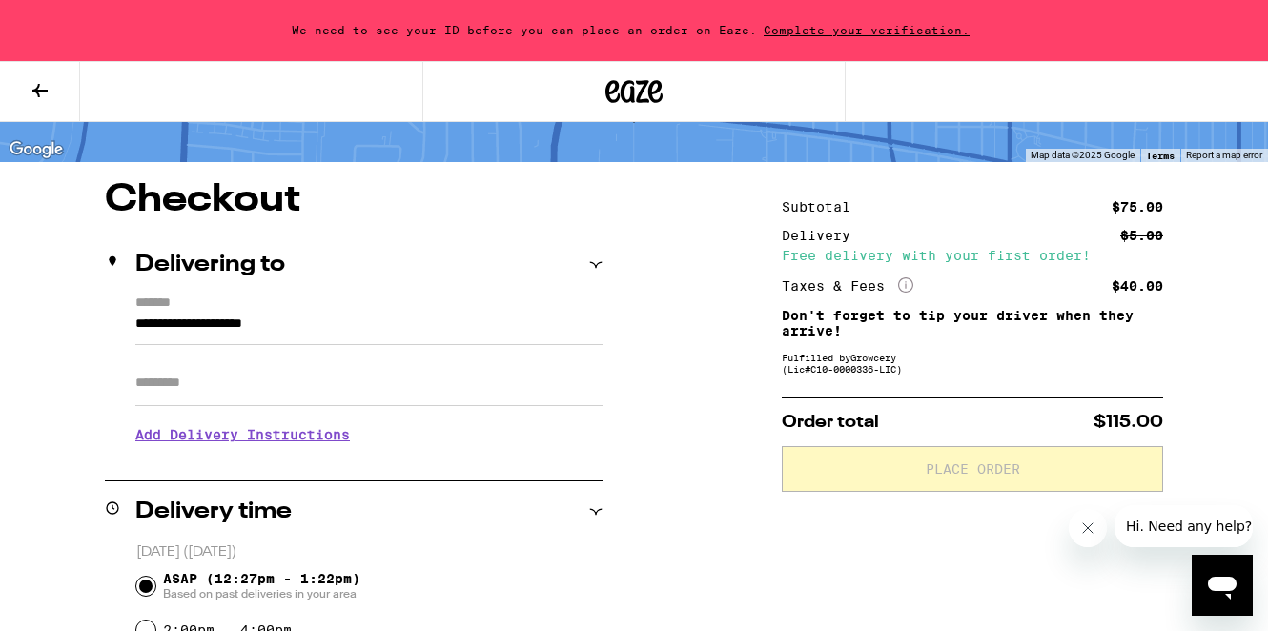
click at [599, 263] on icon at bounding box center [596, 265] width 12 height 6
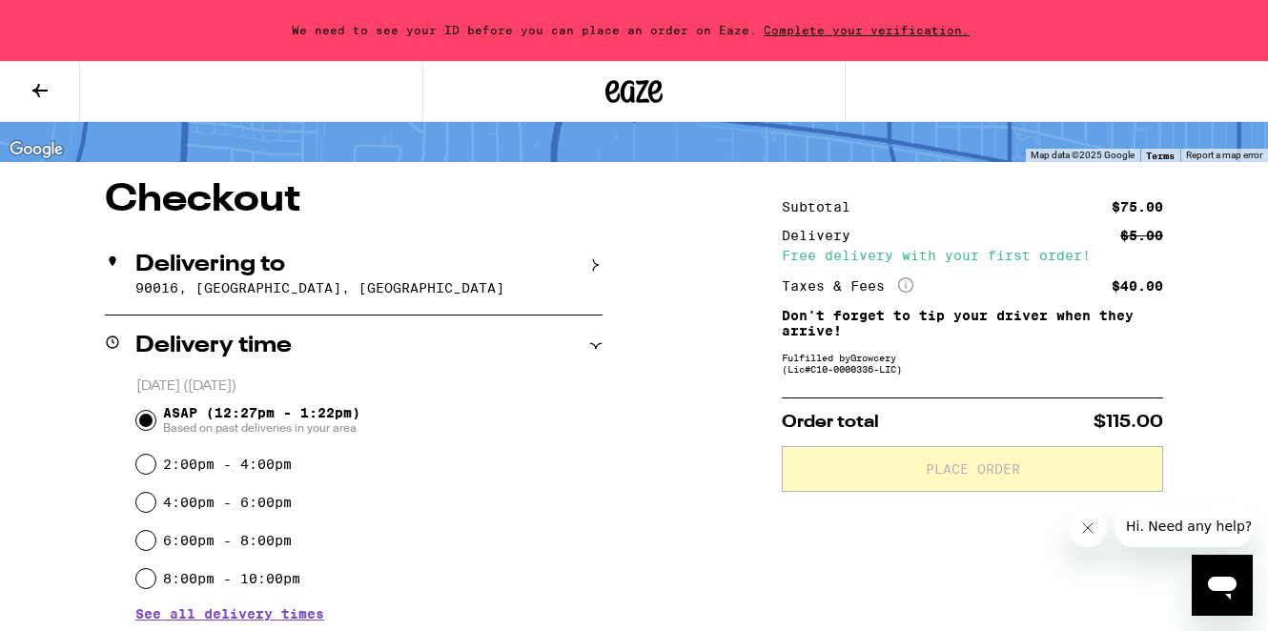
click at [599, 263] on icon at bounding box center [595, 264] width 13 height 13
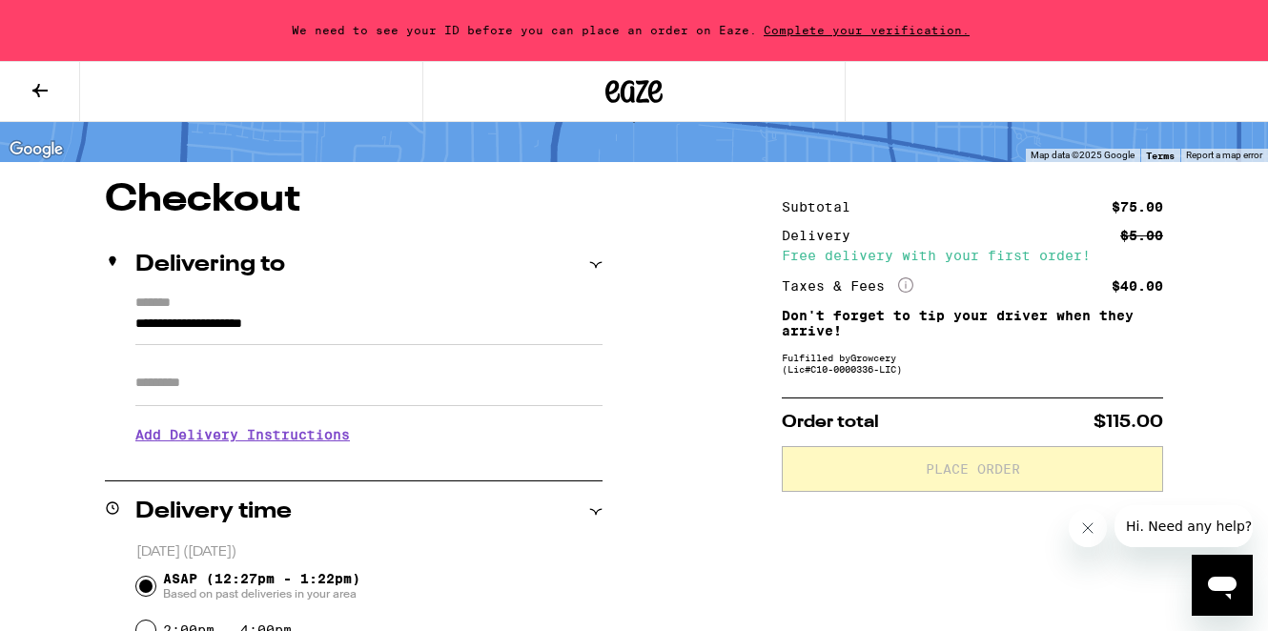
click at [165, 325] on input "**********" at bounding box center [368, 329] width 467 height 32
click at [417, 213] on h1 "Checkout" at bounding box center [354, 200] width 498 height 38
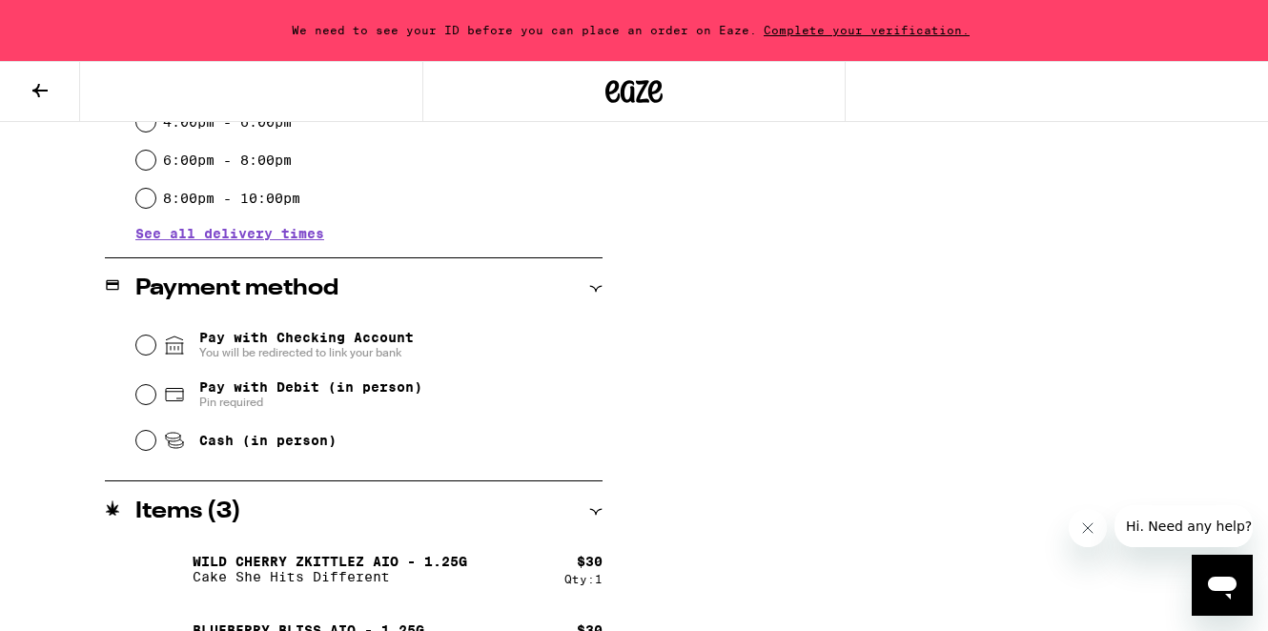
scroll to position [649, 0]
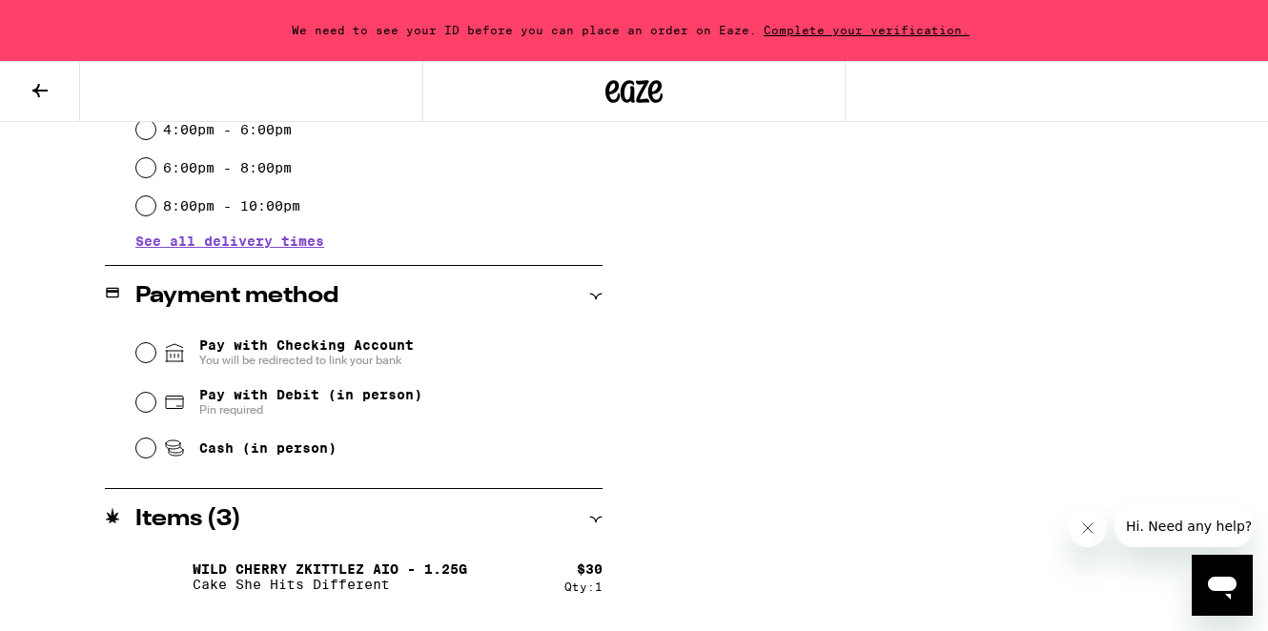
click at [222, 408] on span "Pin required" at bounding box center [310, 409] width 223 height 15
click at [155, 408] on input "Pay with Debit (in person) Pin required" at bounding box center [145, 402] width 19 height 19
radio input "true"
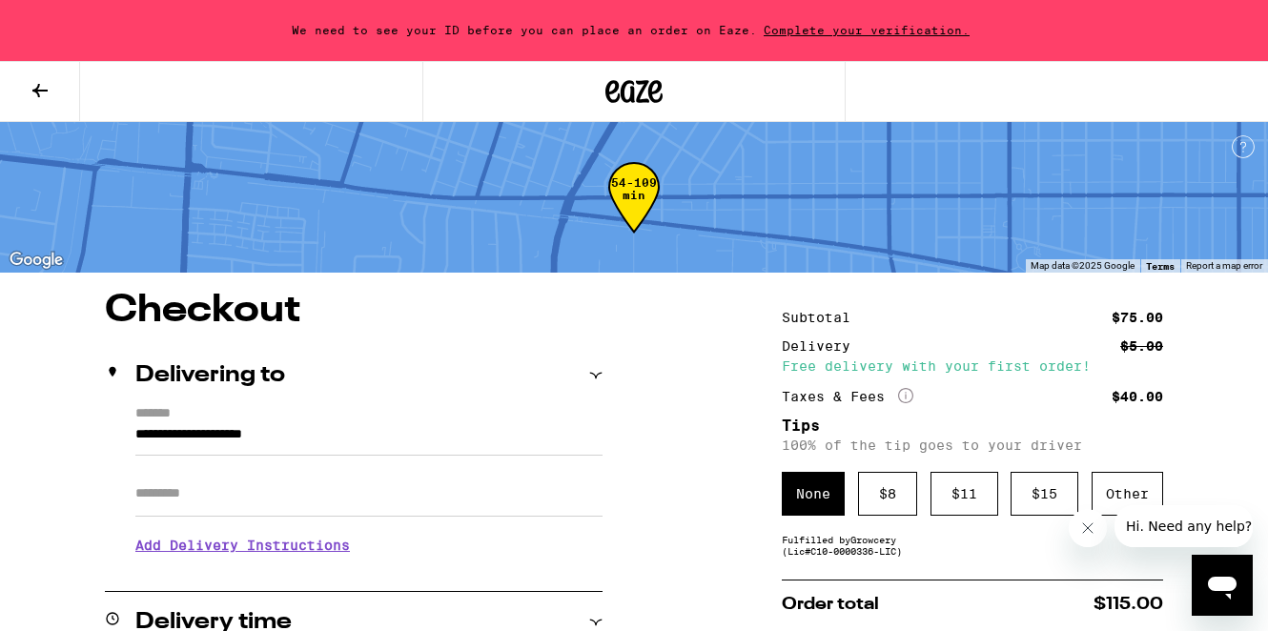
scroll to position [0, 0]
click at [179, 370] on h2 "Delivering to" at bounding box center [210, 375] width 150 height 23
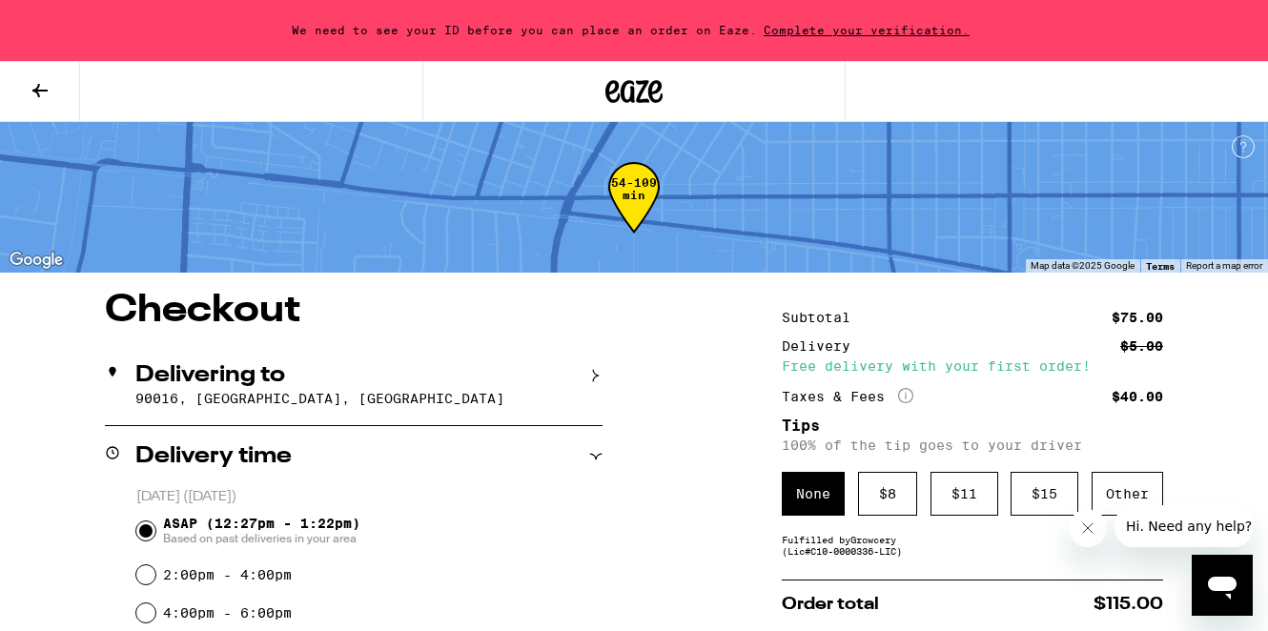
click at [179, 370] on h2 "Delivering to" at bounding box center [210, 375] width 150 height 23
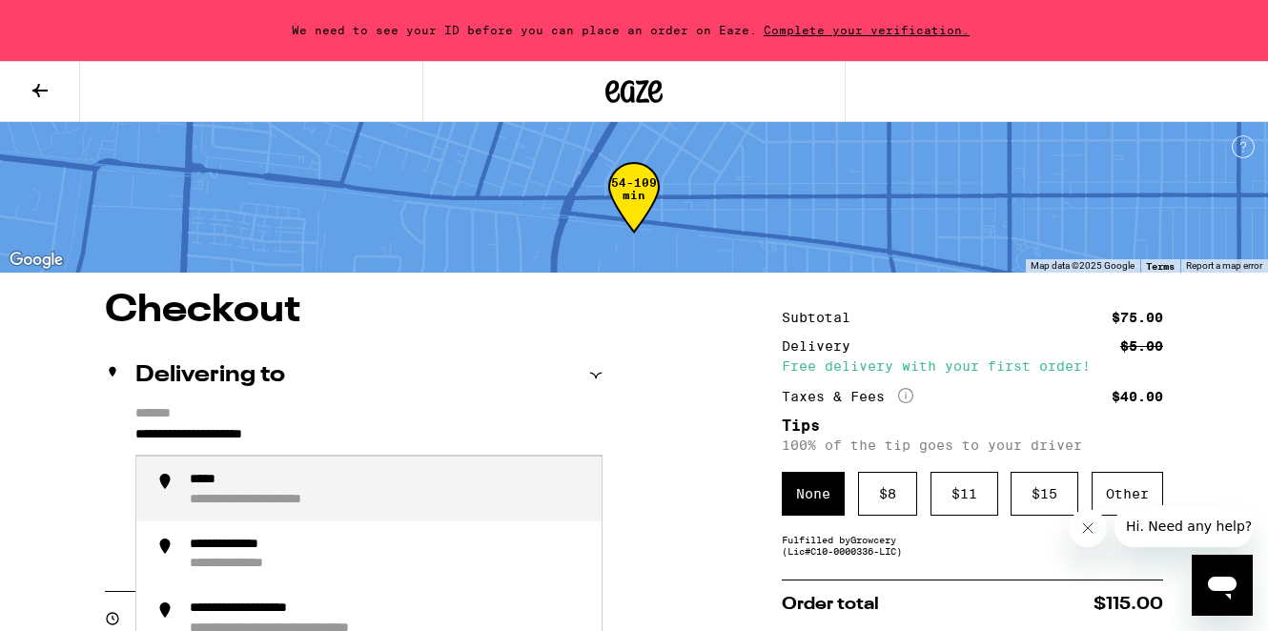
click at [191, 439] on input "**********" at bounding box center [368, 439] width 467 height 32
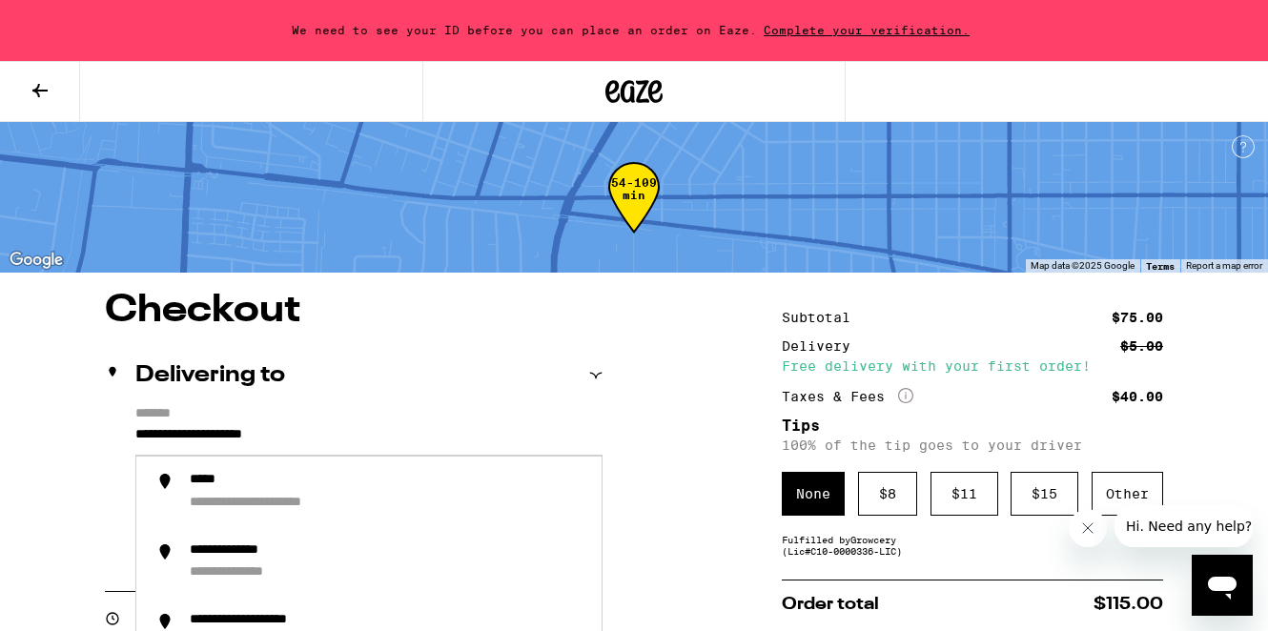
click at [142, 436] on input "**********" at bounding box center [368, 439] width 467 height 32
drag, startPoint x: 142, startPoint y: 436, endPoint x: 392, endPoint y: 450, distance: 250.2
click at [392, 450] on input "**********" at bounding box center [368, 439] width 467 height 32
type input "*"
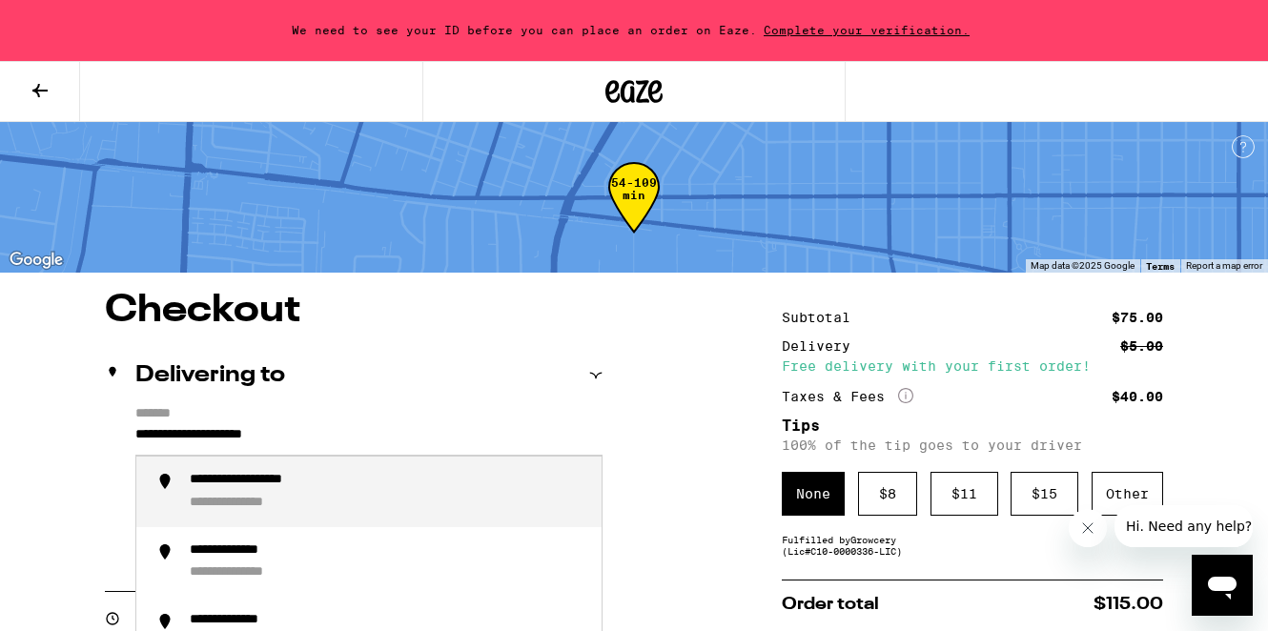
click at [371, 499] on div "**********" at bounding box center [388, 492] width 397 height 40
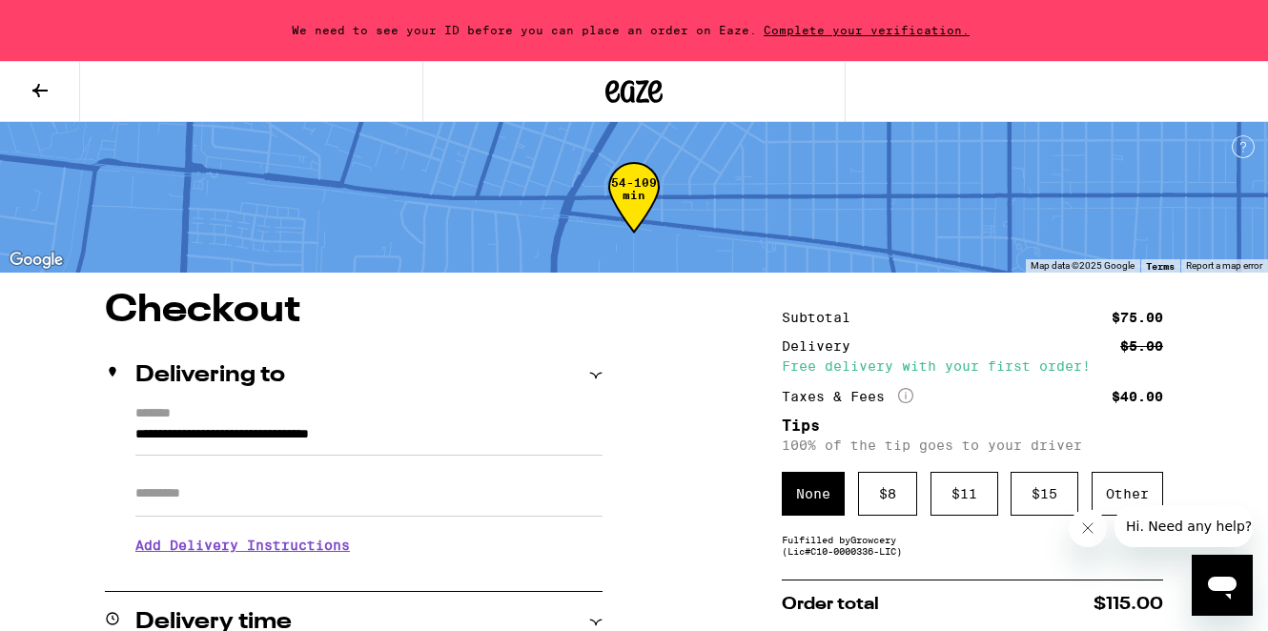
type input "**********"
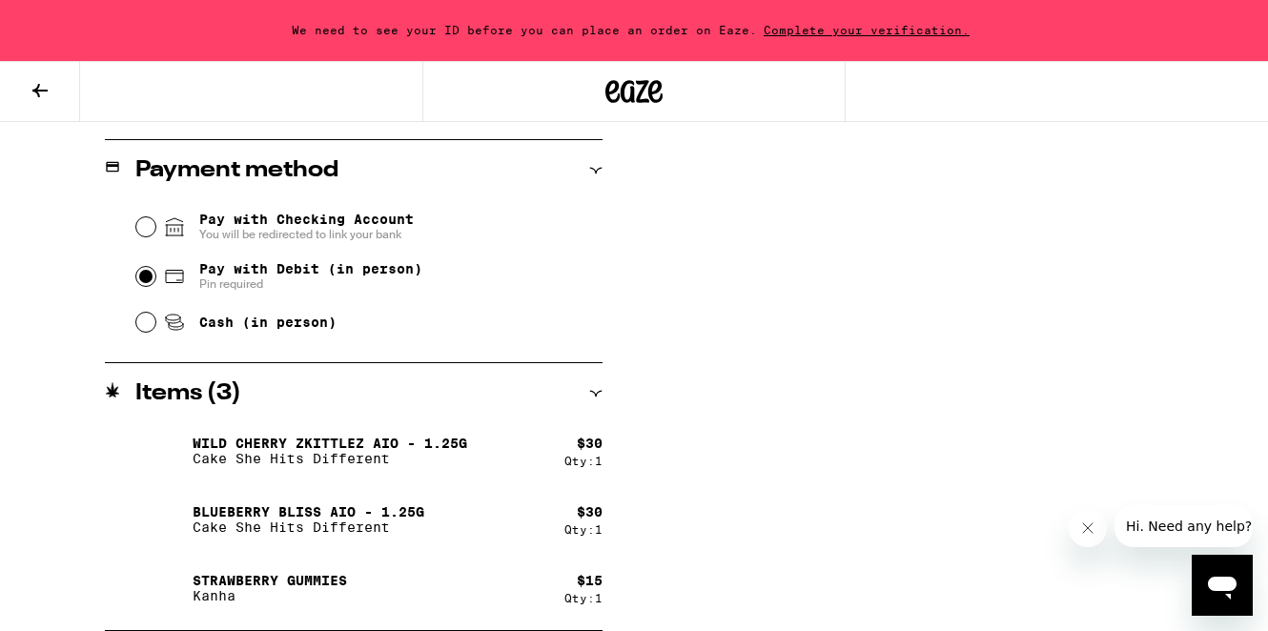
scroll to position [775, 0]
